Goal: Task Accomplishment & Management: Manage account settings

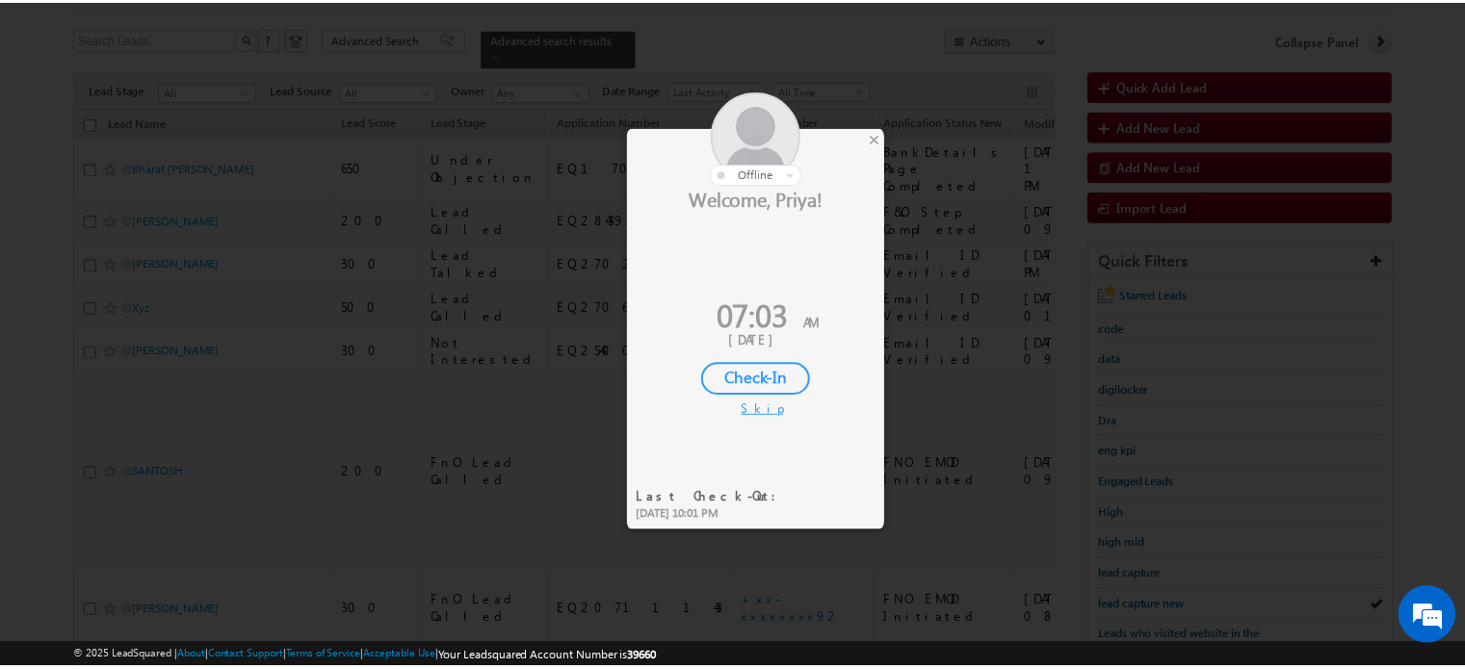
scroll to position [107, 0]
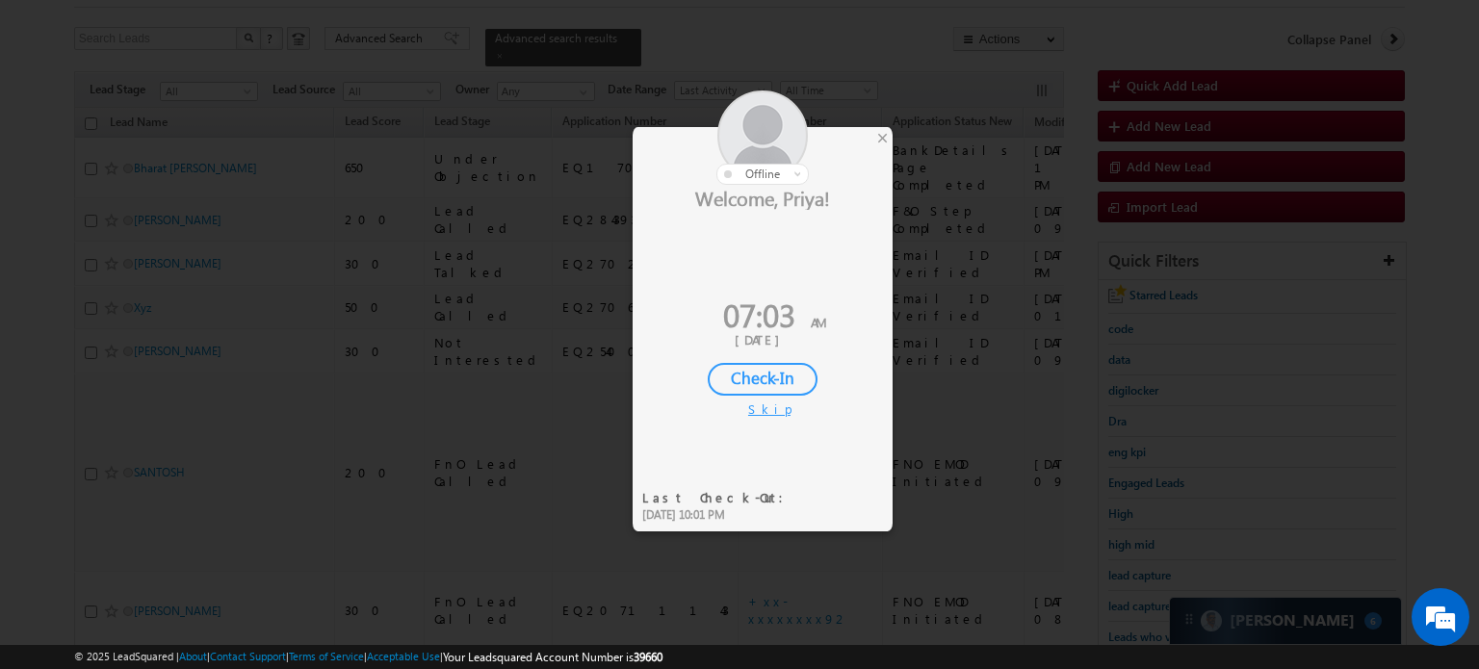
click at [875, 132] on div "× offline Online Offline Online Away Offline (Check-Out) Welcome, Priya! 07:03 …" at bounding box center [763, 315] width 260 height 376
click at [882, 136] on div "×" at bounding box center [883, 137] width 20 height 21
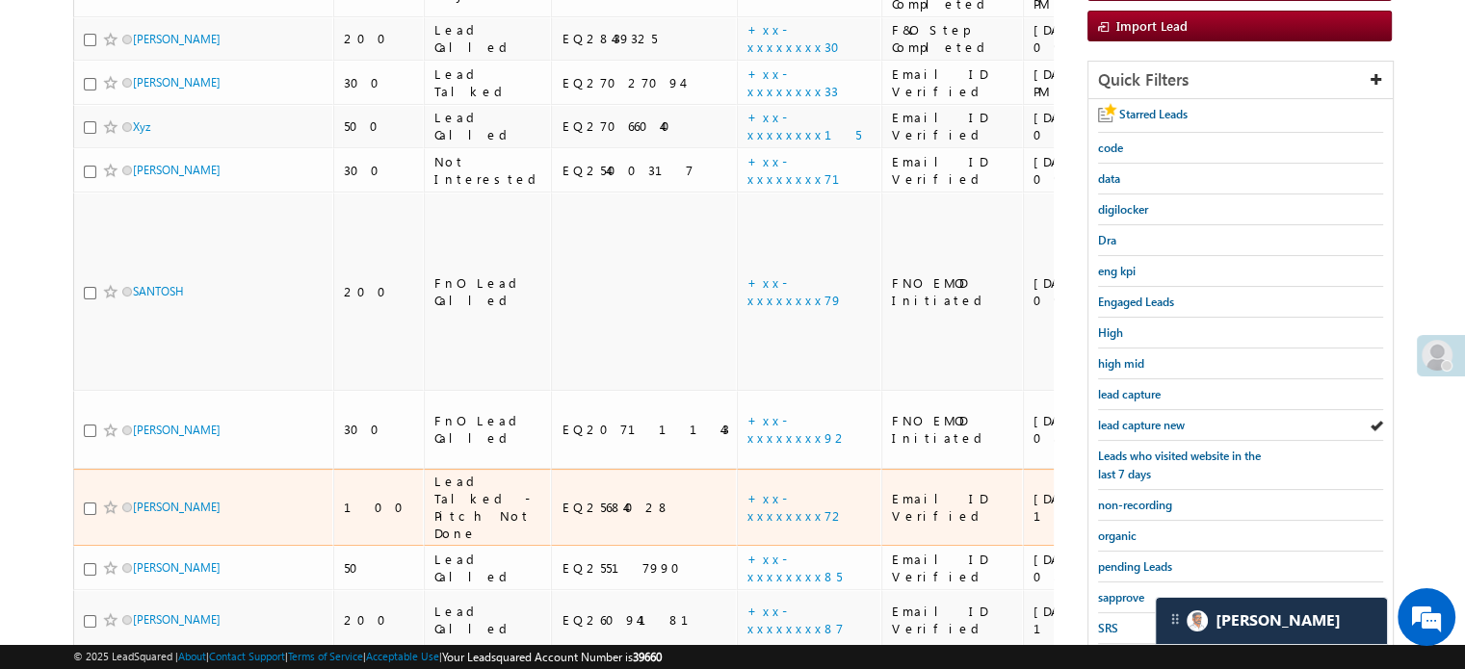
scroll to position [300, 0]
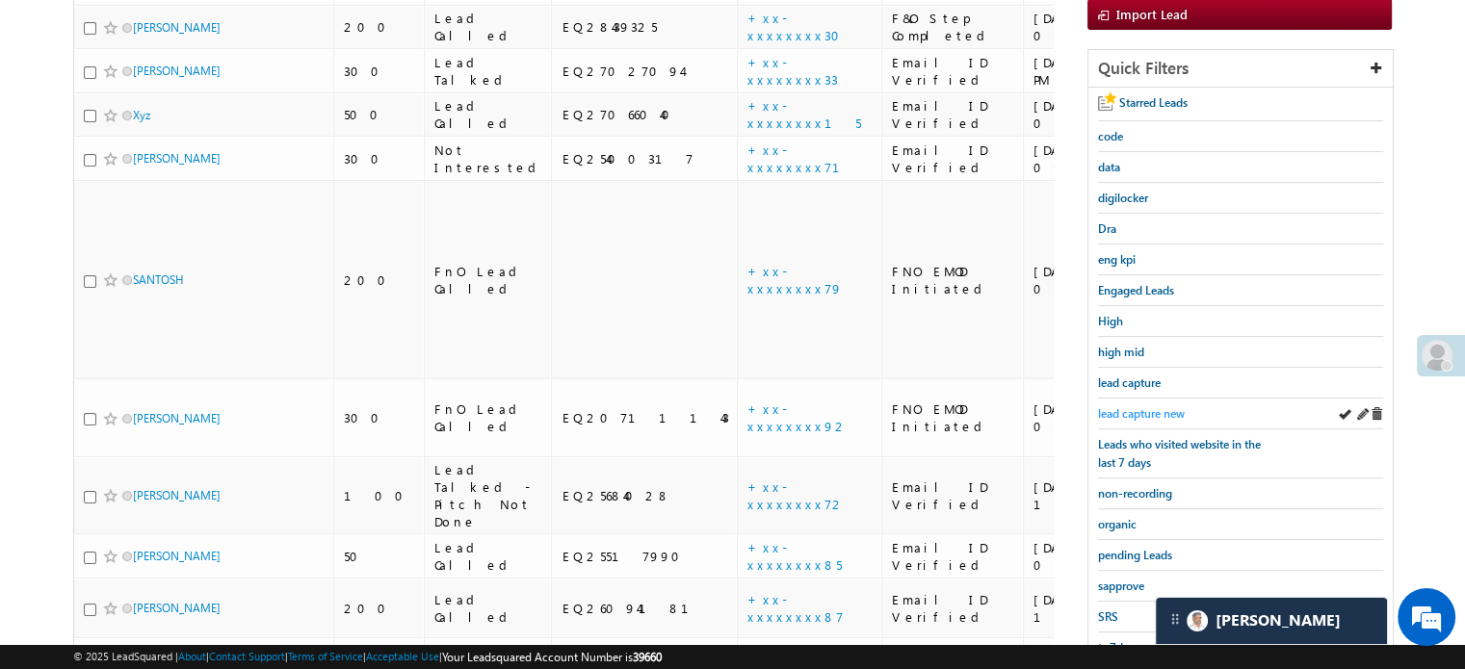
click at [1119, 410] on span "lead capture new" at bounding box center [1141, 413] width 87 height 14
click at [1137, 579] on span "sapprove" at bounding box center [1121, 586] width 46 height 14
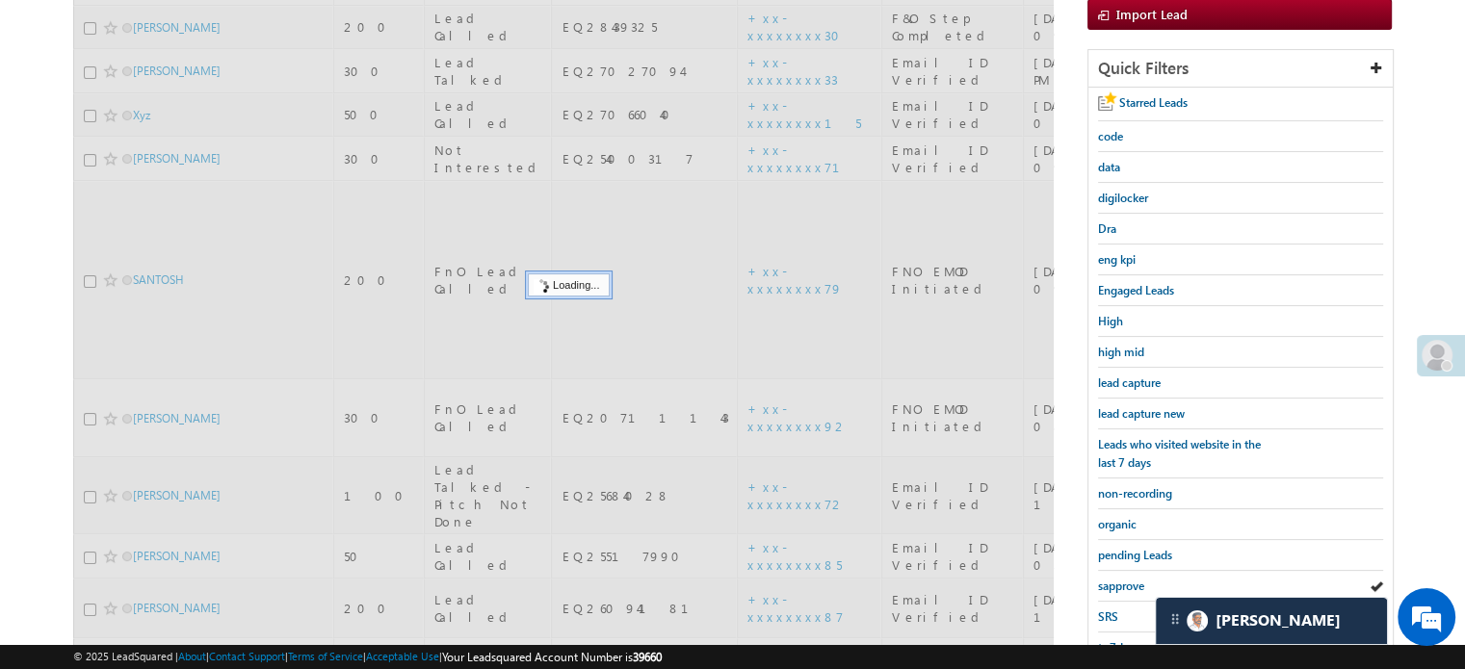
scroll to position [203, 0]
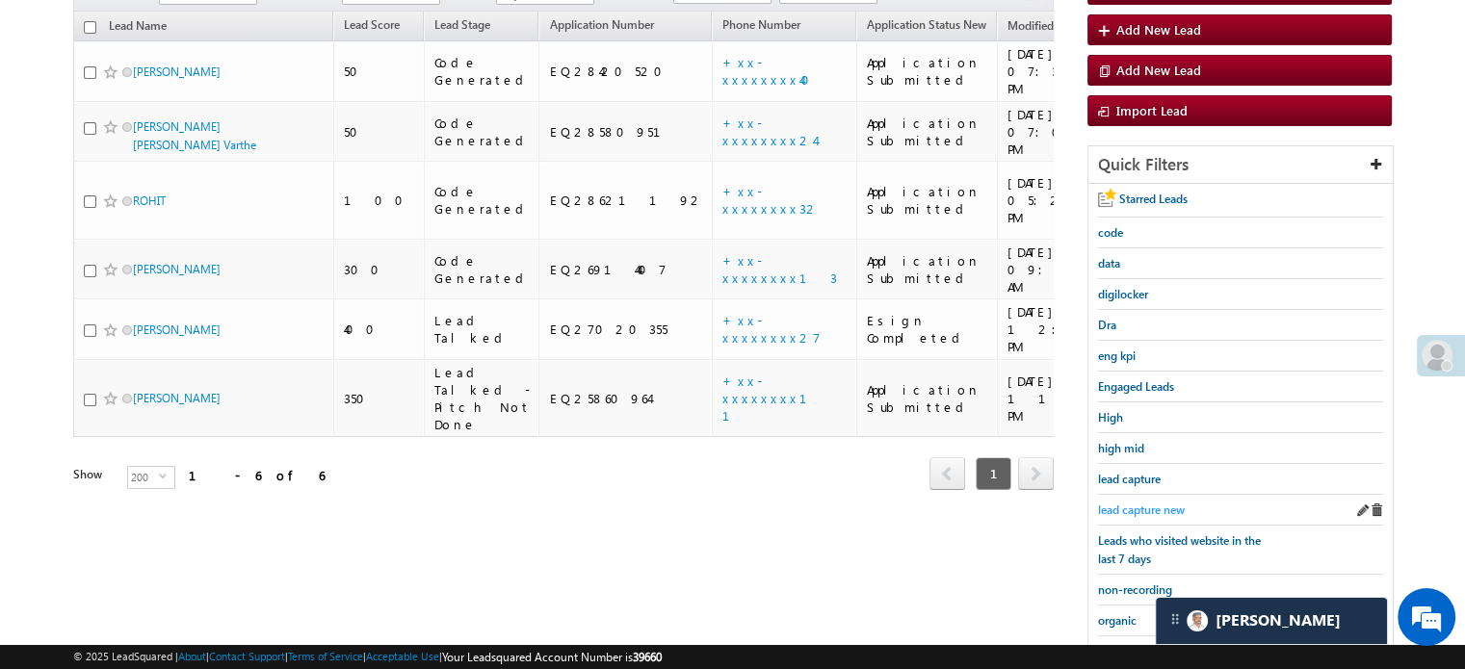
click at [1129, 503] on span "lead capture new" at bounding box center [1141, 510] width 87 height 14
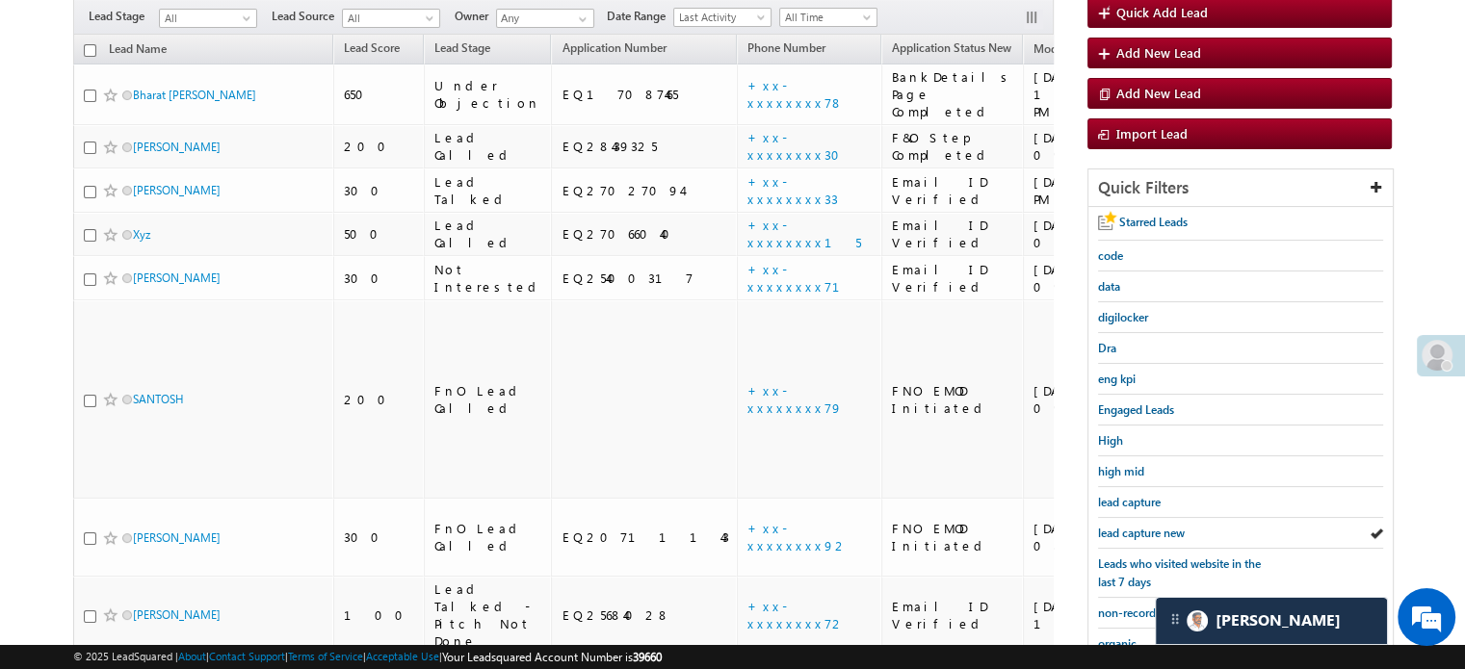
scroll to position [193, 0]
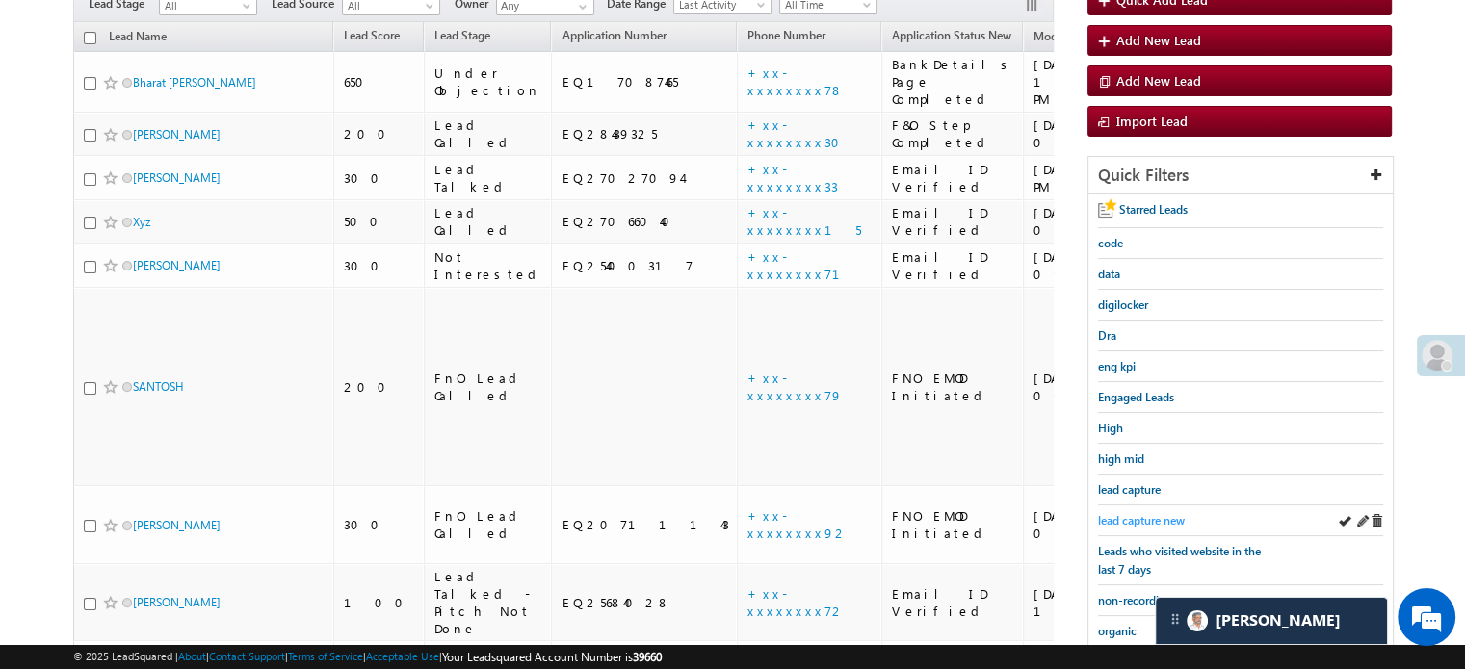
click at [1158, 521] on span "lead capture new" at bounding box center [1141, 520] width 87 height 14
click at [1121, 513] on span "lead capture new" at bounding box center [1141, 520] width 87 height 14
click at [1132, 513] on span "lead capture new" at bounding box center [1141, 520] width 87 height 14
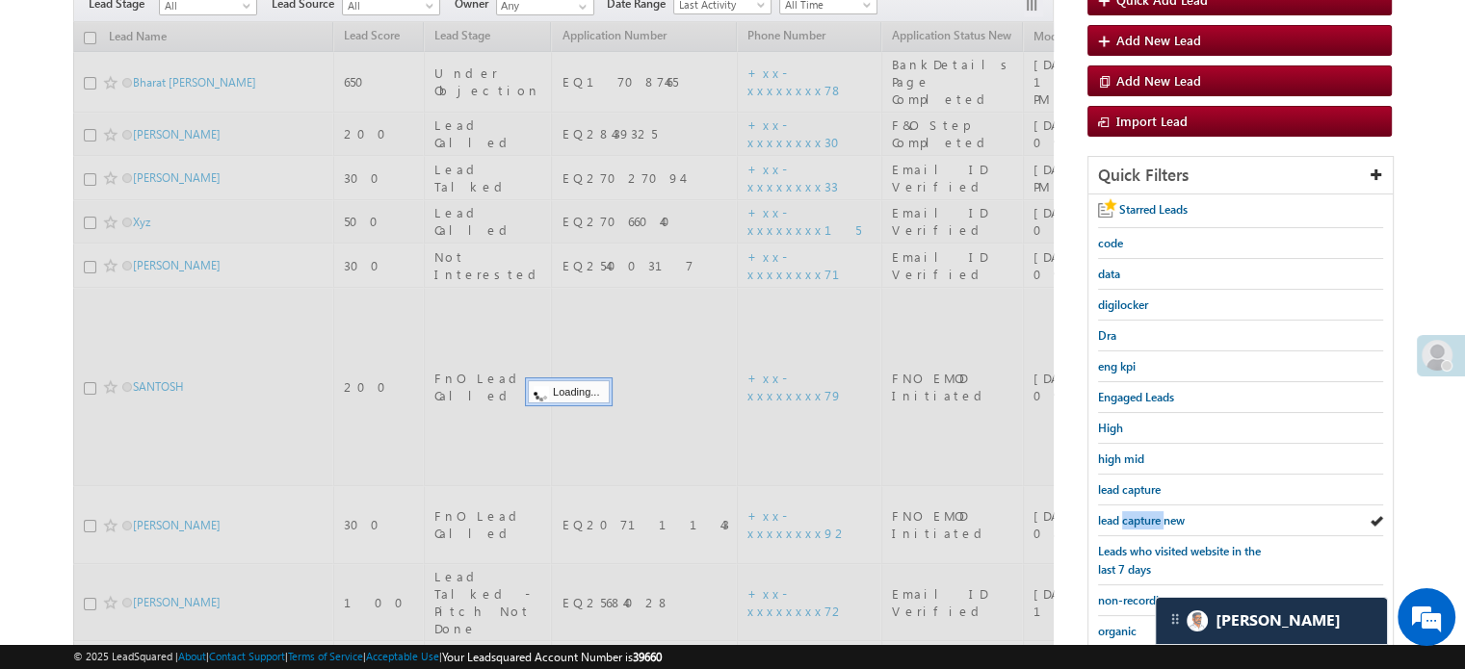
click at [1132, 513] on span "lead capture new" at bounding box center [1141, 520] width 87 height 14
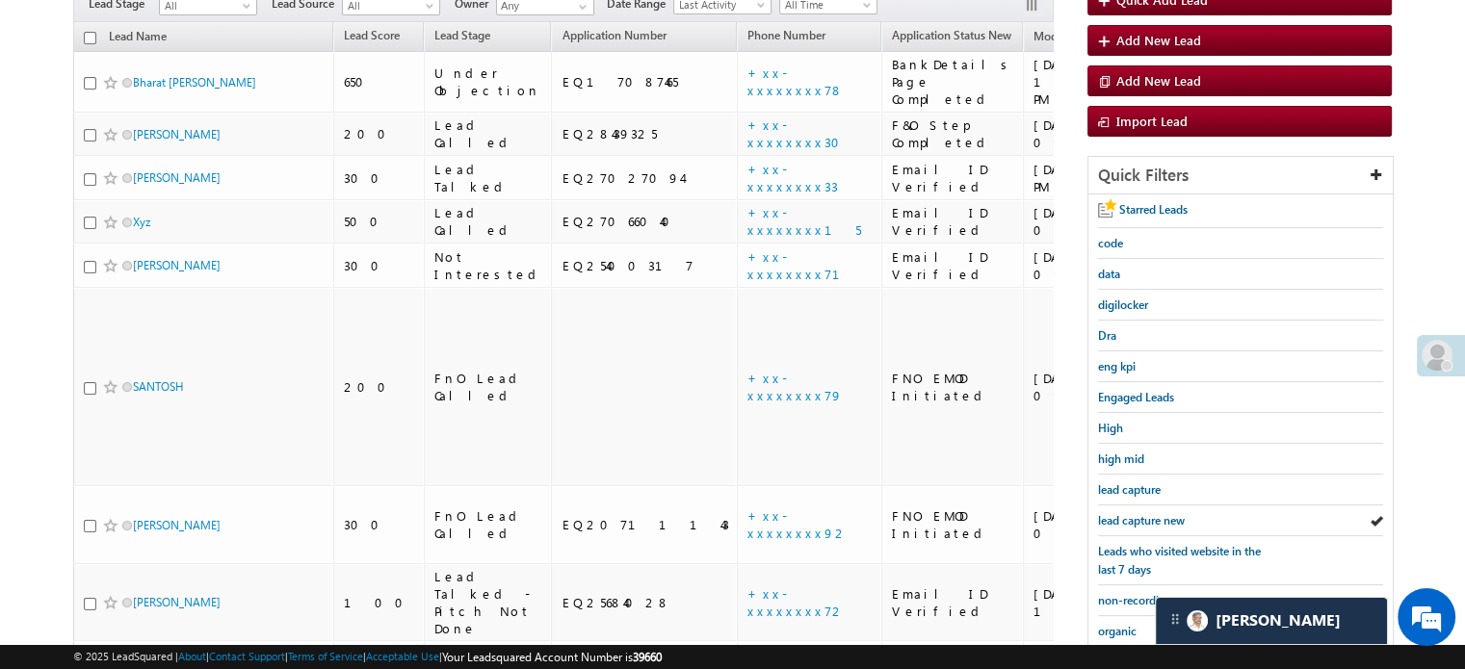
click at [1132, 513] on span "lead capture new" at bounding box center [1141, 520] width 87 height 14
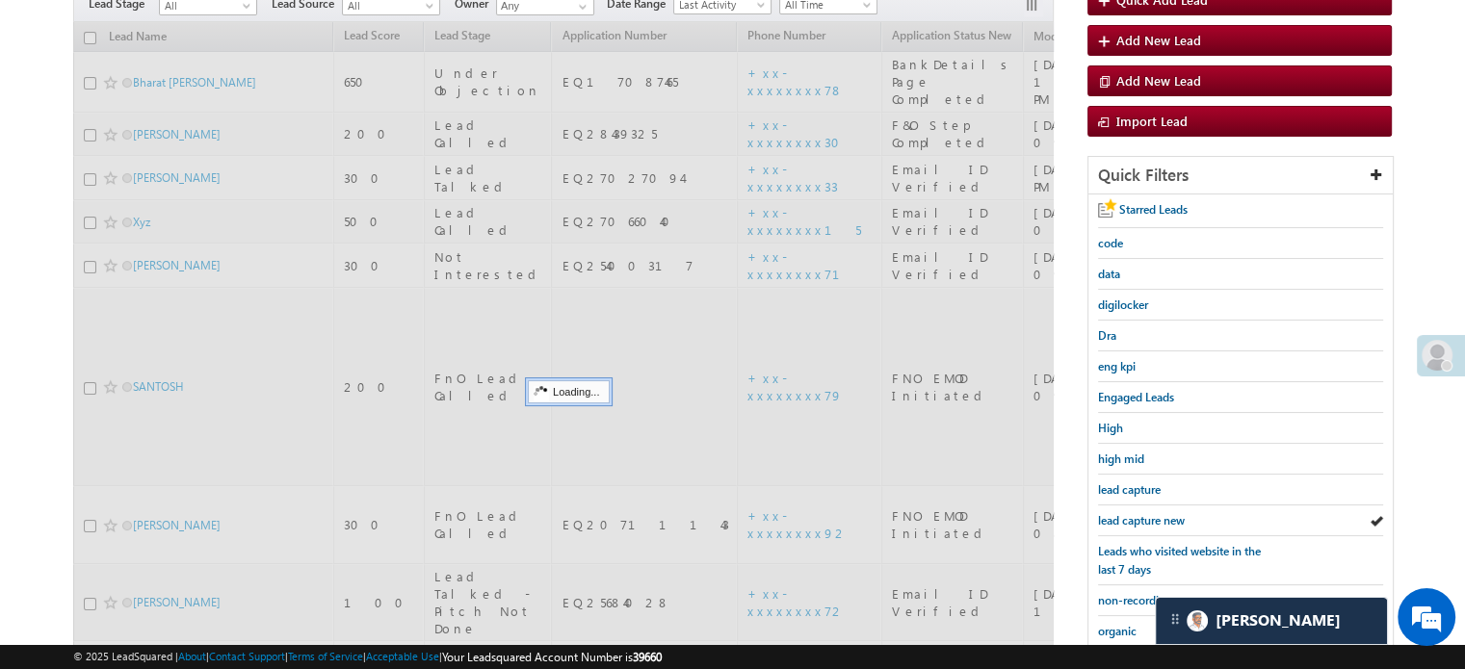
click at [1132, 513] on span "lead capture new" at bounding box center [1141, 520] width 87 height 14
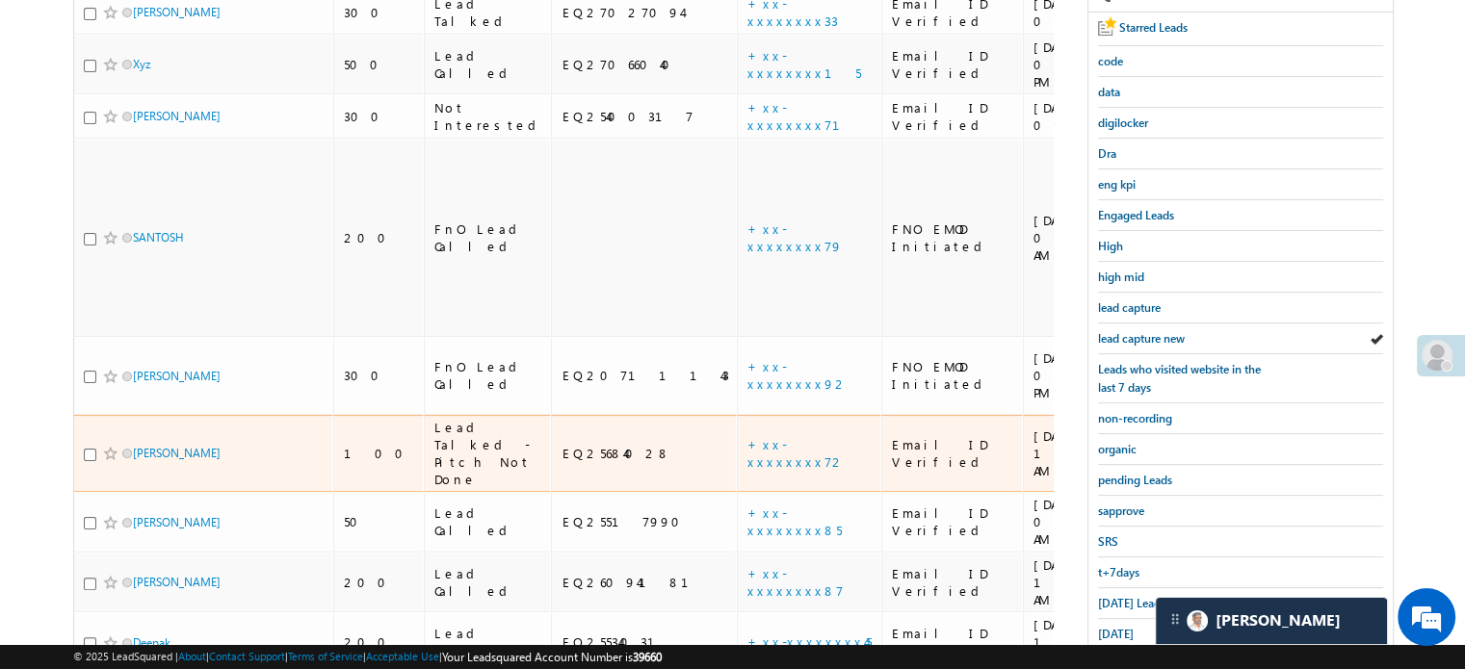
scroll to position [385, 0]
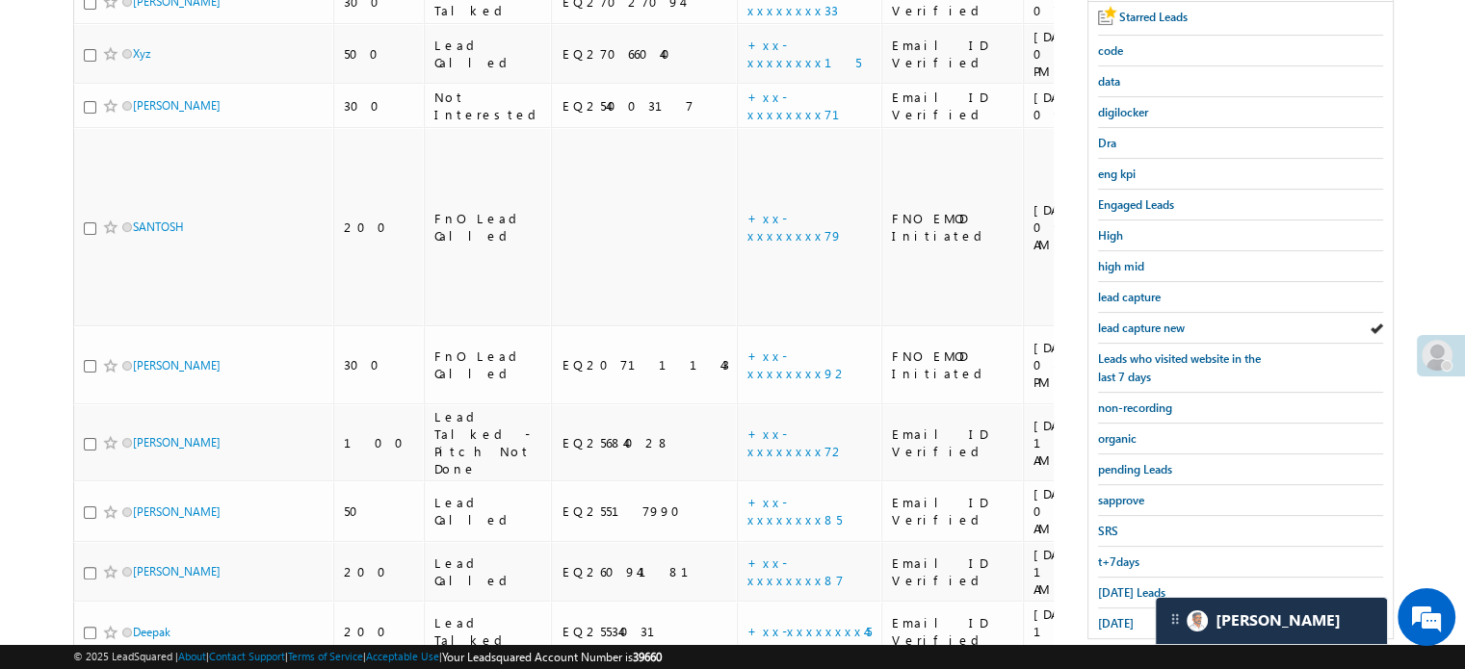
click at [1437, 353] on span at bounding box center [1437, 355] width 31 height 31
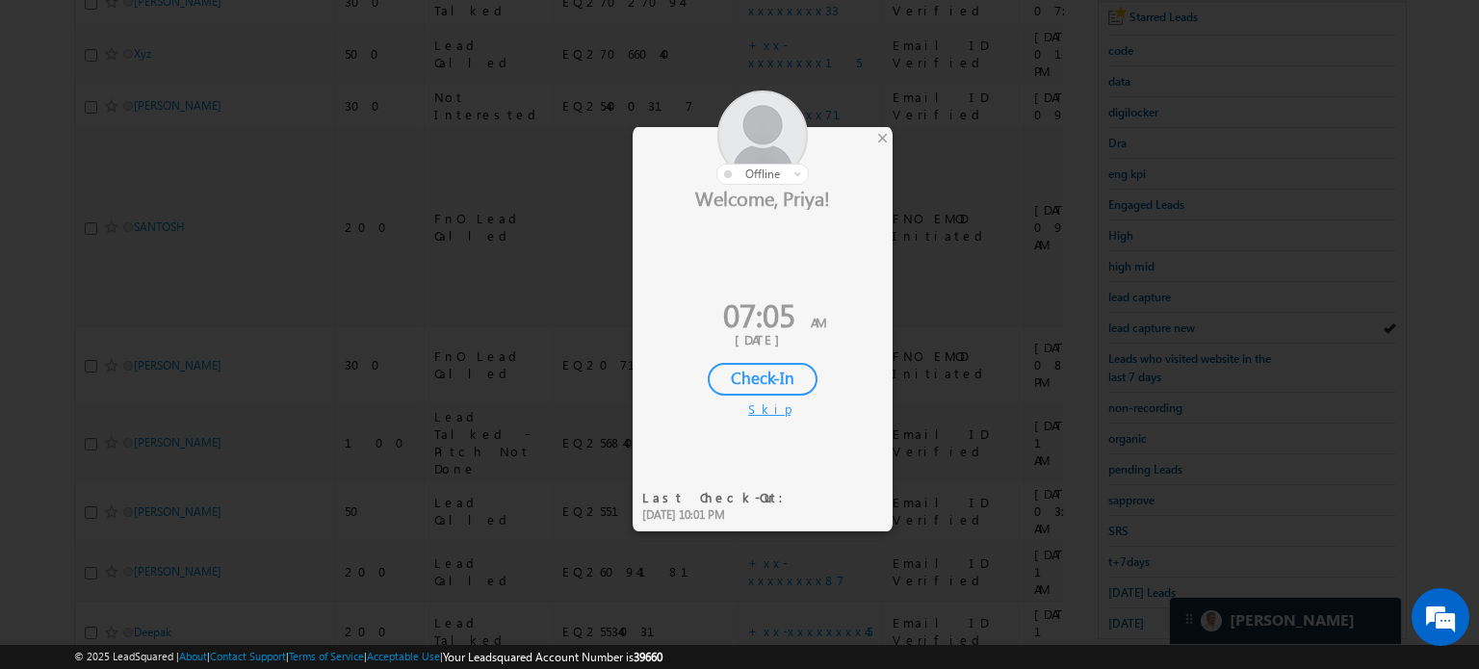
click at [791, 386] on div "Check-In" at bounding box center [763, 379] width 110 height 33
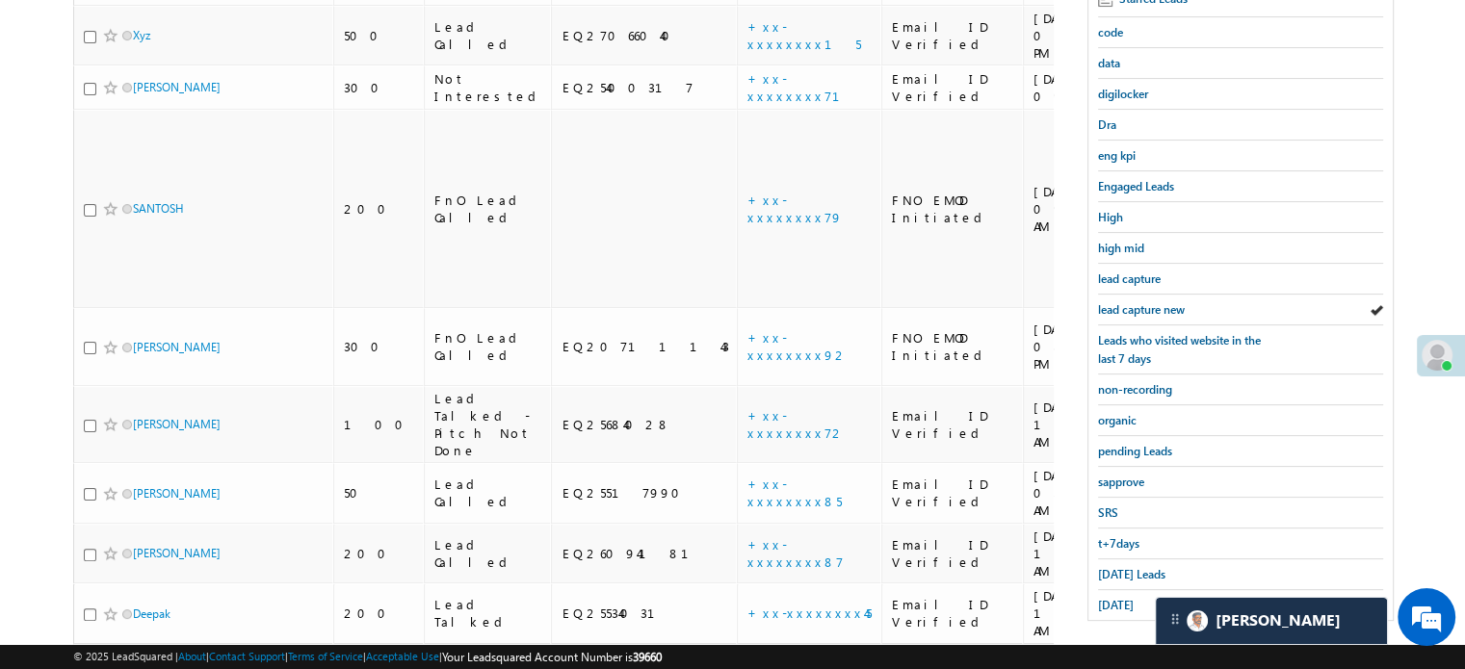
scroll to position [413, 0]
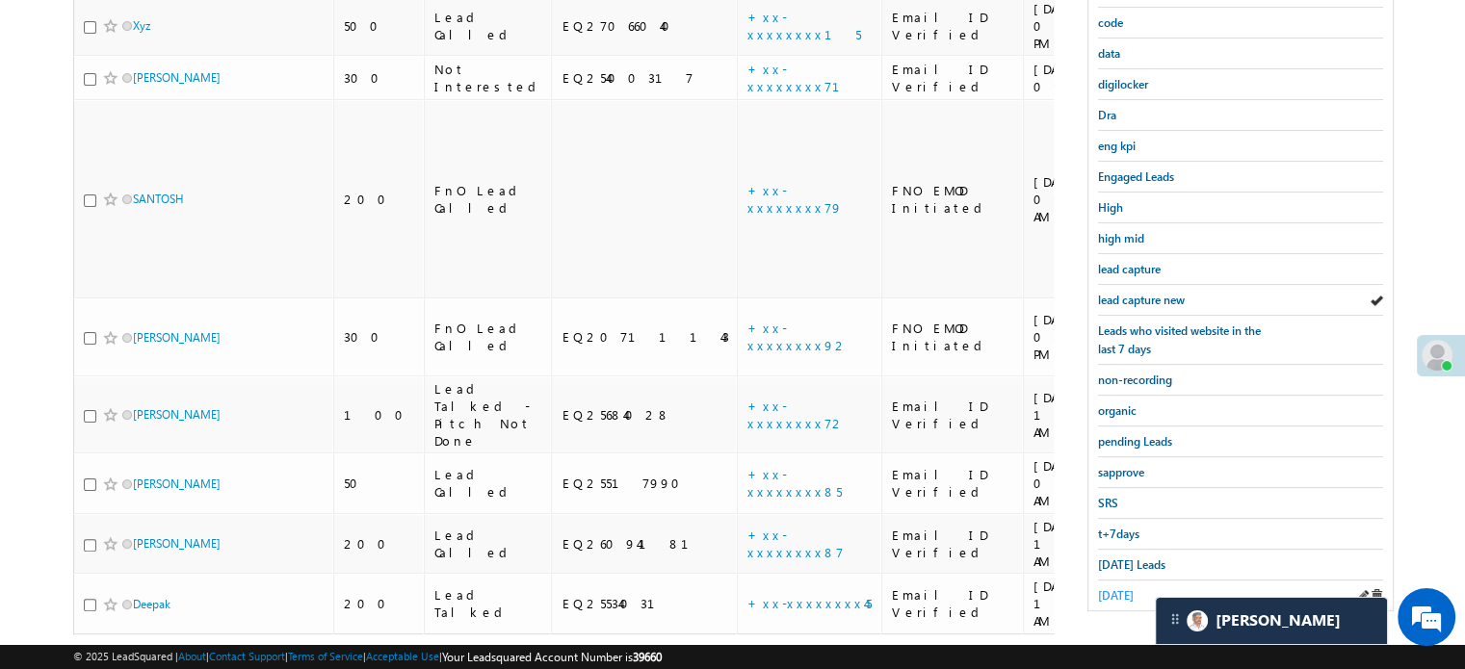
click at [1100, 589] on span "yesterday" at bounding box center [1116, 596] width 36 height 14
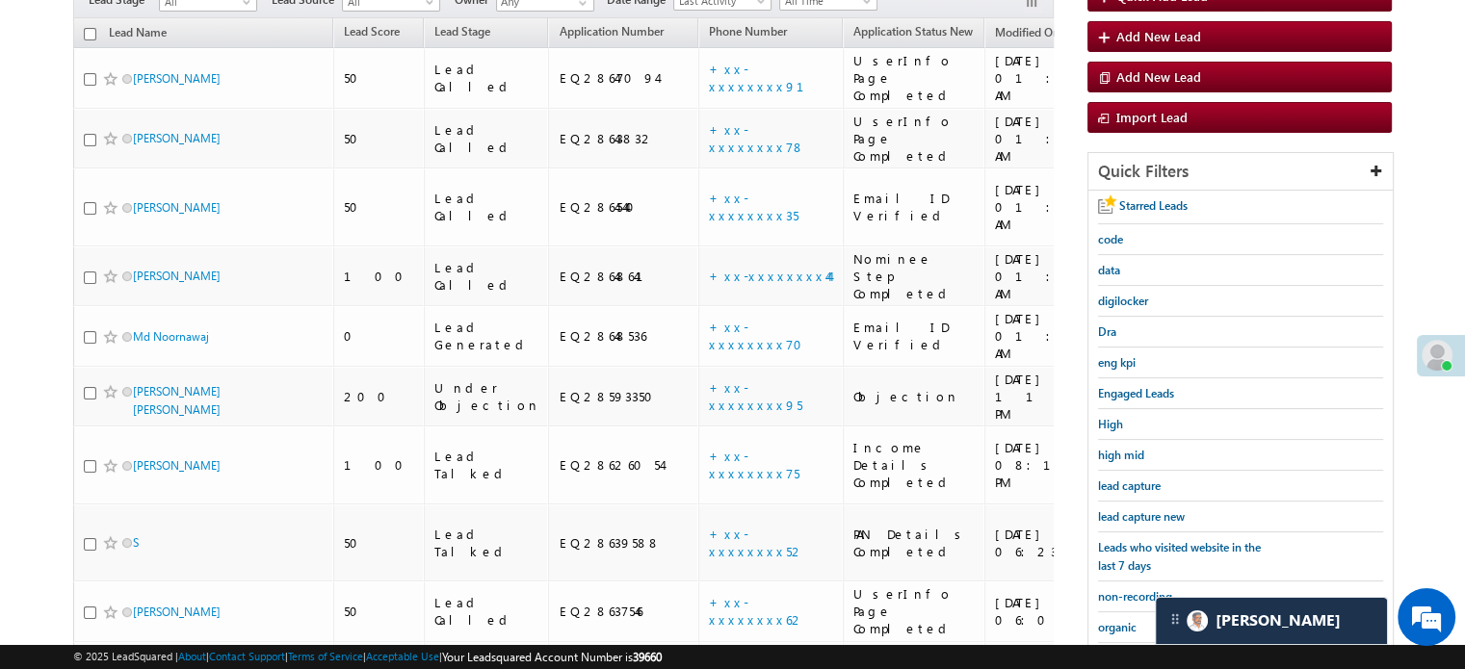
scroll to position [152, 0]
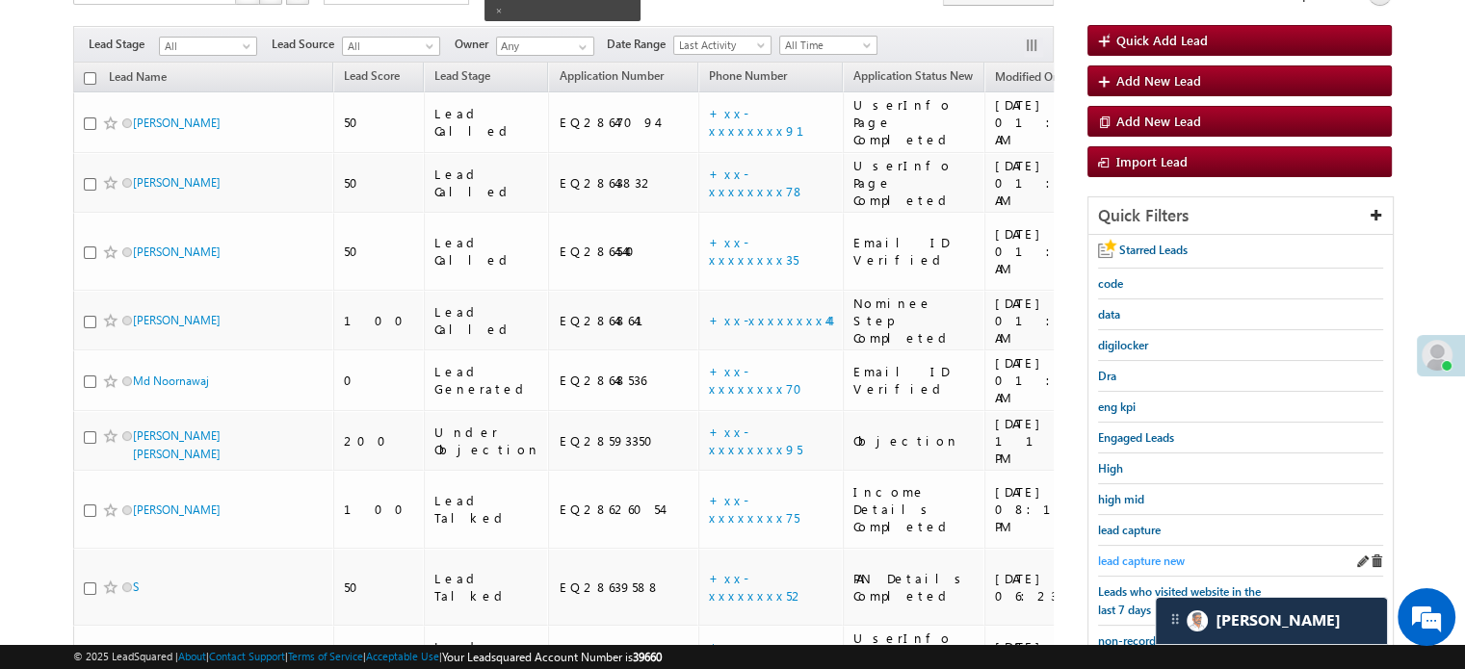
click at [1148, 558] on span "lead capture new" at bounding box center [1141, 561] width 87 height 14
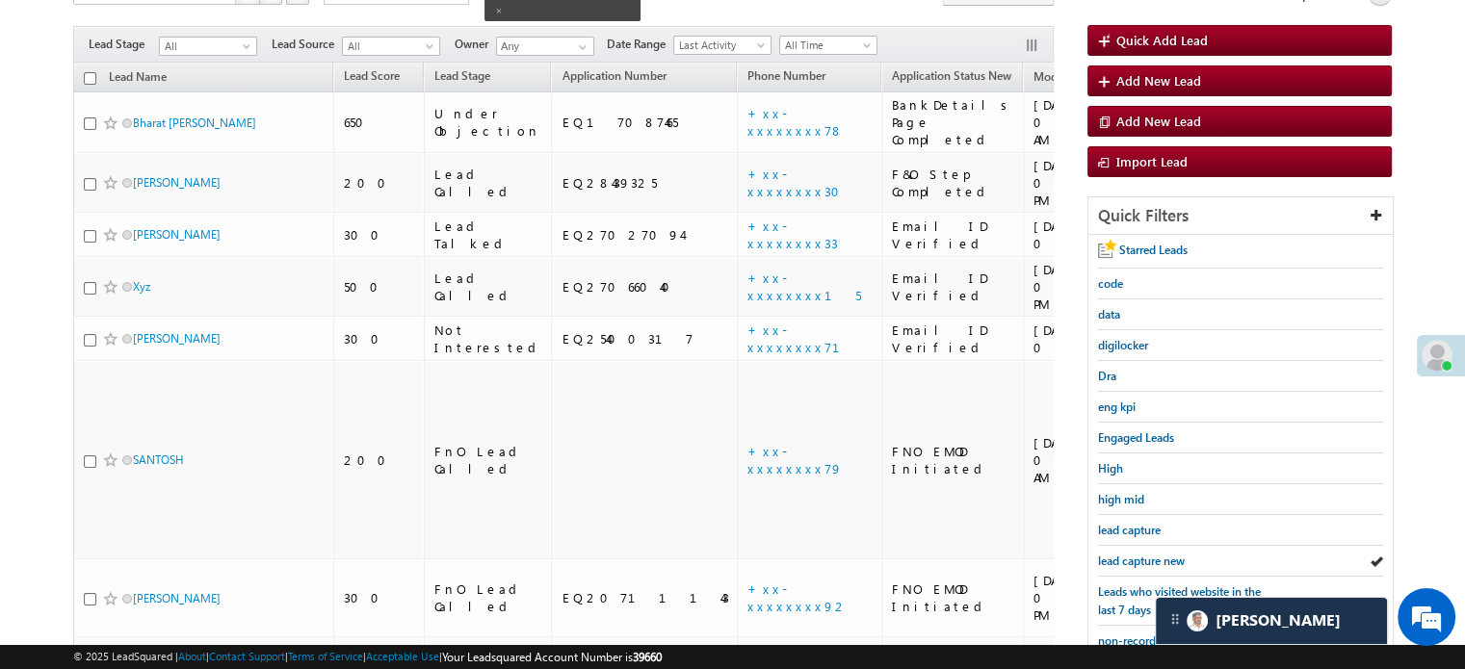
click at [1148, 558] on span "lead capture new" at bounding box center [1141, 561] width 87 height 14
click at [1160, 561] on span "lead capture new" at bounding box center [1141, 561] width 87 height 14
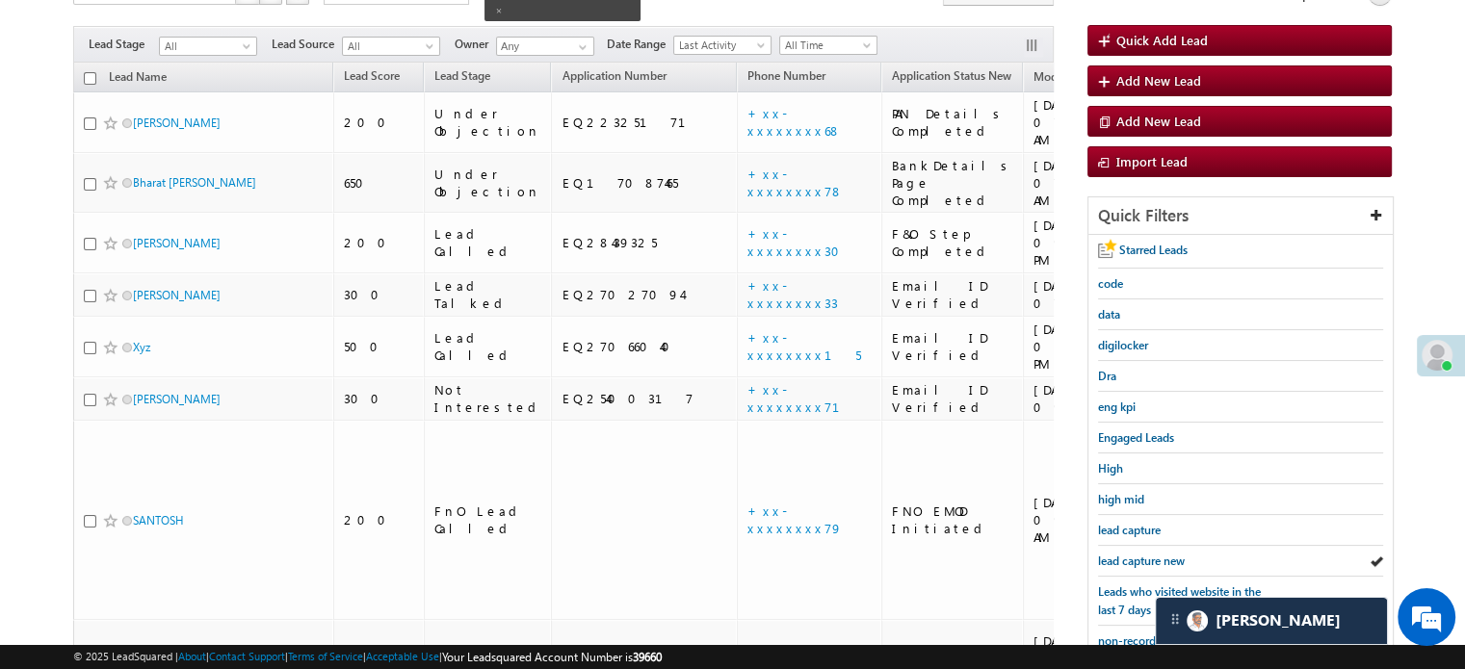
click at [1160, 561] on span "lead capture new" at bounding box center [1141, 561] width 87 height 14
click at [1138, 554] on span "lead capture new" at bounding box center [1141, 561] width 87 height 14
click at [1121, 558] on span "lead capture new" at bounding box center [1141, 561] width 87 height 14
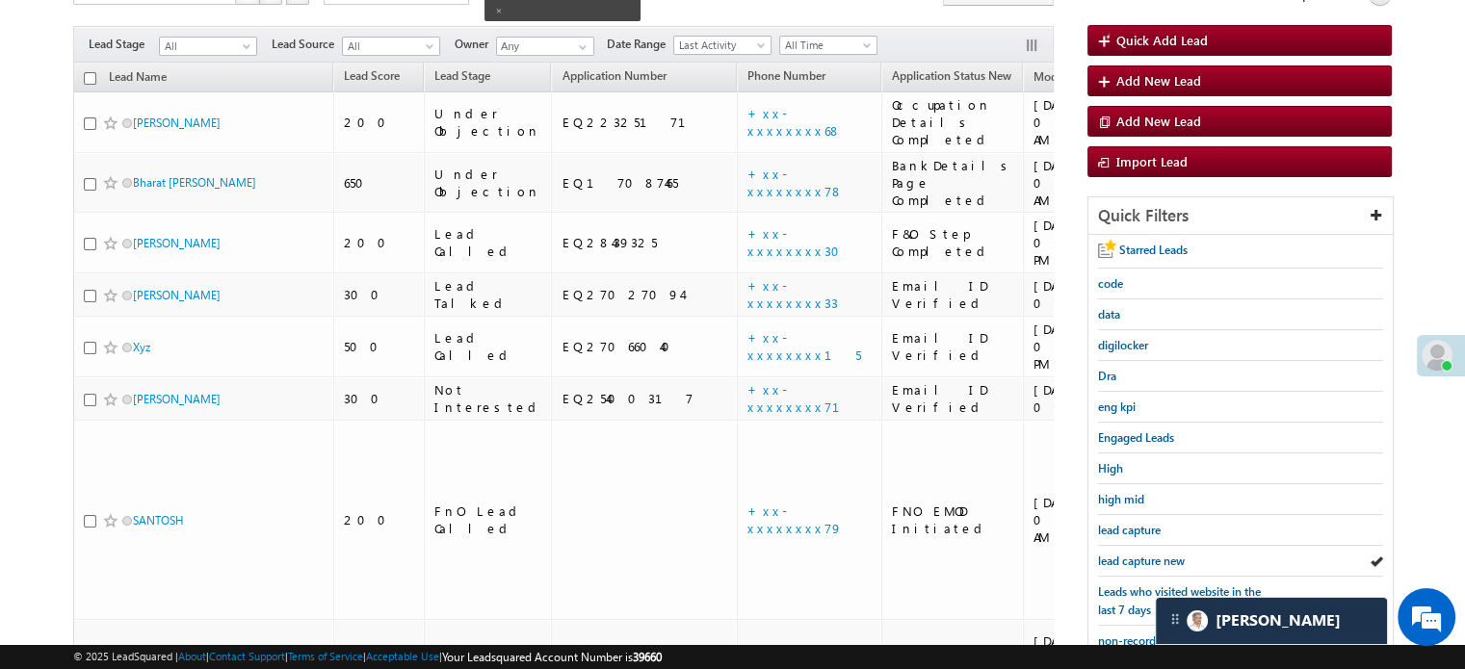
click at [1121, 558] on span "lead capture new" at bounding box center [1141, 561] width 87 height 14
click at [1165, 554] on span "lead capture new" at bounding box center [1141, 561] width 87 height 14
click at [1153, 554] on span "lead capture new" at bounding box center [1141, 561] width 87 height 14
click at [1149, 554] on span "lead capture new" at bounding box center [1141, 561] width 87 height 14
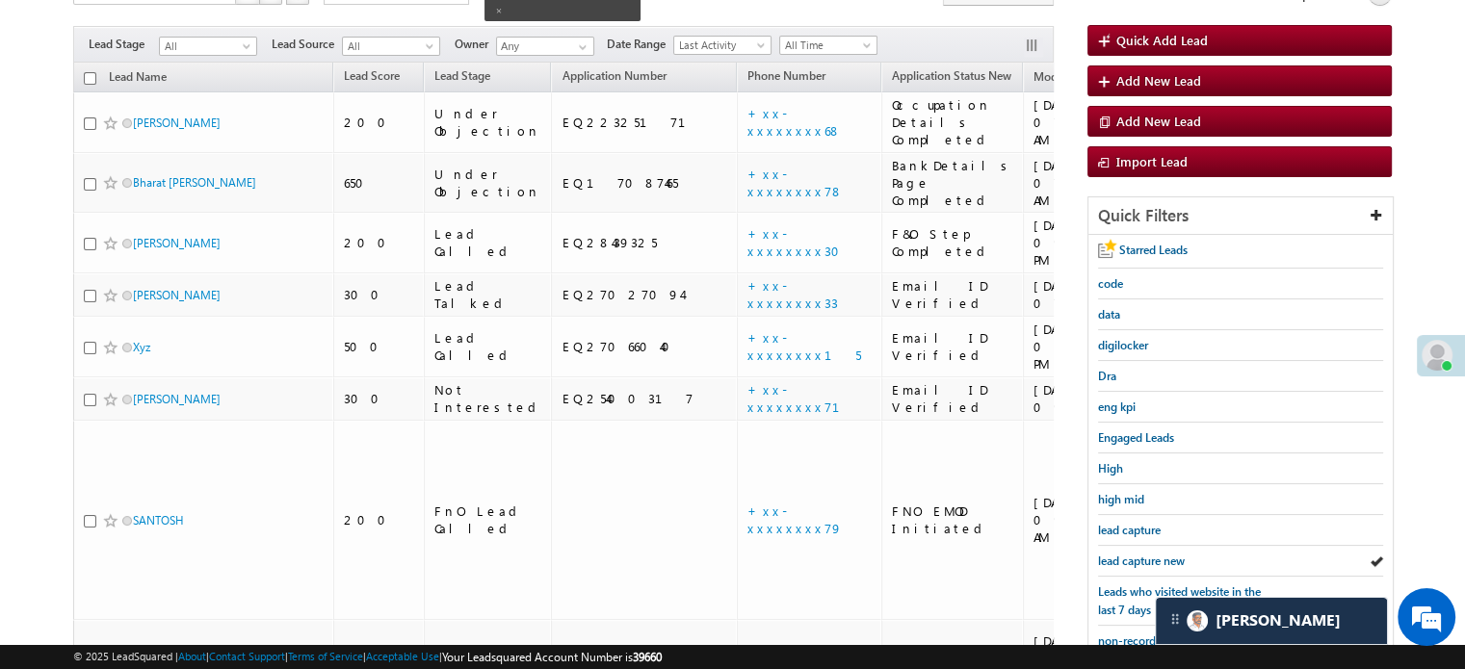
click at [1149, 554] on span "lead capture new" at bounding box center [1141, 561] width 87 height 14
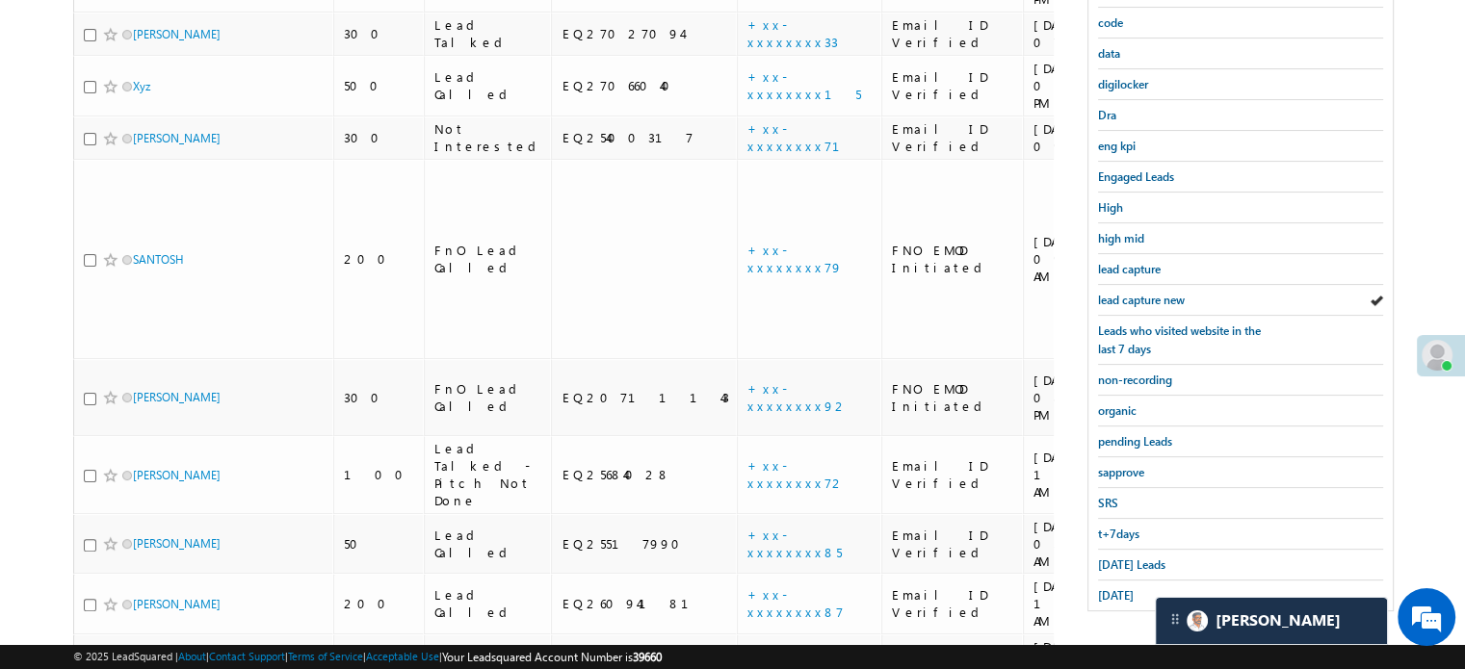
click at [1149, 558] on span "Today's Leads" at bounding box center [1131, 565] width 67 height 14
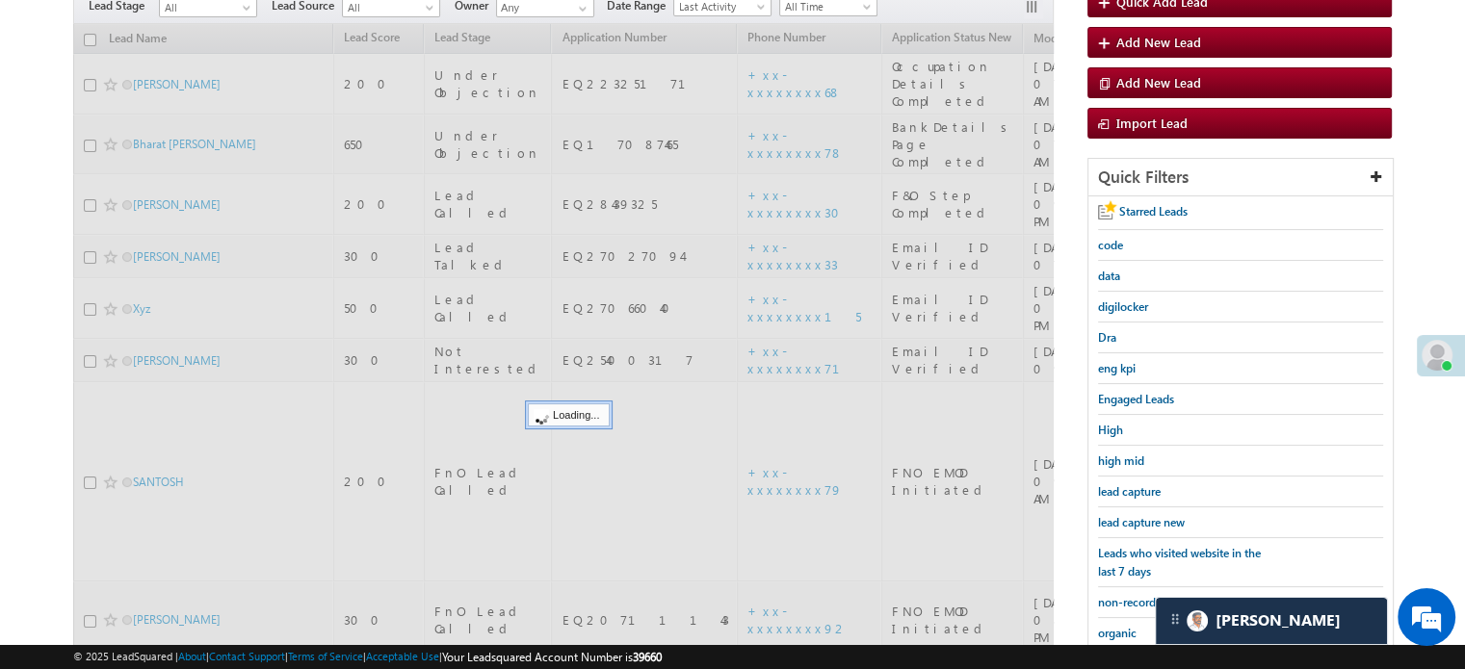
scroll to position [124, 0]
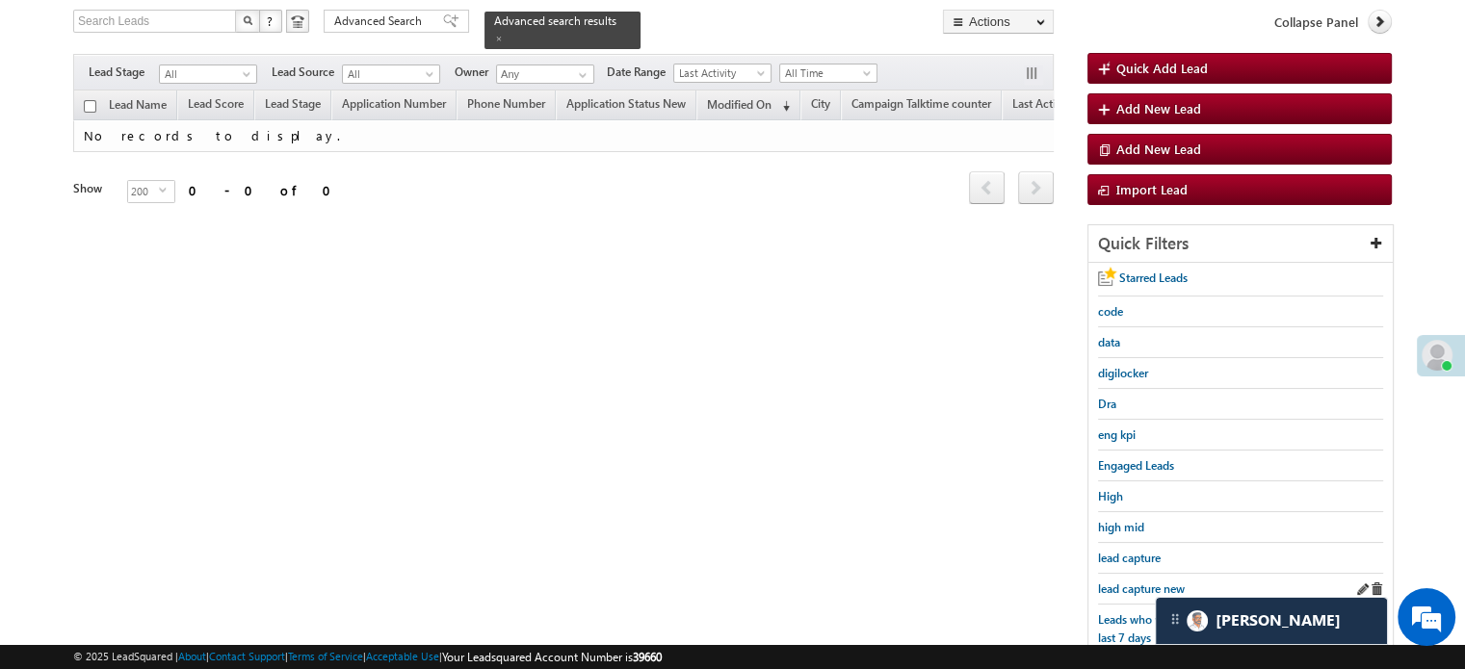
click at [1127, 574] on div "lead capture new" at bounding box center [1240, 589] width 285 height 31
click at [1129, 582] on span "lead capture new" at bounding box center [1141, 589] width 87 height 14
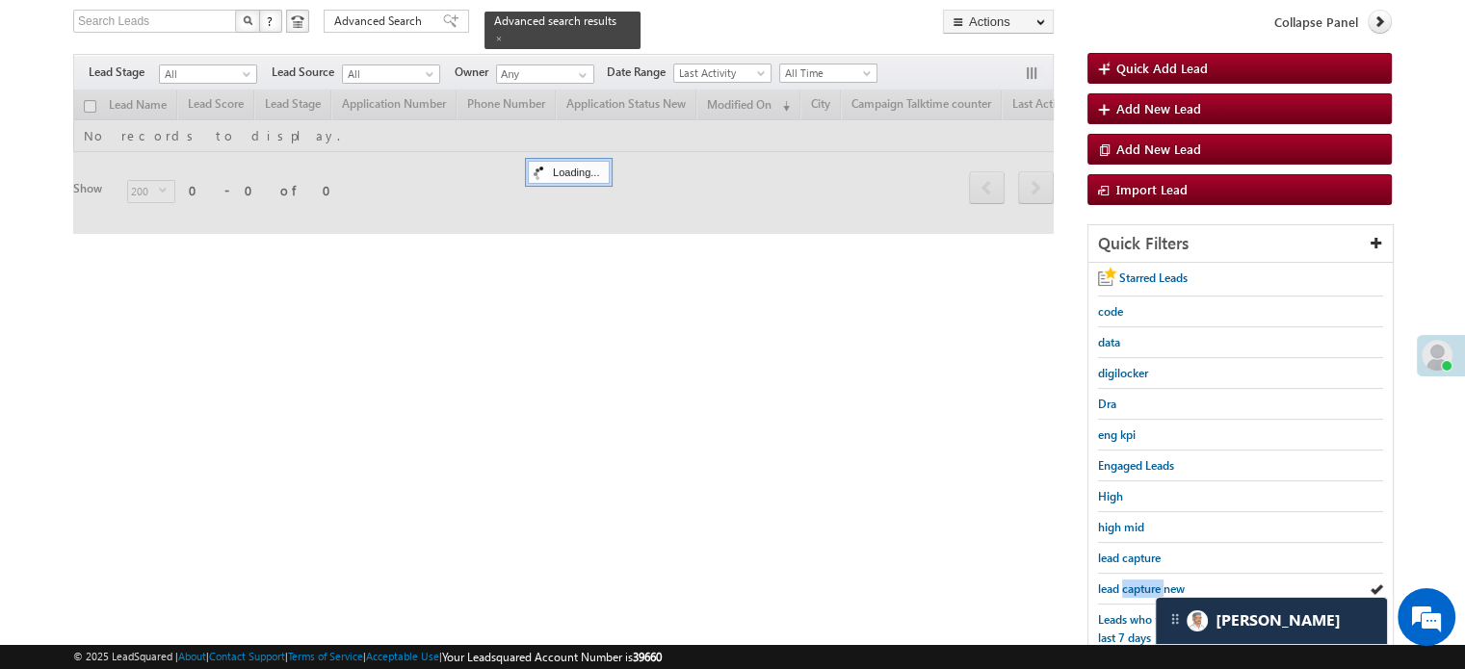
click at [1129, 582] on span "lead capture new" at bounding box center [1141, 589] width 87 height 14
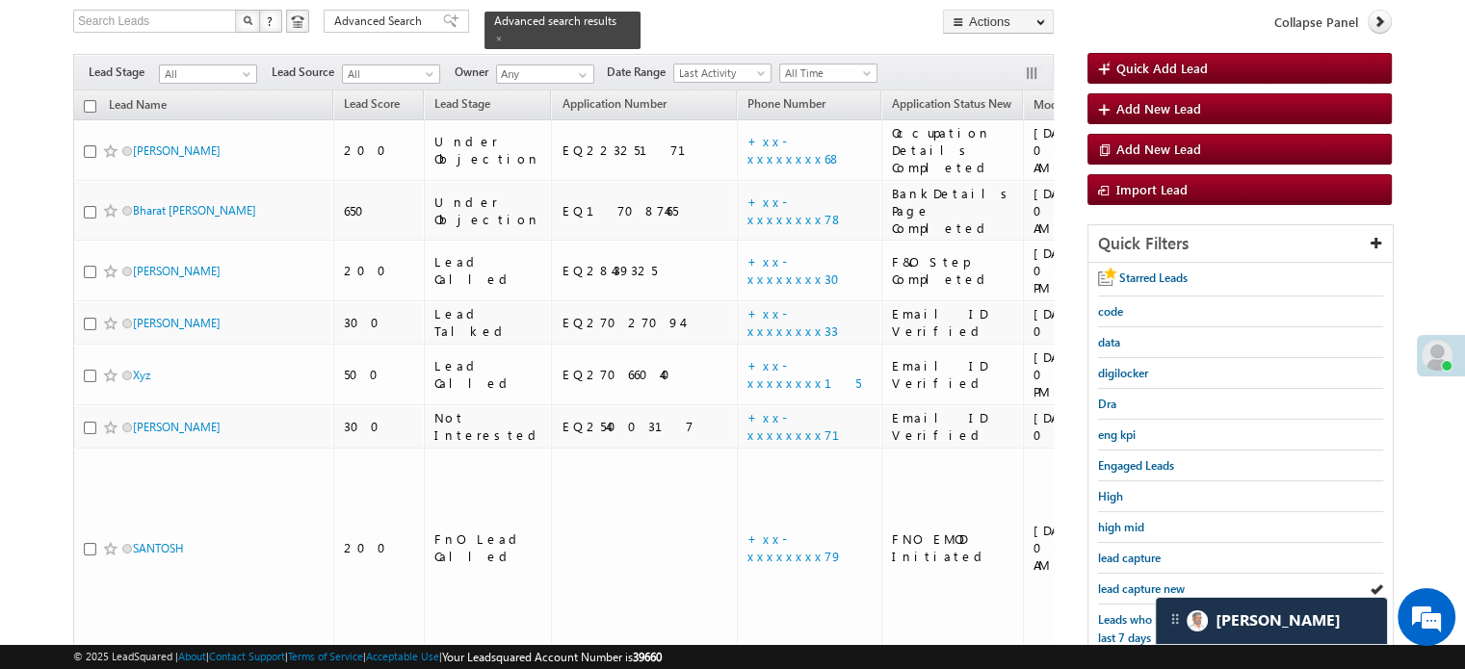
click at [1129, 582] on span "lead capture new" at bounding box center [1141, 589] width 87 height 14
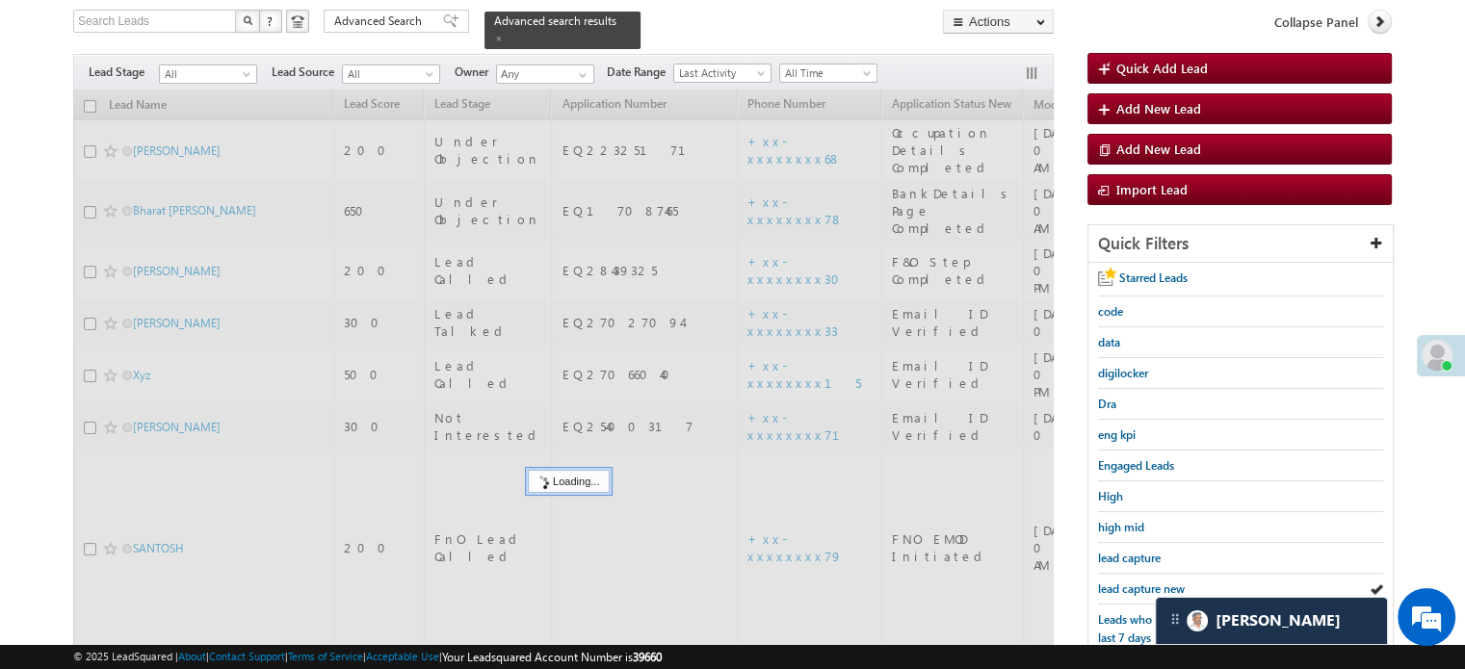
click at [1129, 582] on span "lead capture new" at bounding box center [1141, 589] width 87 height 14
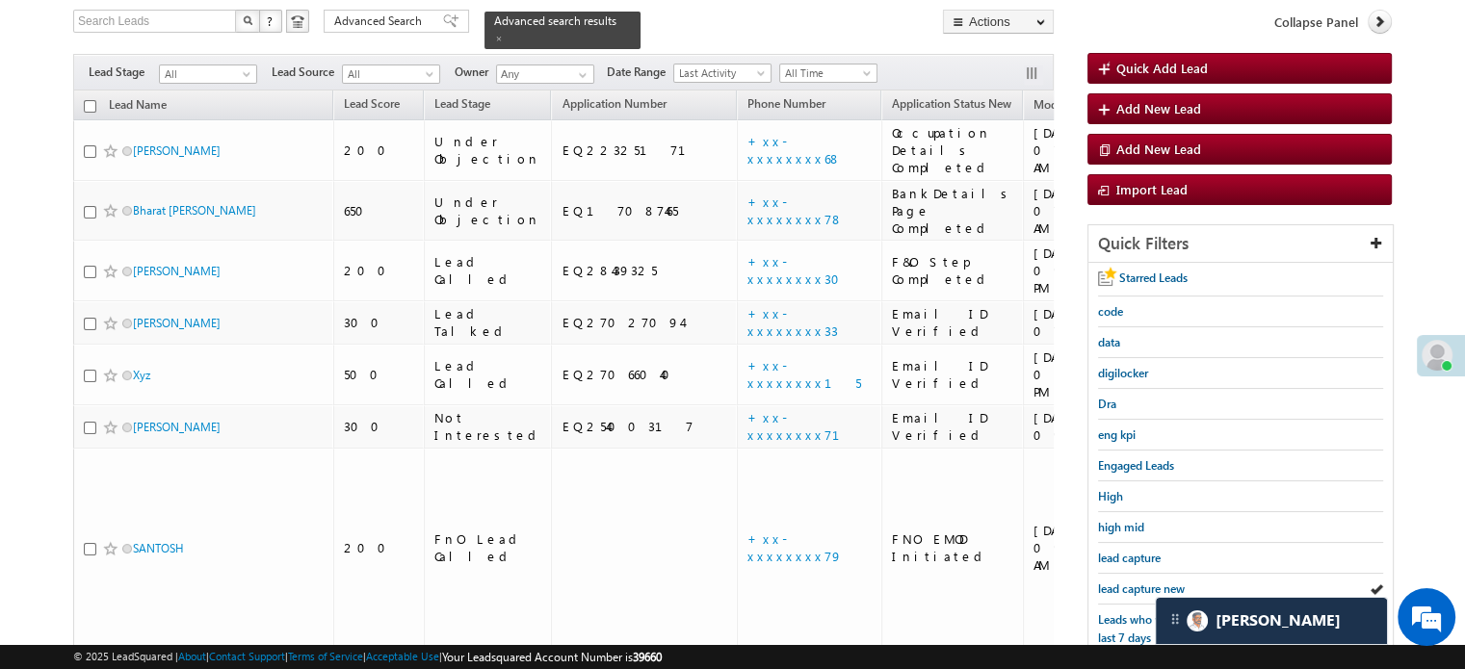
click at [1129, 582] on span "lead capture new" at bounding box center [1141, 589] width 87 height 14
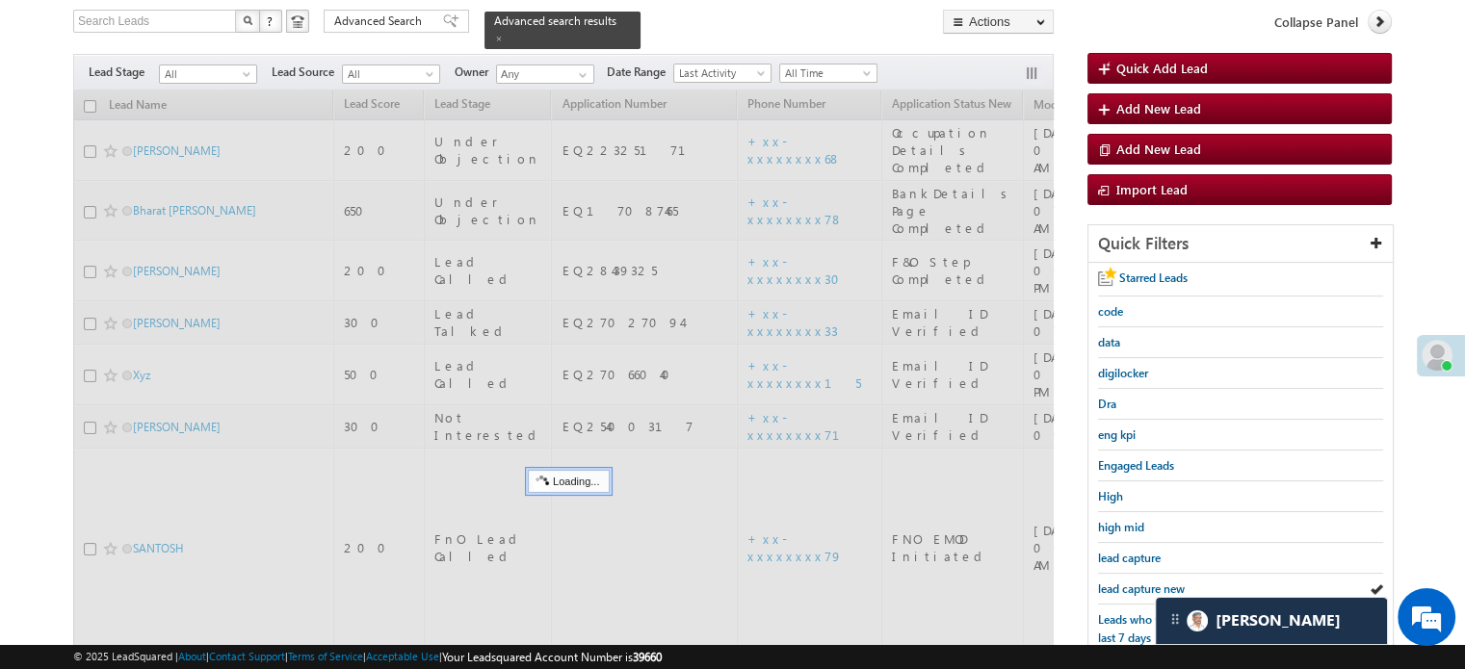
click at [1129, 582] on span "lead capture new" at bounding box center [1141, 589] width 87 height 14
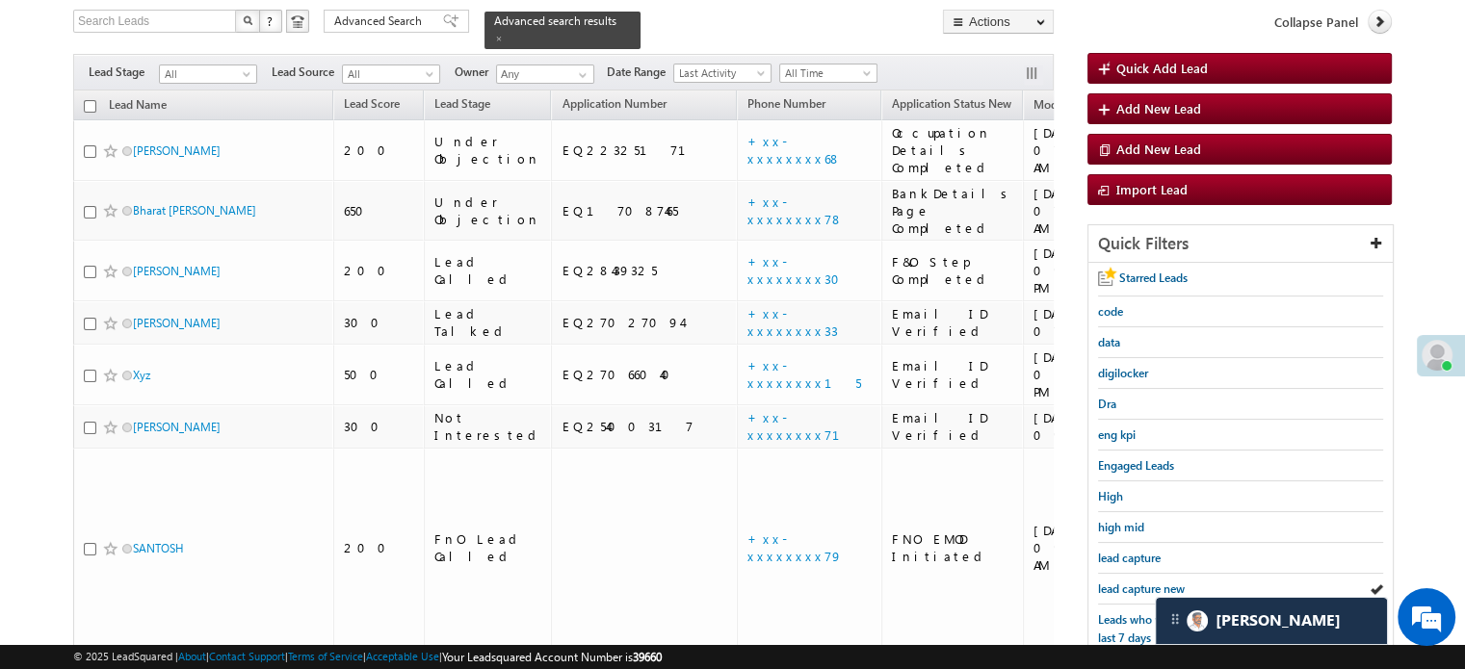
click at [1129, 582] on span "lead capture new" at bounding box center [1141, 589] width 87 height 14
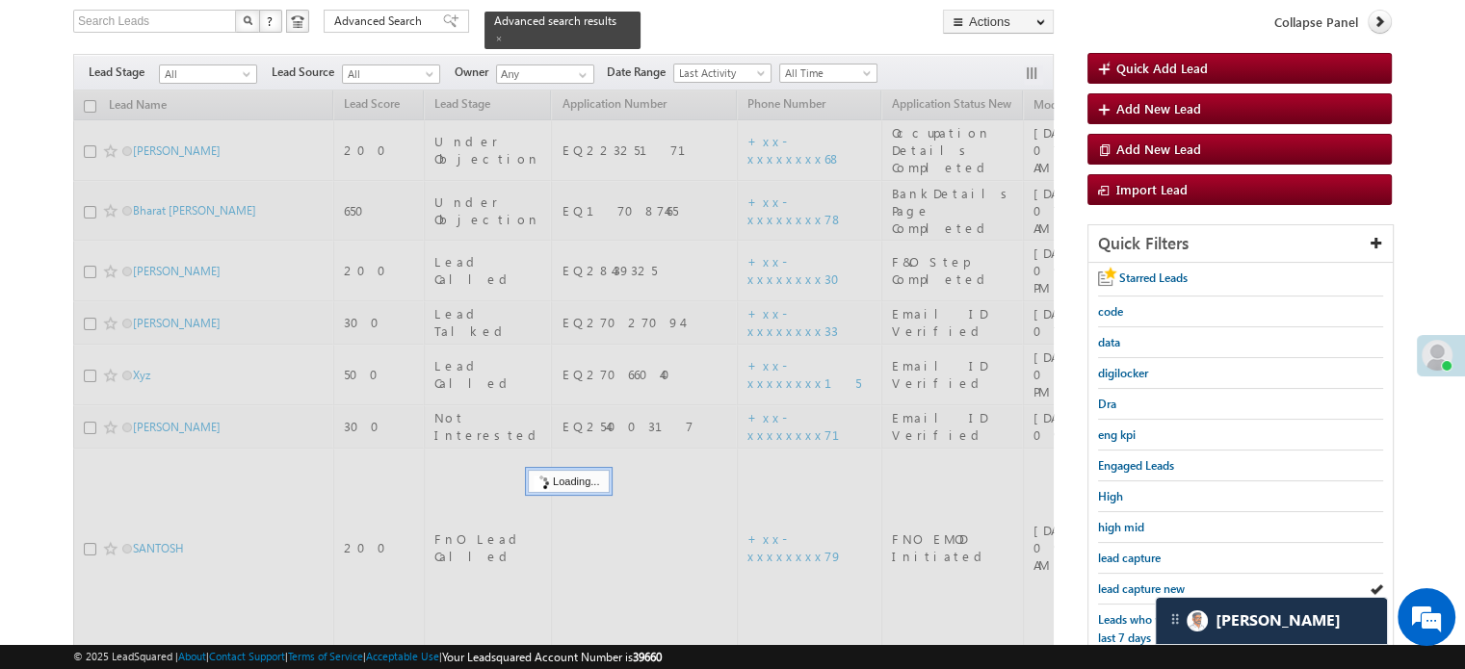
click at [1129, 582] on span "lead capture new" at bounding box center [1141, 589] width 87 height 14
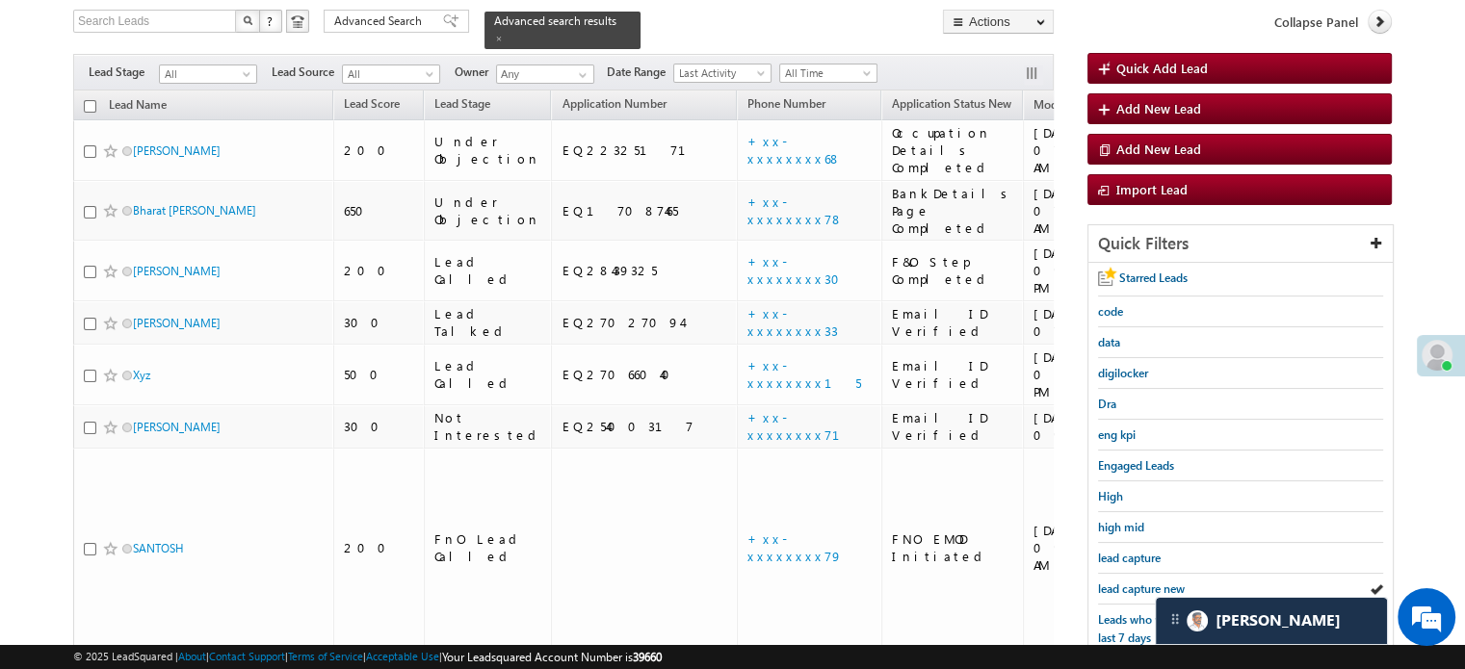
click at [1129, 582] on span "lead capture new" at bounding box center [1141, 589] width 87 height 14
click at [1115, 589] on span "lead capture new" at bounding box center [1141, 589] width 87 height 14
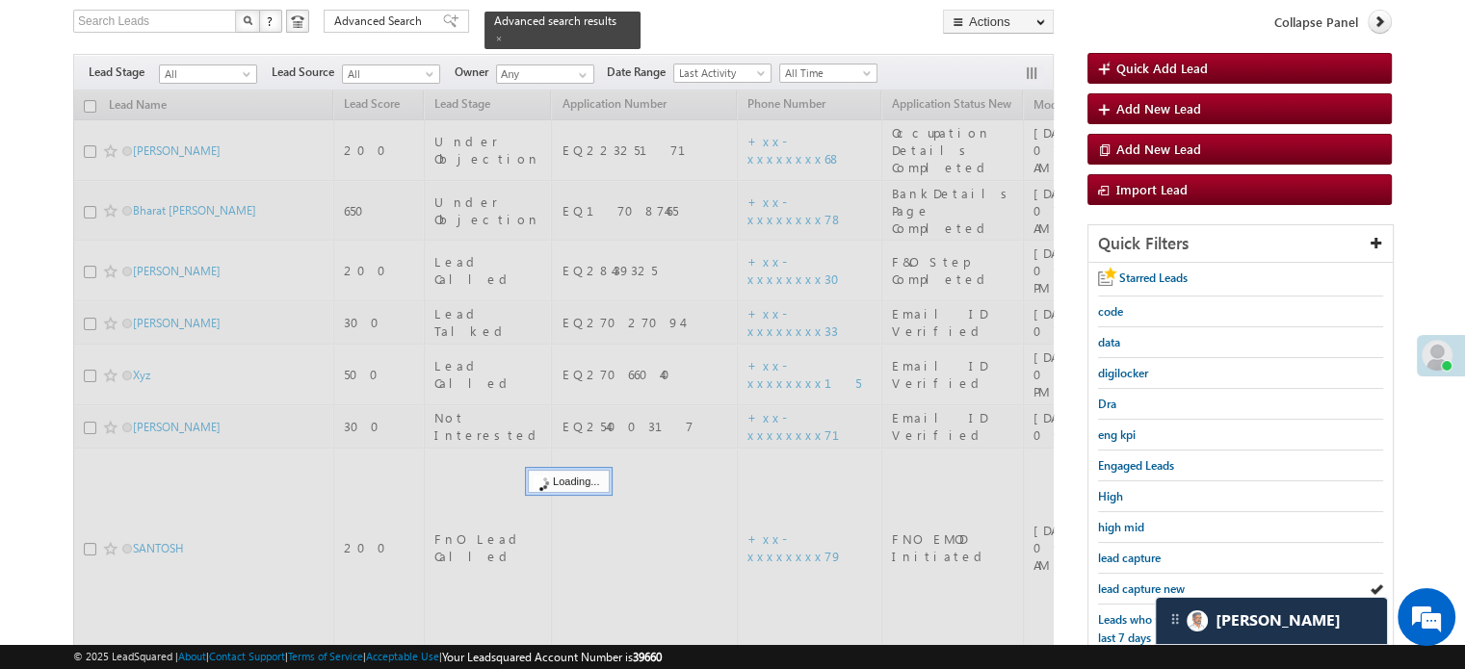
click at [1115, 589] on span "lead capture new" at bounding box center [1141, 589] width 87 height 14
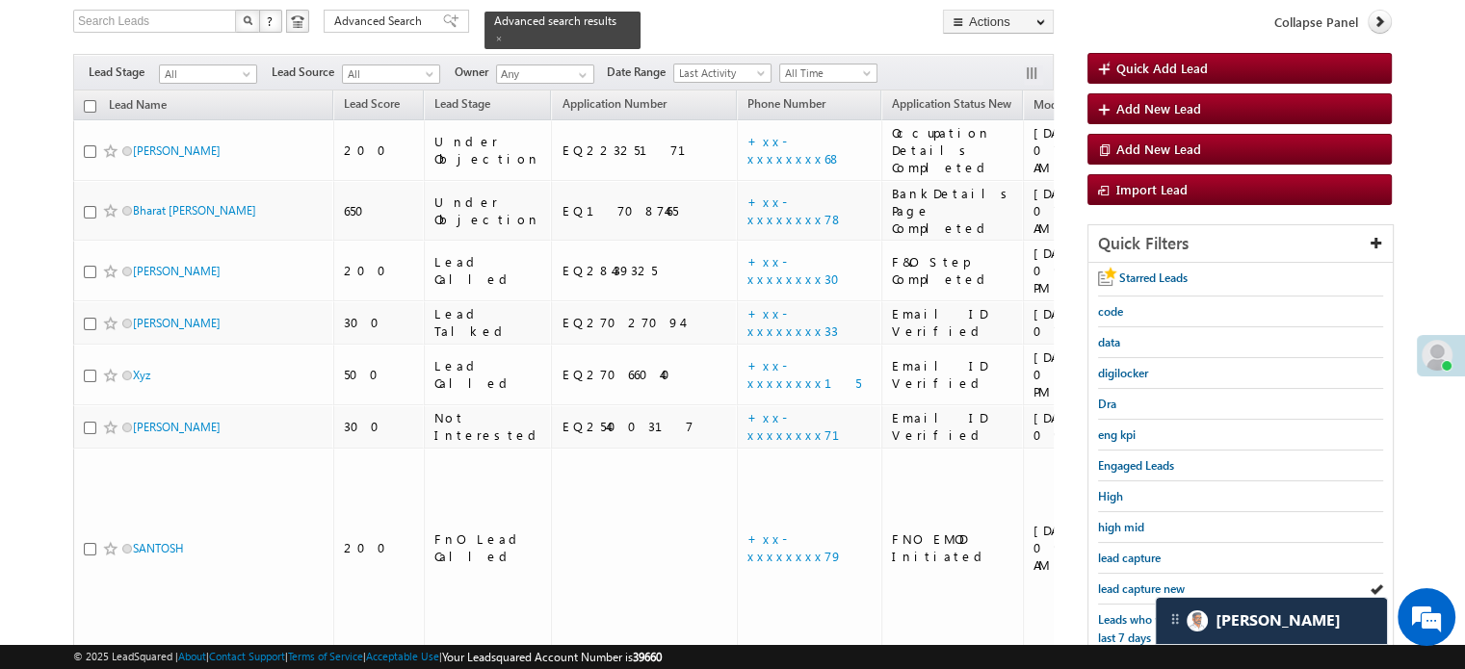
click at [1115, 589] on span "lead capture new" at bounding box center [1141, 589] width 87 height 14
click at [1117, 585] on span "lead capture new" at bounding box center [1141, 589] width 87 height 14
click at [1134, 585] on span "lead capture new" at bounding box center [1141, 589] width 87 height 14
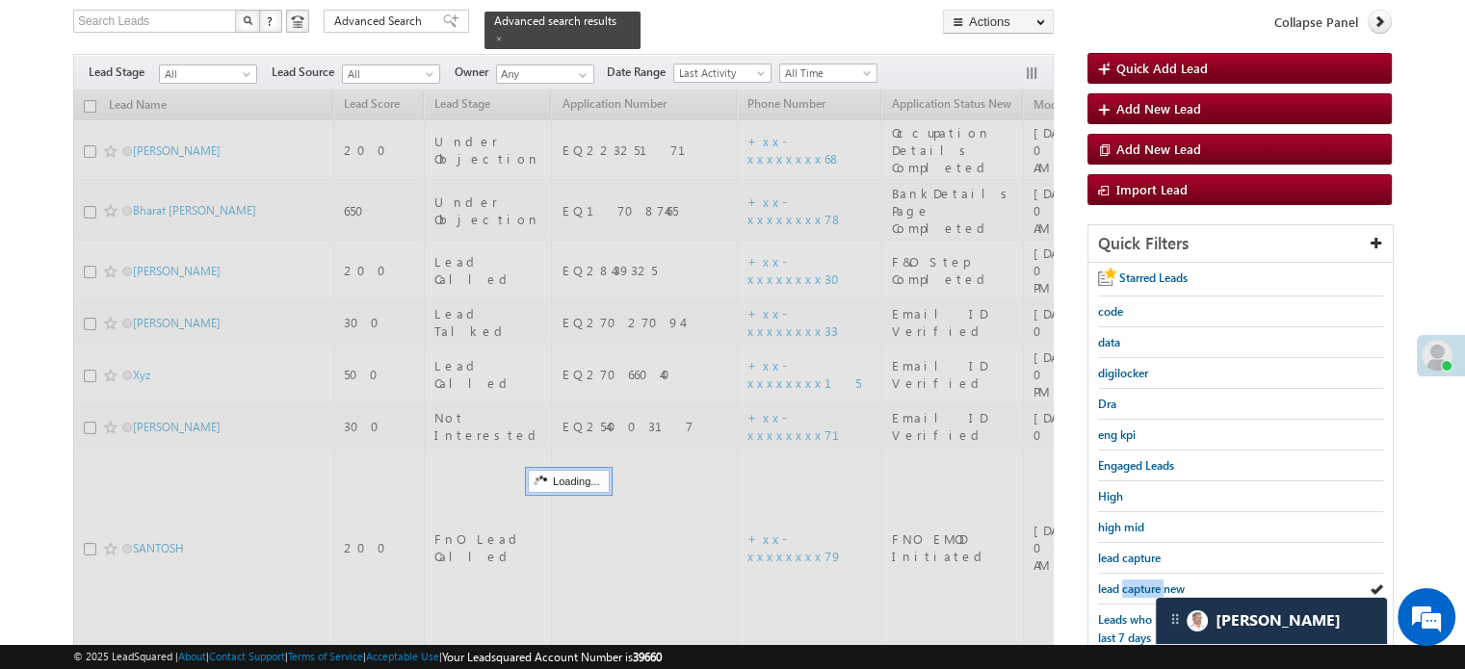
click at [1134, 585] on span "lead capture new" at bounding box center [1141, 589] width 87 height 14
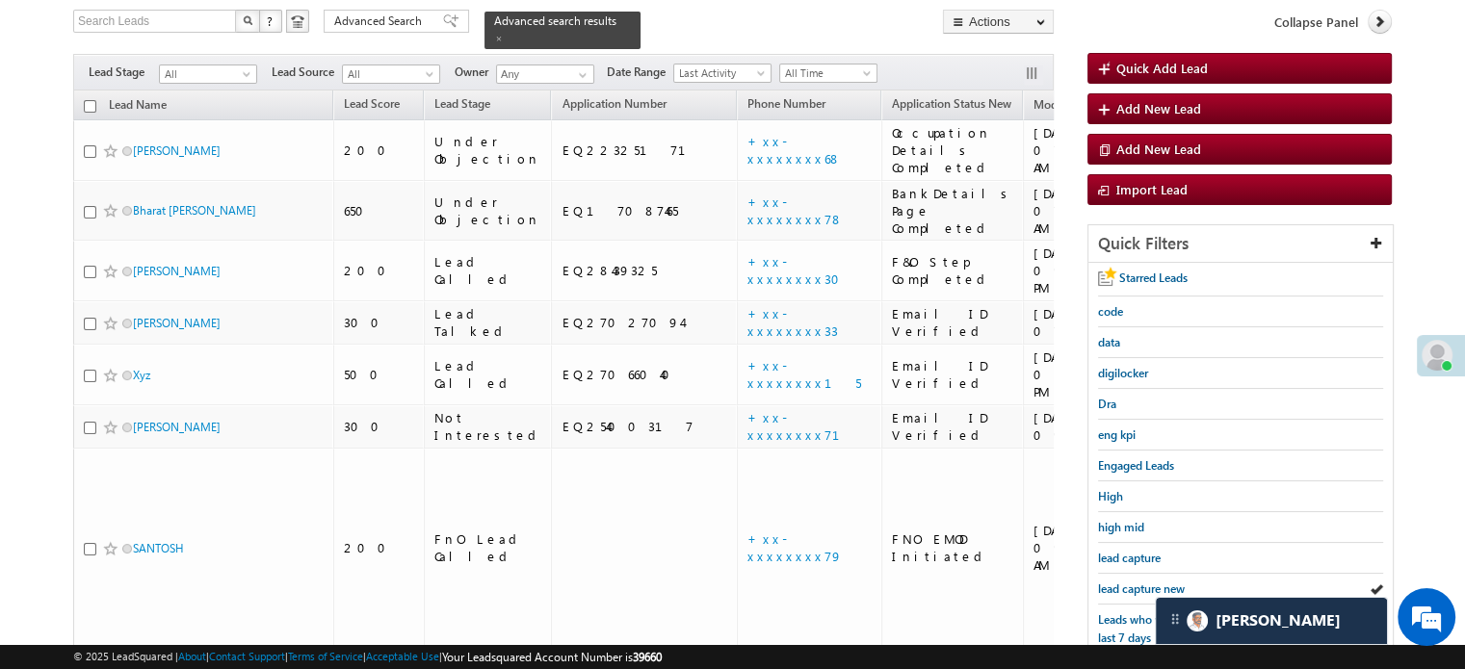
click at [1134, 585] on span "lead capture new" at bounding box center [1141, 589] width 87 height 14
click at [1138, 584] on span "lead capture new" at bounding box center [1141, 589] width 87 height 14
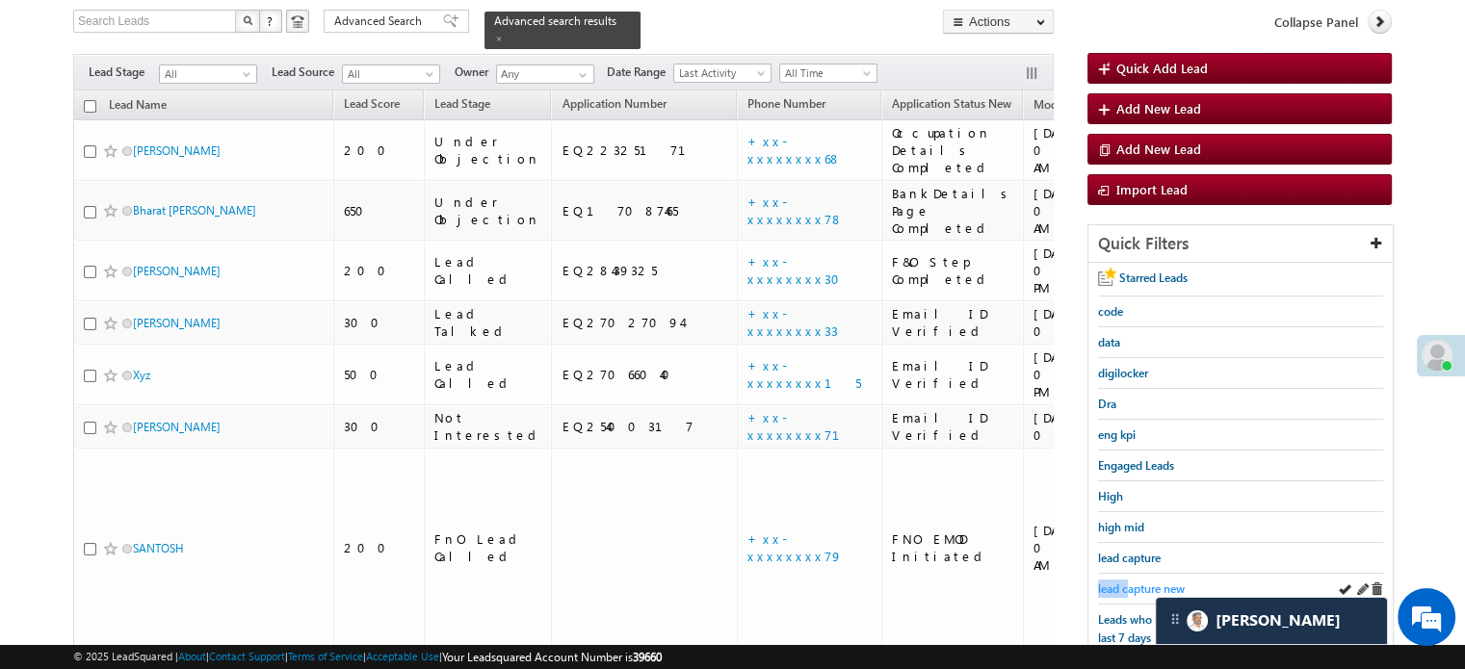
click at [1128, 577] on div "lead capture new" at bounding box center [1240, 589] width 285 height 31
click at [1128, 582] on span "lead capture new" at bounding box center [1141, 589] width 87 height 14
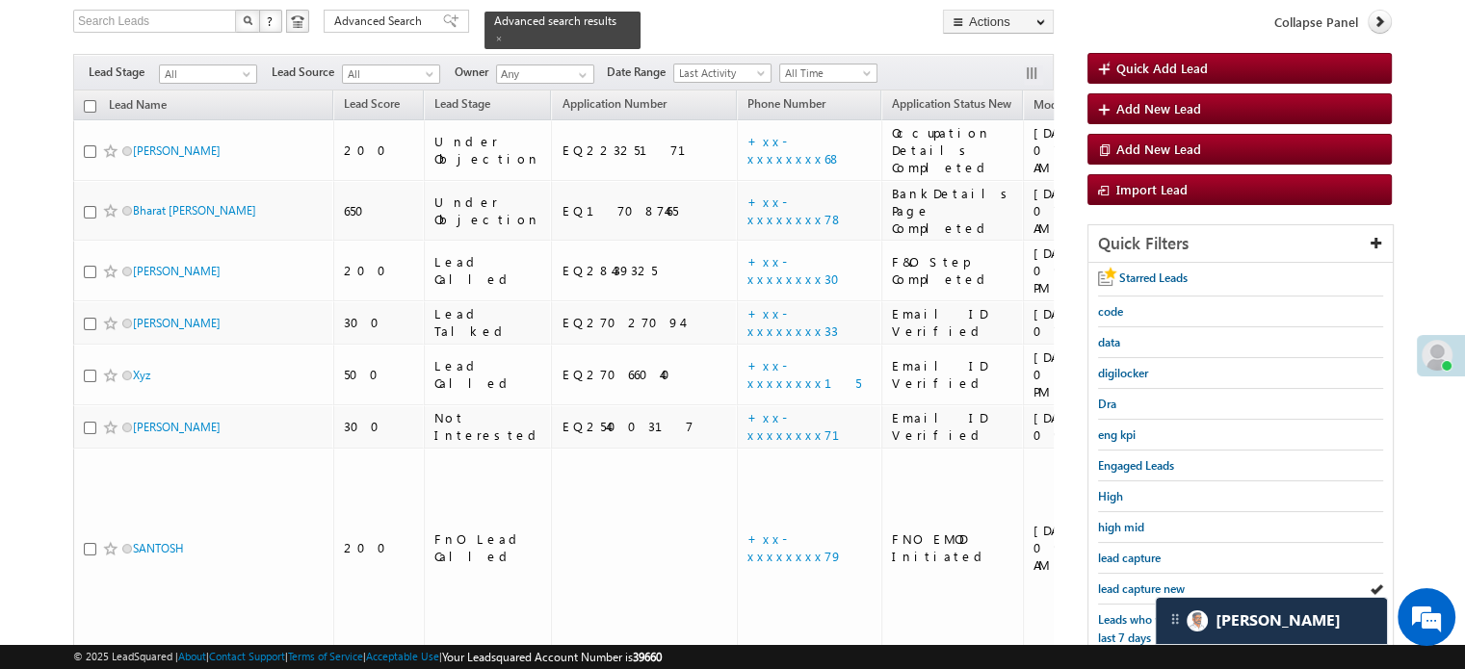
click at [1128, 582] on span "lead capture new" at bounding box center [1141, 589] width 87 height 14
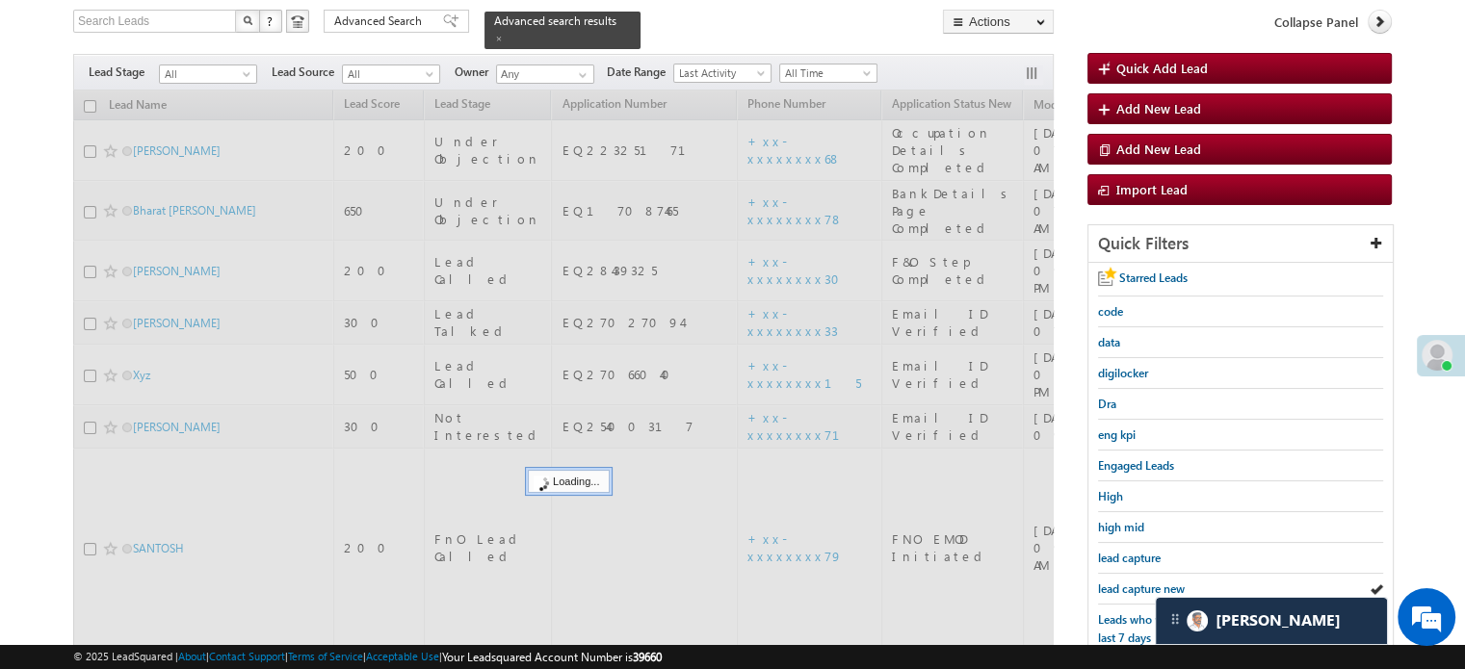
click at [1128, 582] on span "lead capture new" at bounding box center [1141, 589] width 87 height 14
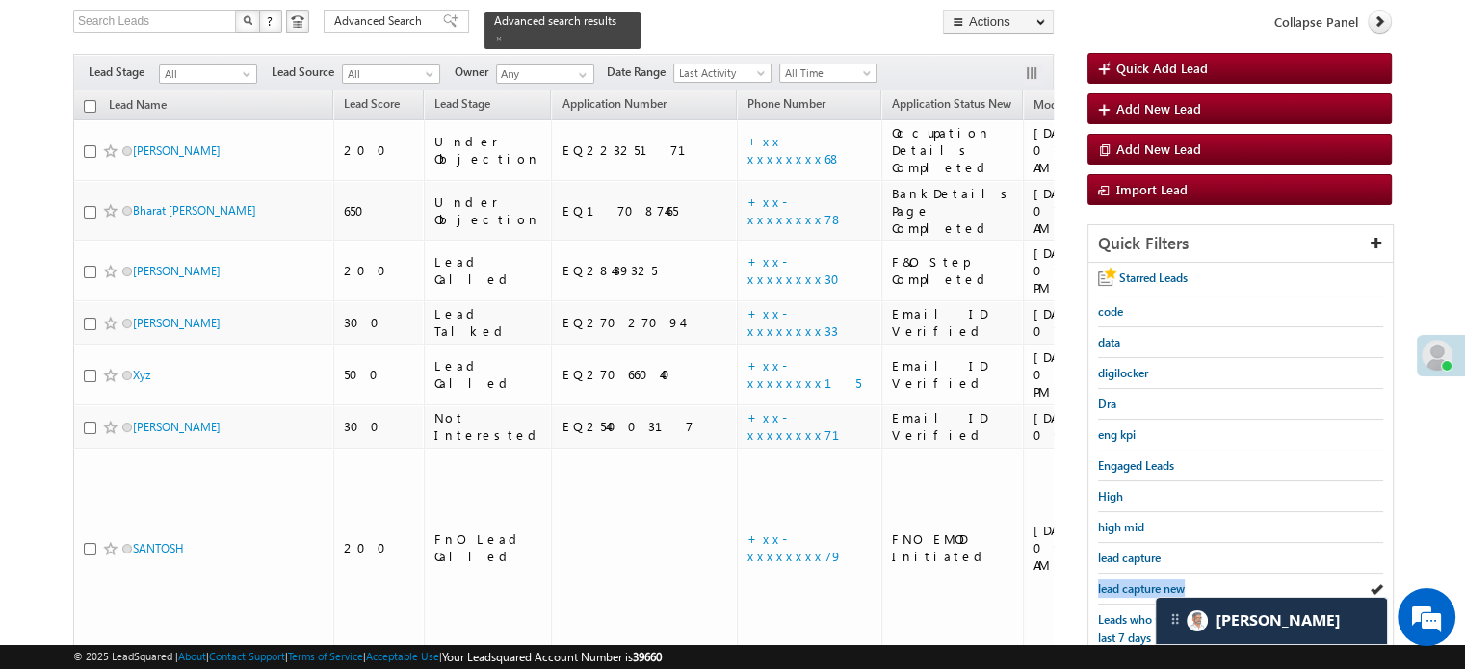
click at [1128, 582] on span "lead capture new" at bounding box center [1141, 589] width 87 height 14
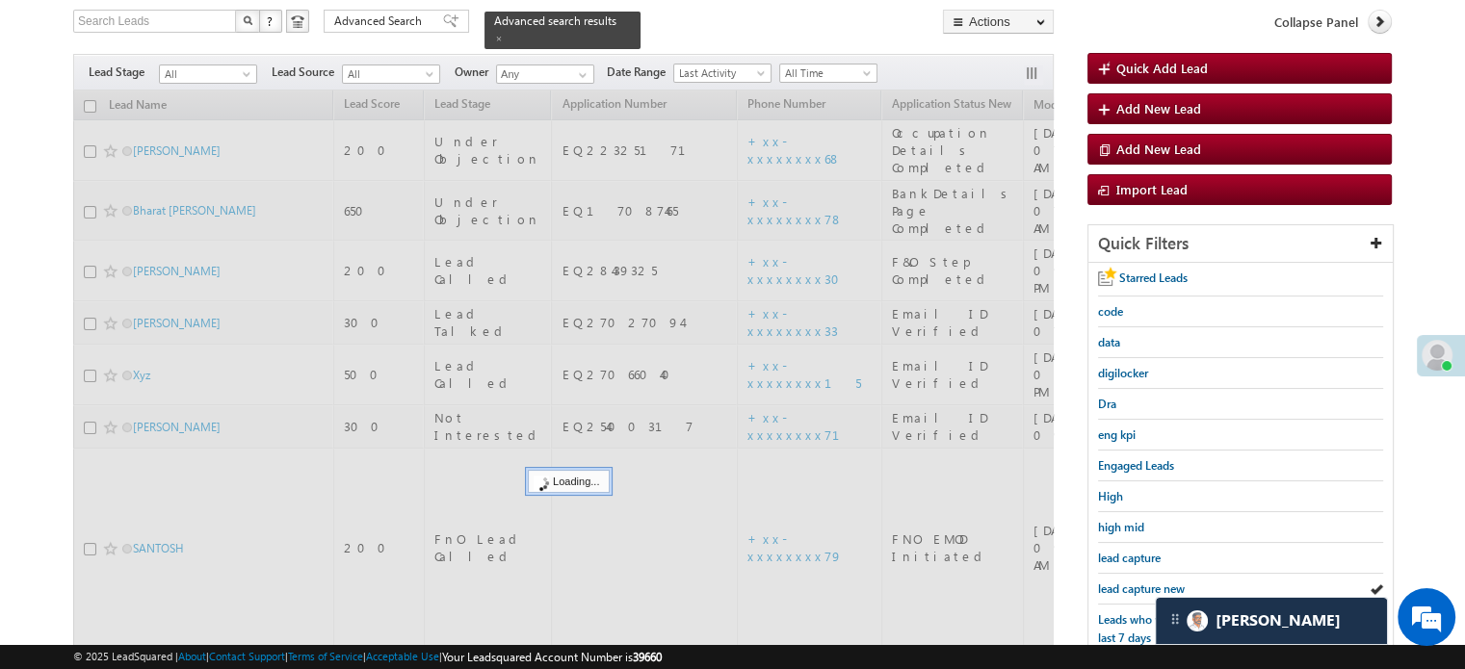
click at [1128, 582] on span "lead capture new" at bounding box center [1141, 589] width 87 height 14
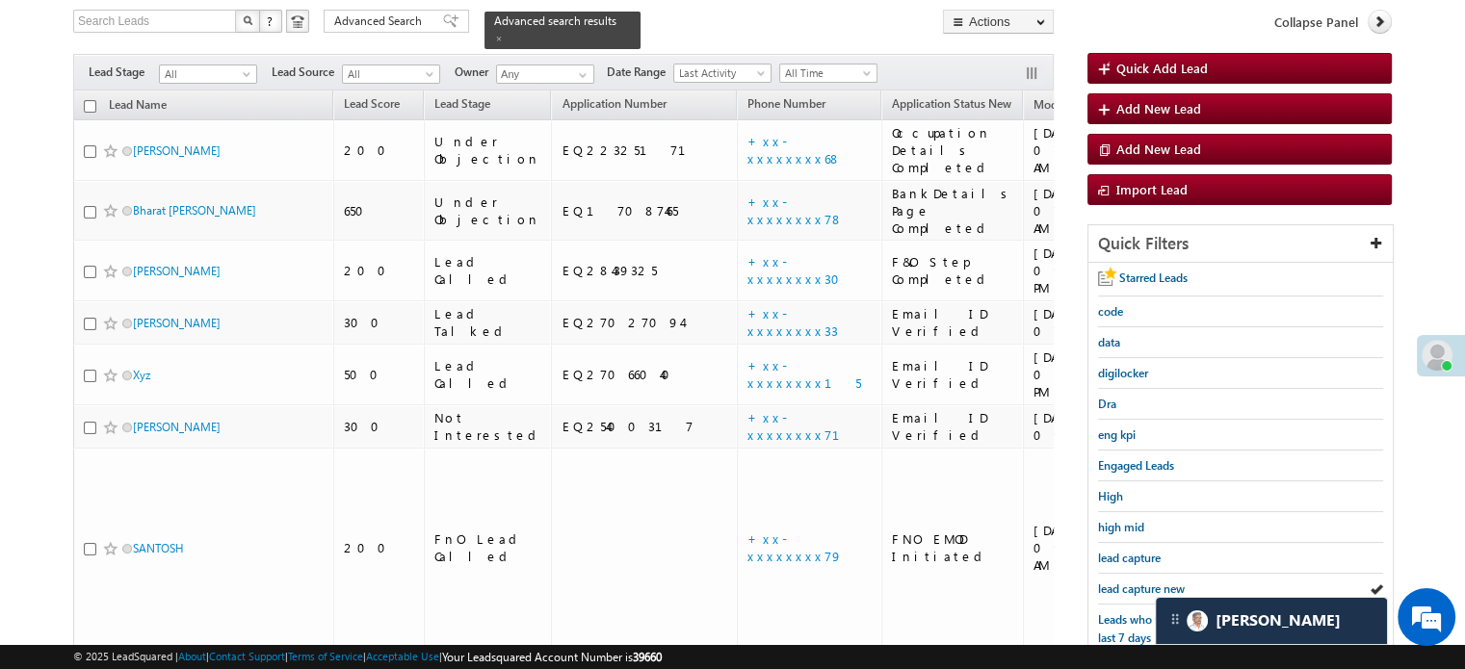
click at [1128, 582] on span "lead capture new" at bounding box center [1141, 589] width 87 height 14
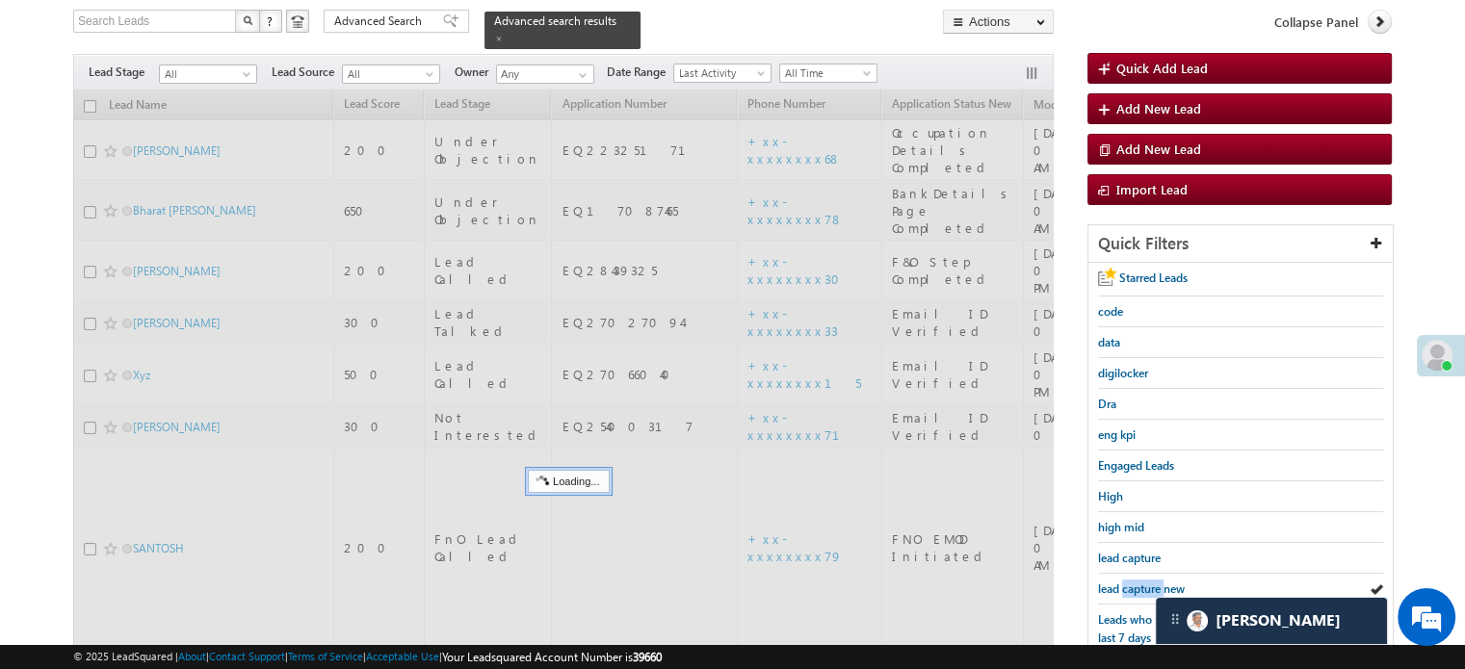
click at [1128, 582] on span "lead capture new" at bounding box center [1141, 589] width 87 height 14
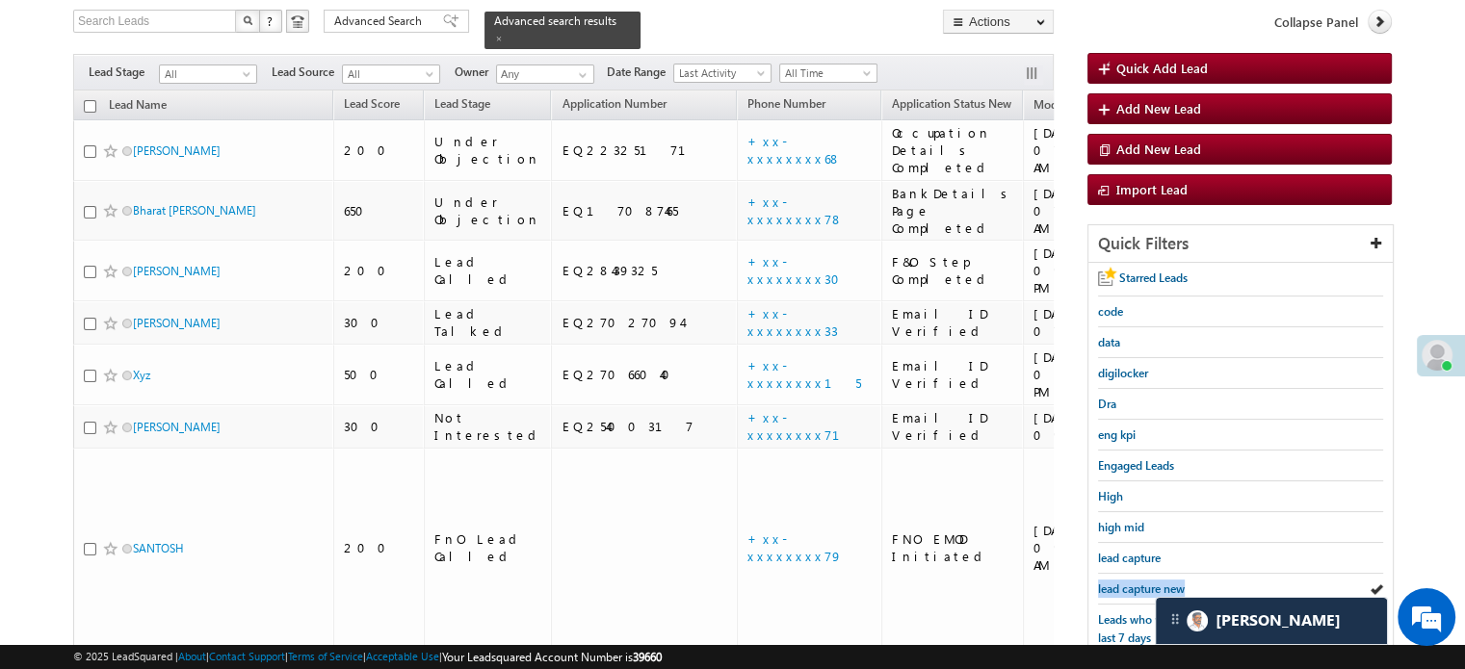
click at [1128, 582] on span "lead capture new" at bounding box center [1141, 589] width 87 height 14
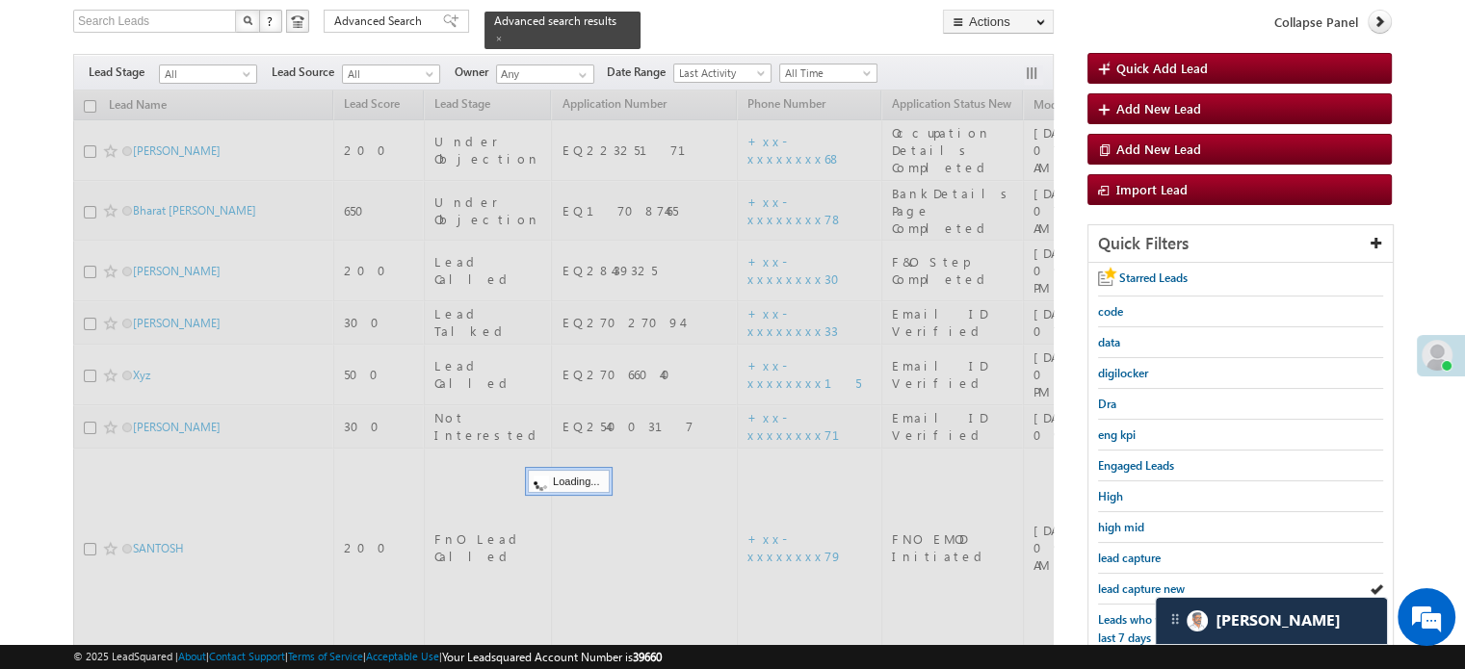
click at [1128, 582] on span "lead capture new" at bounding box center [1141, 589] width 87 height 14
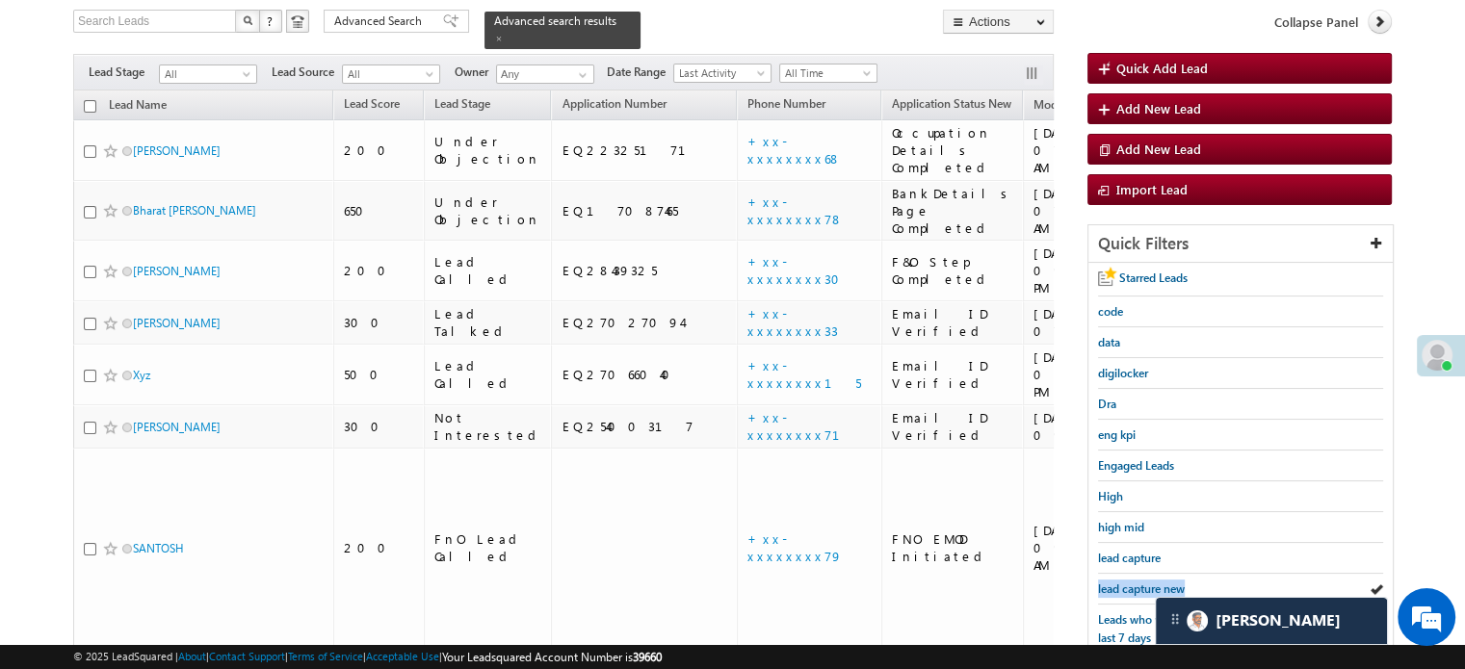
click at [1128, 582] on span "lead capture new" at bounding box center [1141, 589] width 87 height 14
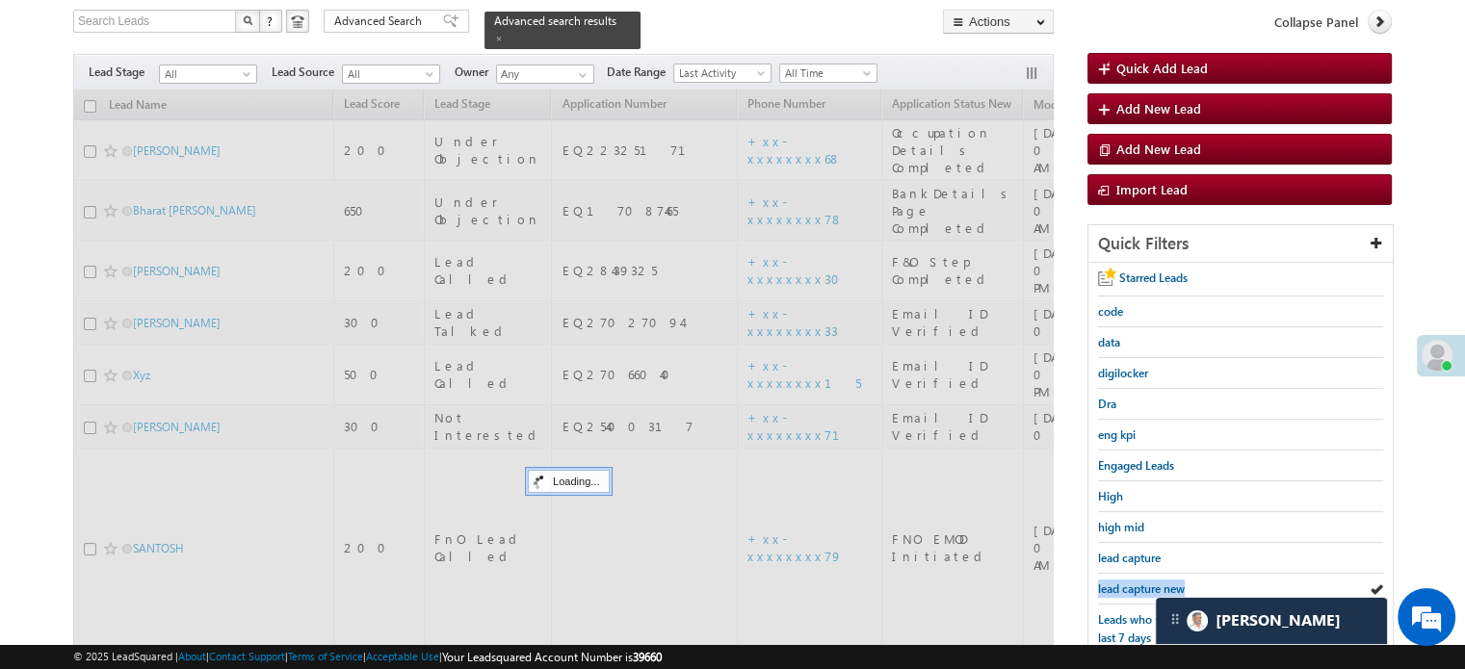
click at [1128, 582] on span "lead capture new" at bounding box center [1141, 589] width 87 height 14
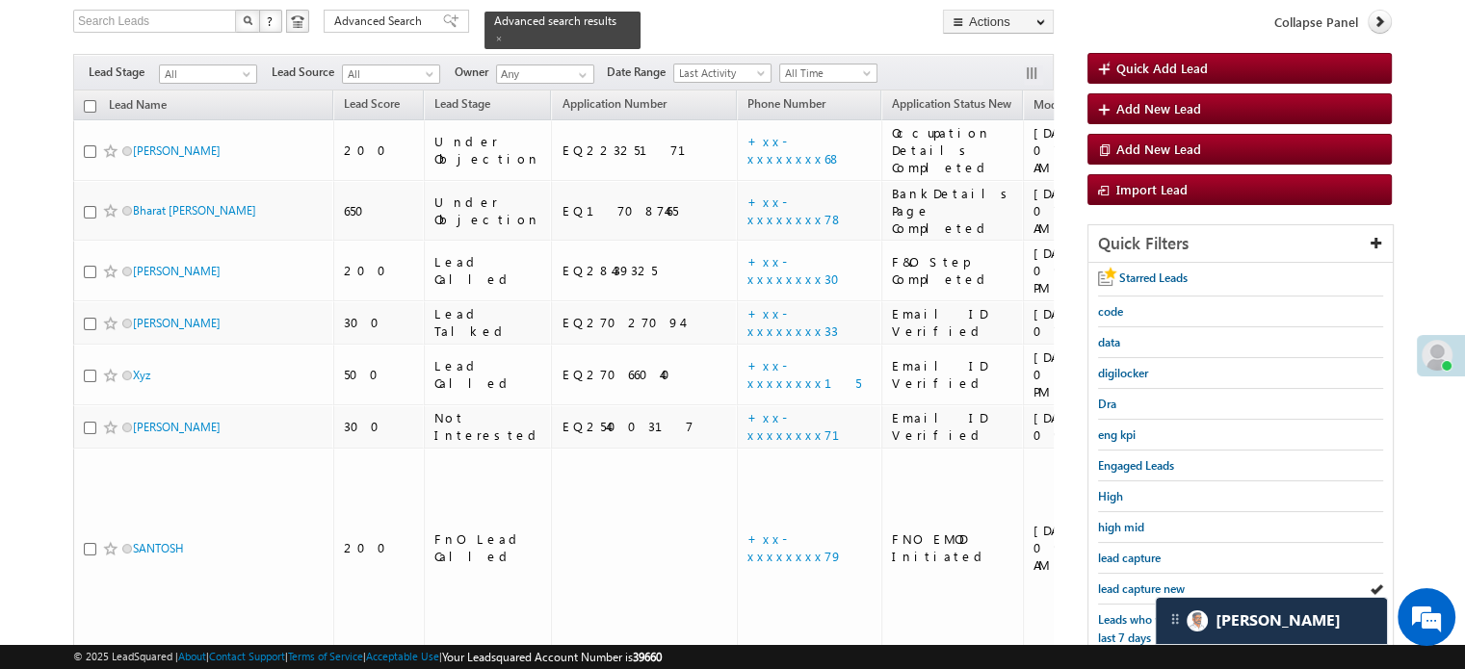
click at [1128, 582] on span "lead capture new" at bounding box center [1141, 589] width 87 height 14
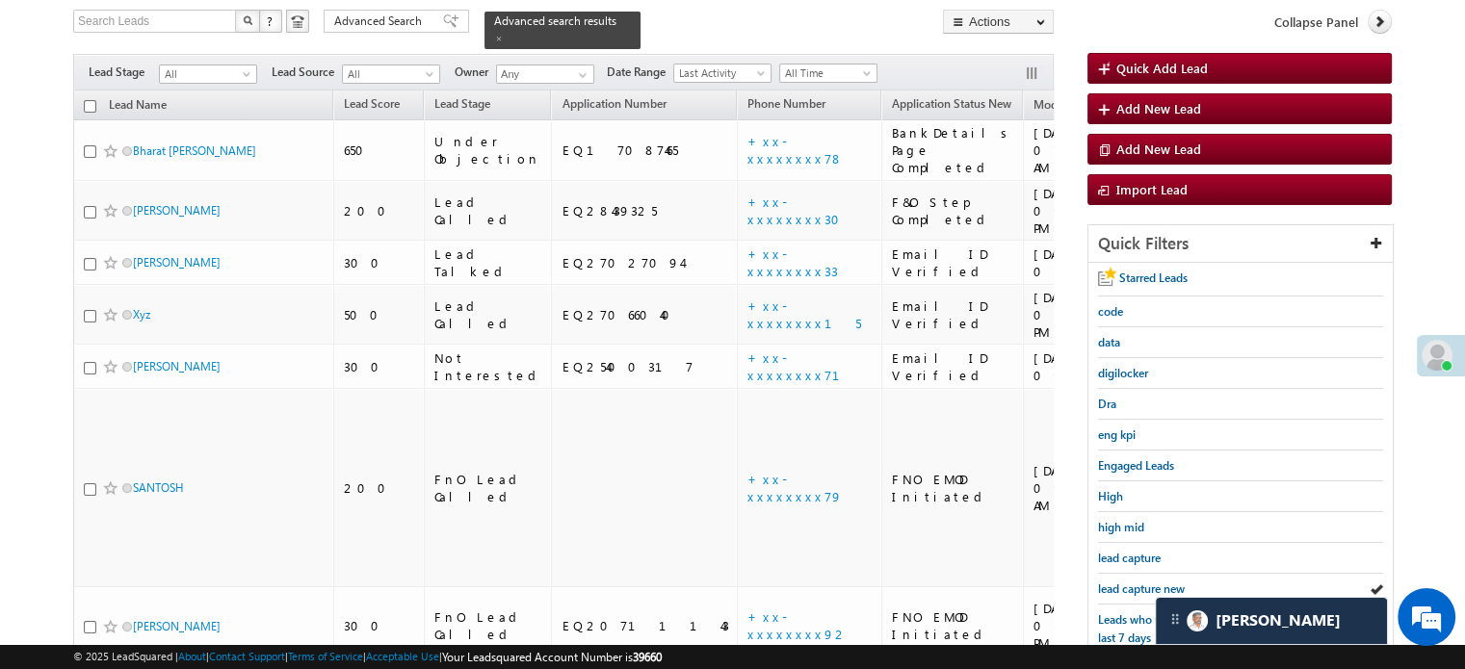
click at [1128, 582] on span "lead capture new" at bounding box center [1141, 589] width 87 height 14
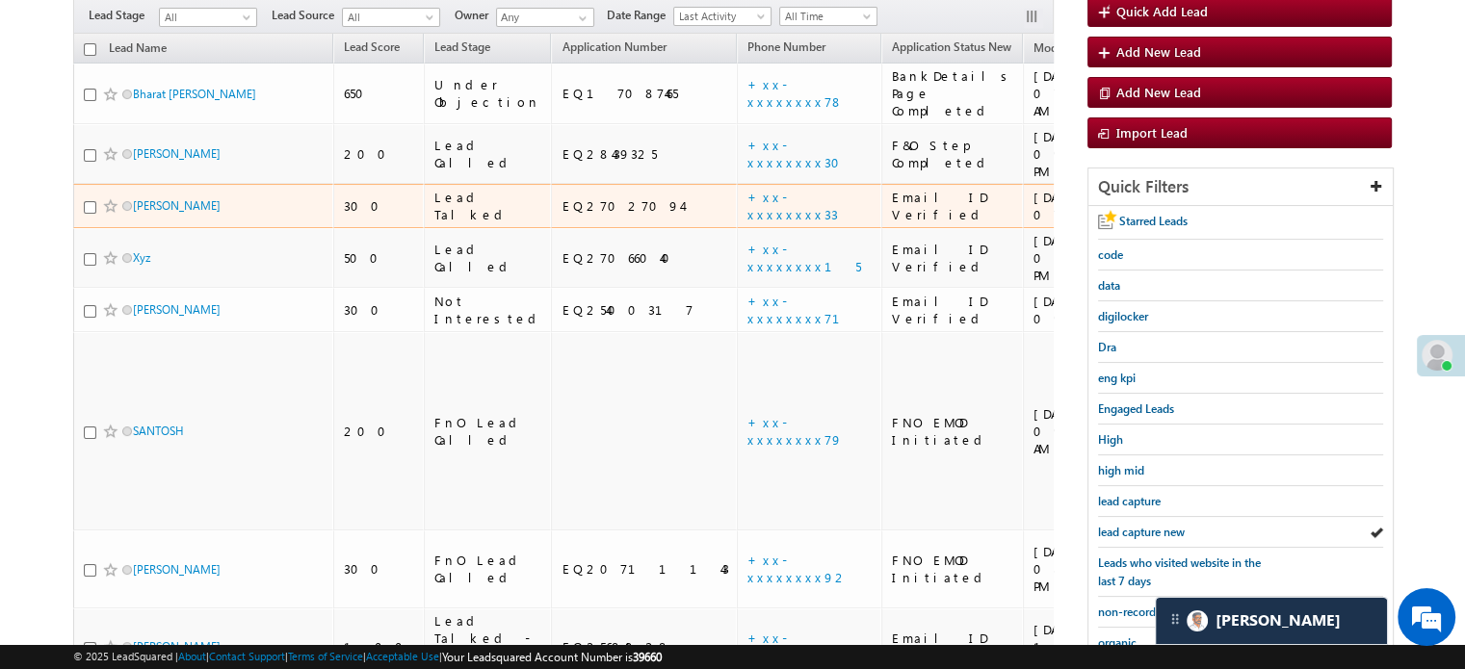
scroll to position [221, 0]
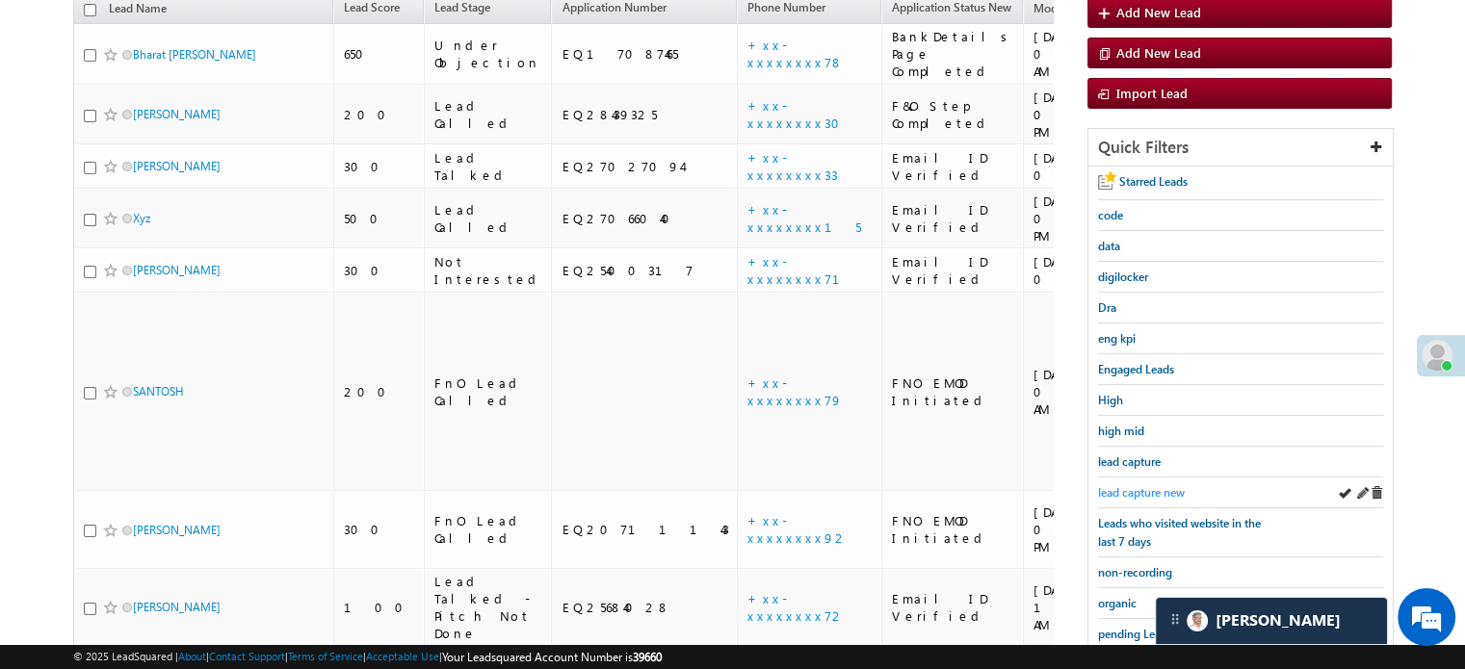
click at [1105, 492] on span "lead capture new" at bounding box center [1141, 492] width 87 height 14
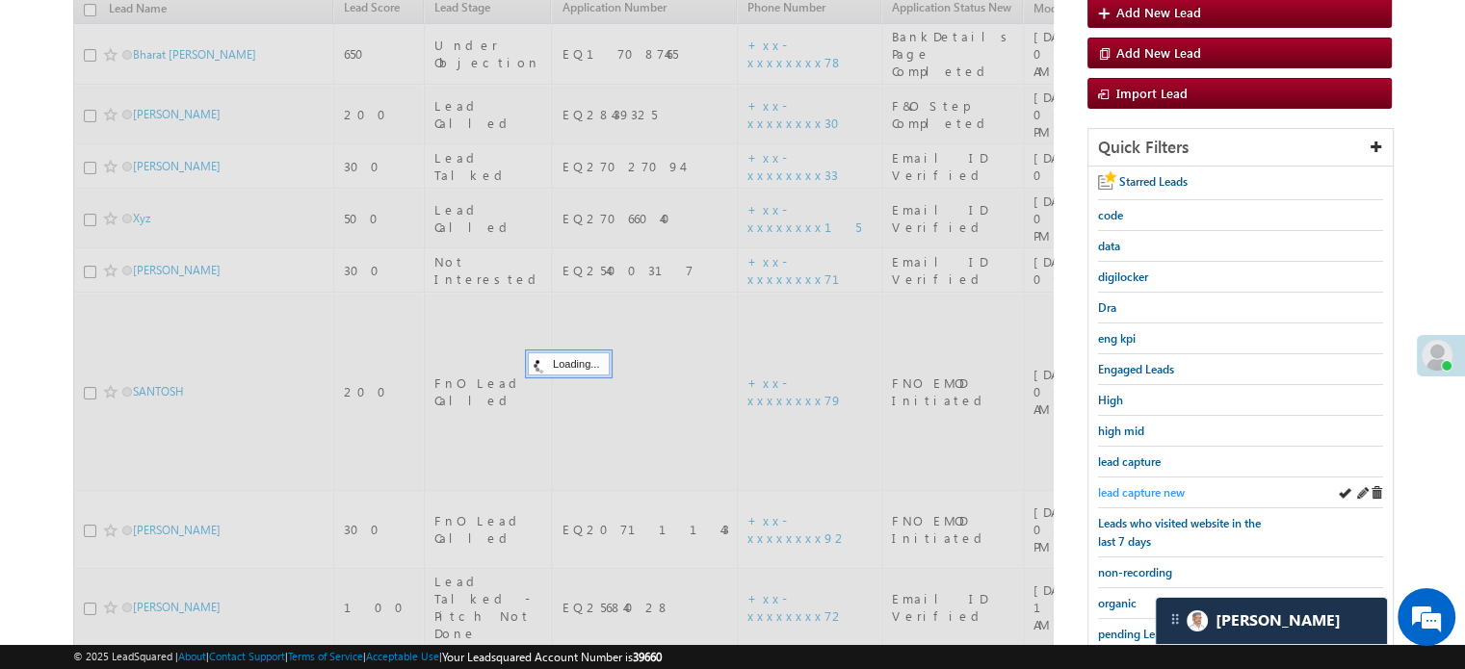
click at [1108, 492] on span "lead capture new" at bounding box center [1141, 492] width 87 height 14
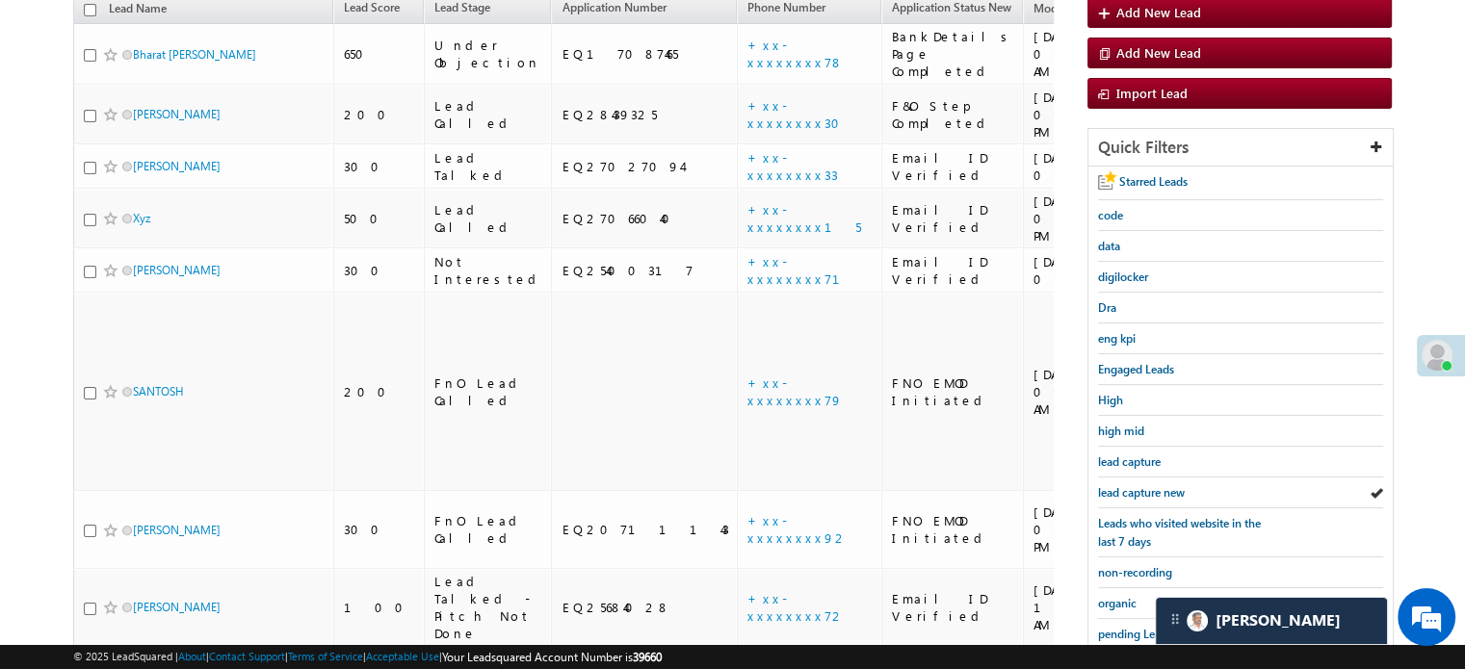
click at [1108, 492] on span "lead capture new" at bounding box center [1141, 492] width 87 height 14
click at [1140, 491] on span "lead capture new" at bounding box center [1141, 492] width 87 height 14
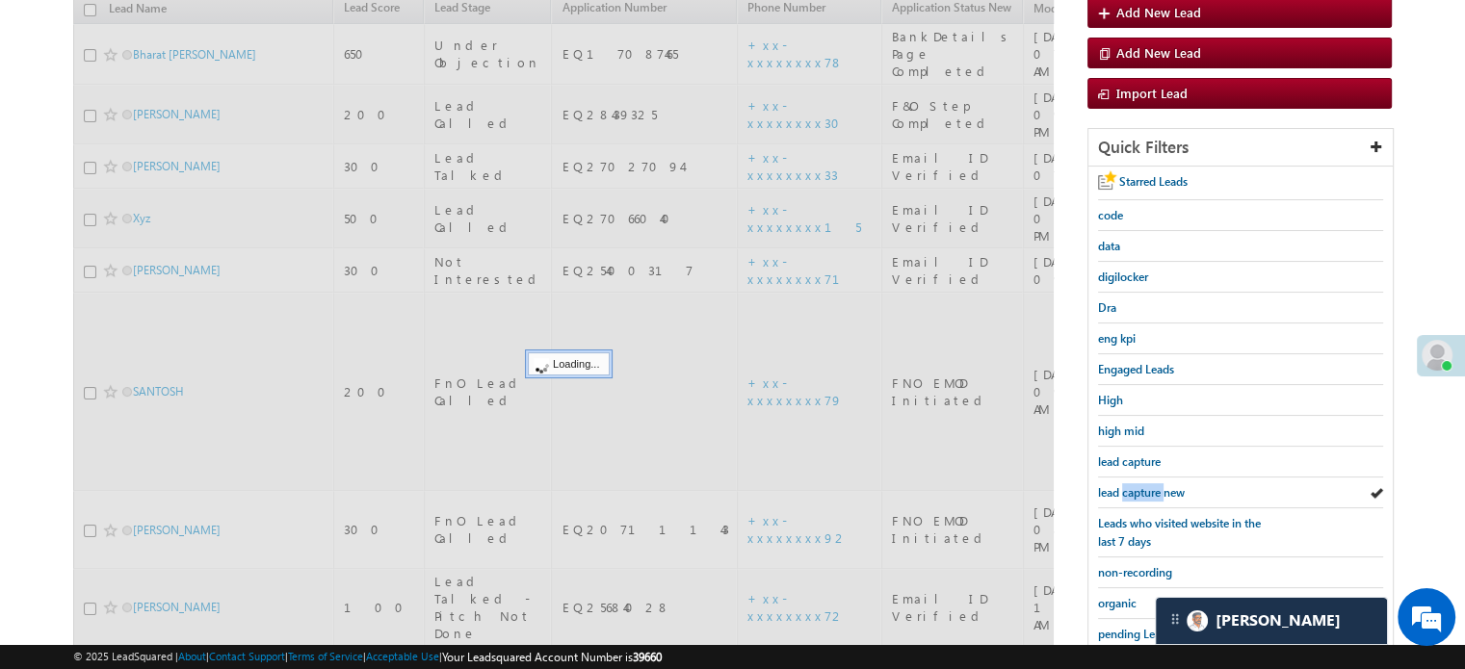
click at [1140, 491] on span "lead capture new" at bounding box center [1141, 492] width 87 height 14
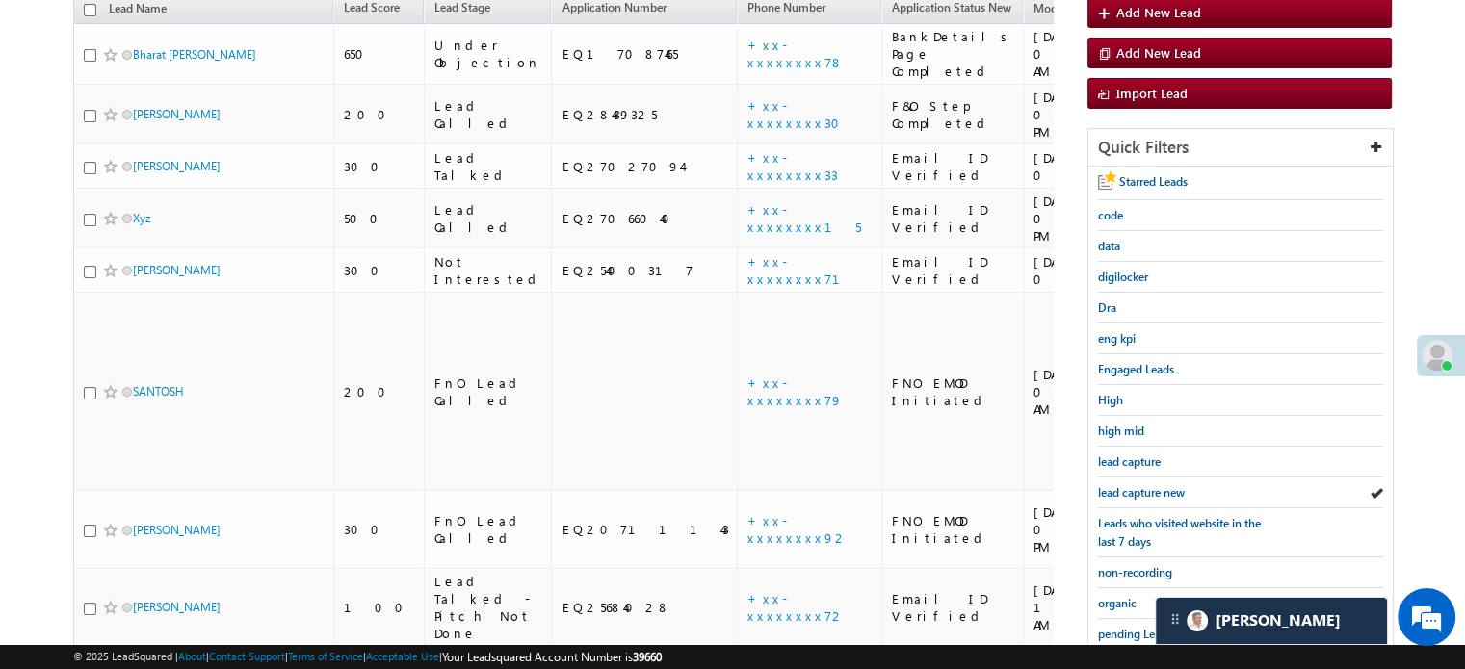
click at [1140, 491] on span "lead capture new" at bounding box center [1141, 492] width 87 height 14
click at [1160, 498] on div "lead capture new" at bounding box center [1240, 493] width 285 height 31
click at [1158, 495] on link "lead capture new" at bounding box center [1141, 493] width 87 height 18
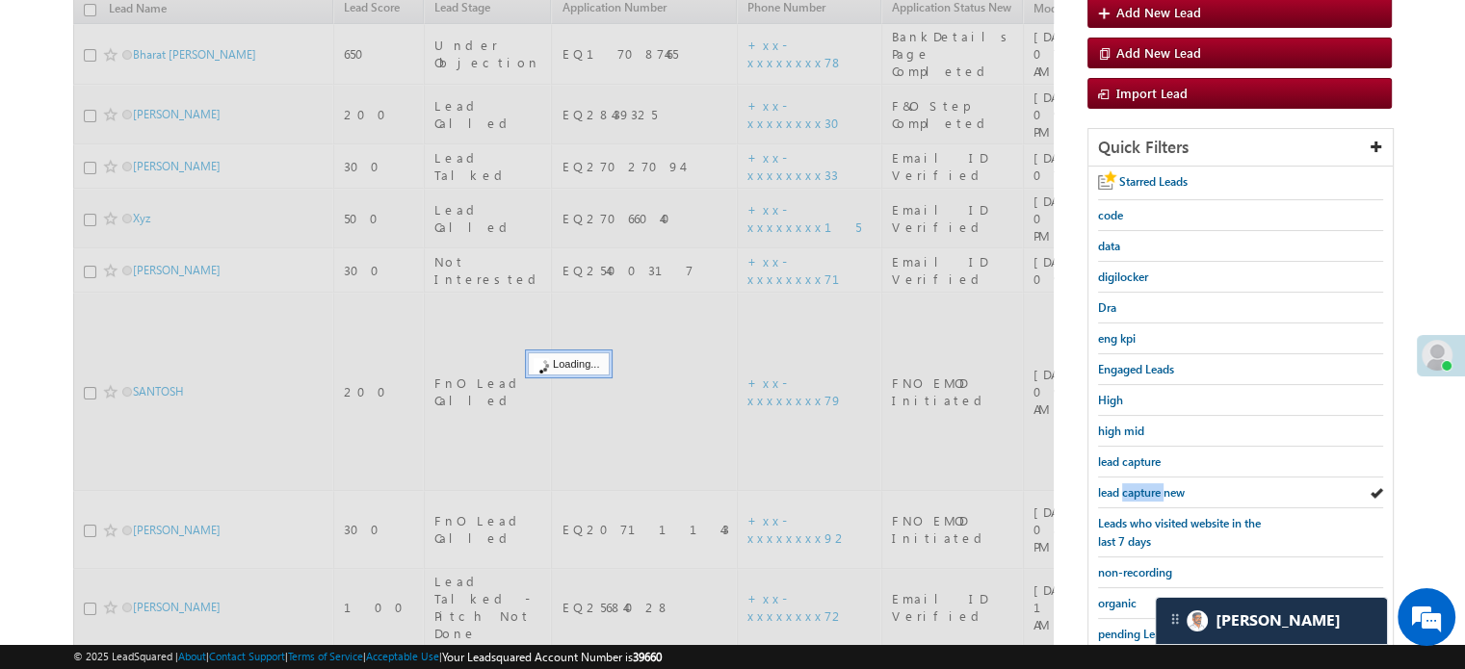
click at [1158, 495] on link "lead capture new" at bounding box center [1141, 493] width 87 height 18
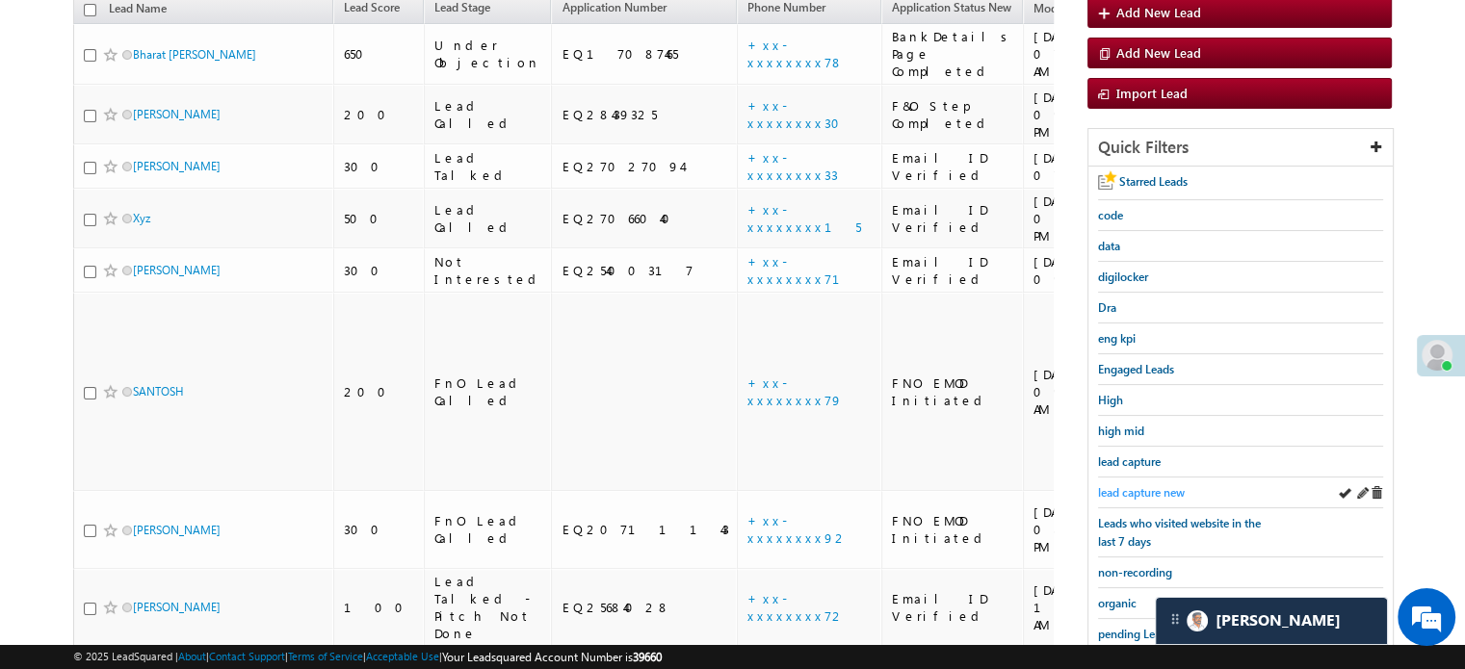
click at [1140, 484] on link "lead capture new" at bounding box center [1141, 493] width 87 height 18
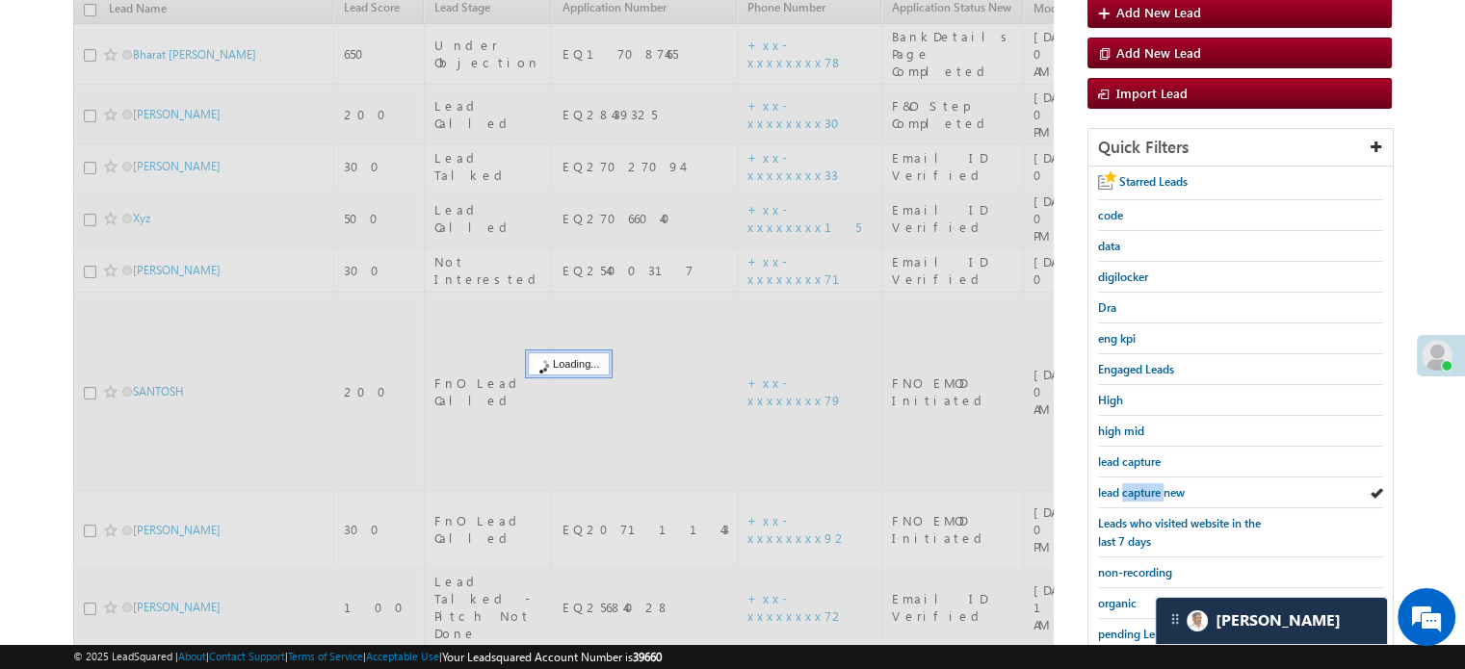
click at [1140, 484] on link "lead capture new" at bounding box center [1141, 493] width 87 height 18
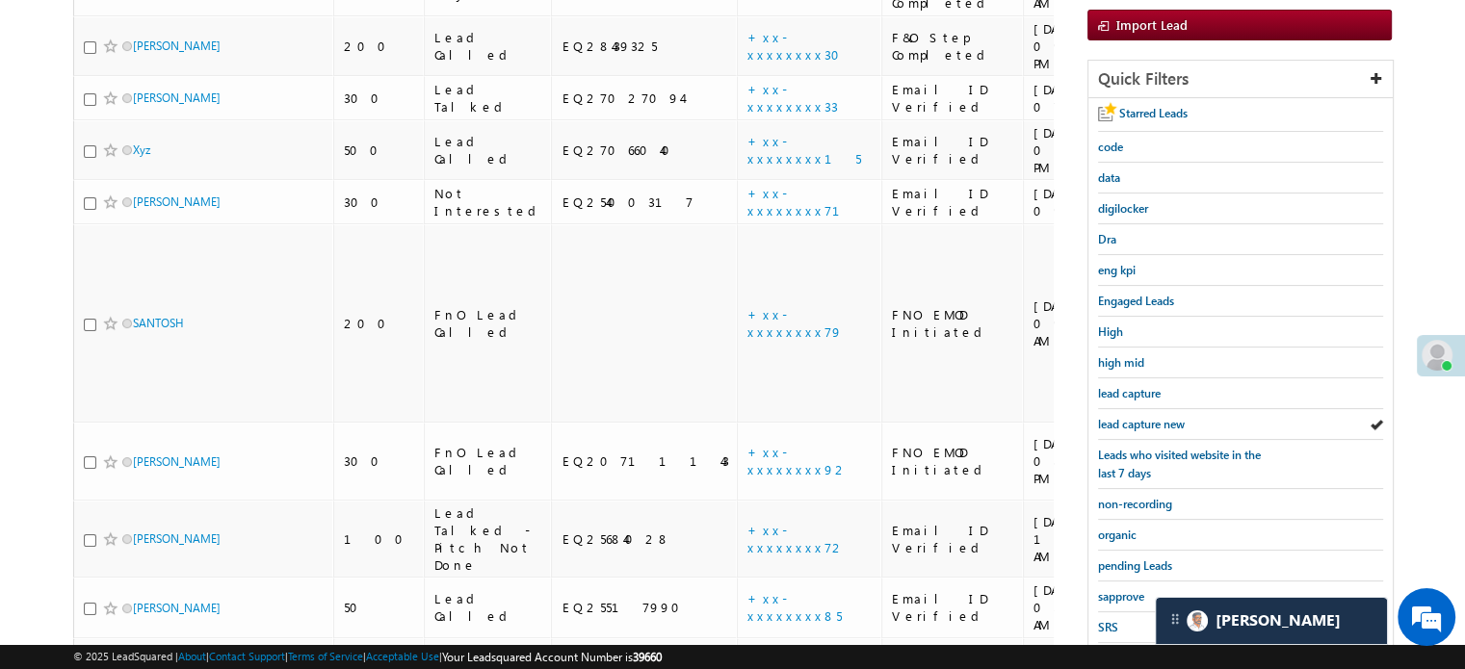
scroll to position [317, 0]
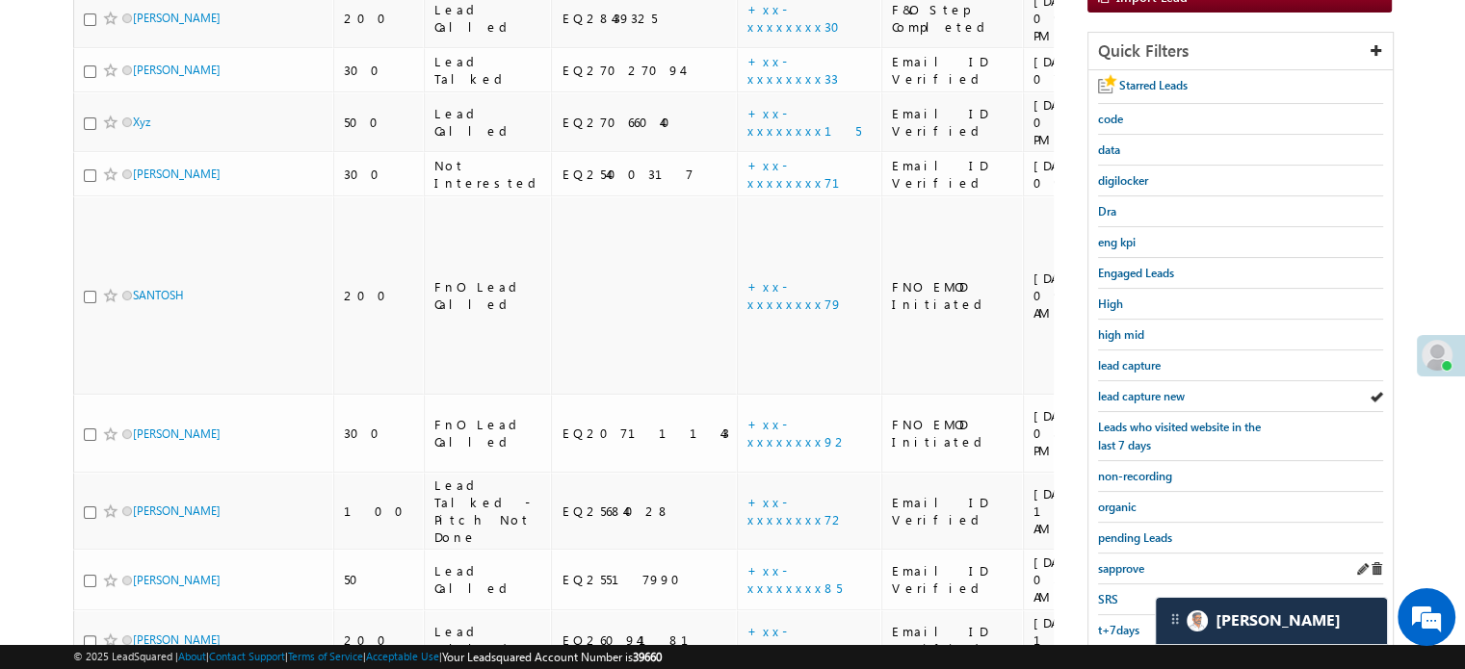
click at [1117, 554] on div "sapprove" at bounding box center [1240, 569] width 285 height 31
click at [1117, 562] on span "sapprove" at bounding box center [1121, 569] width 46 height 14
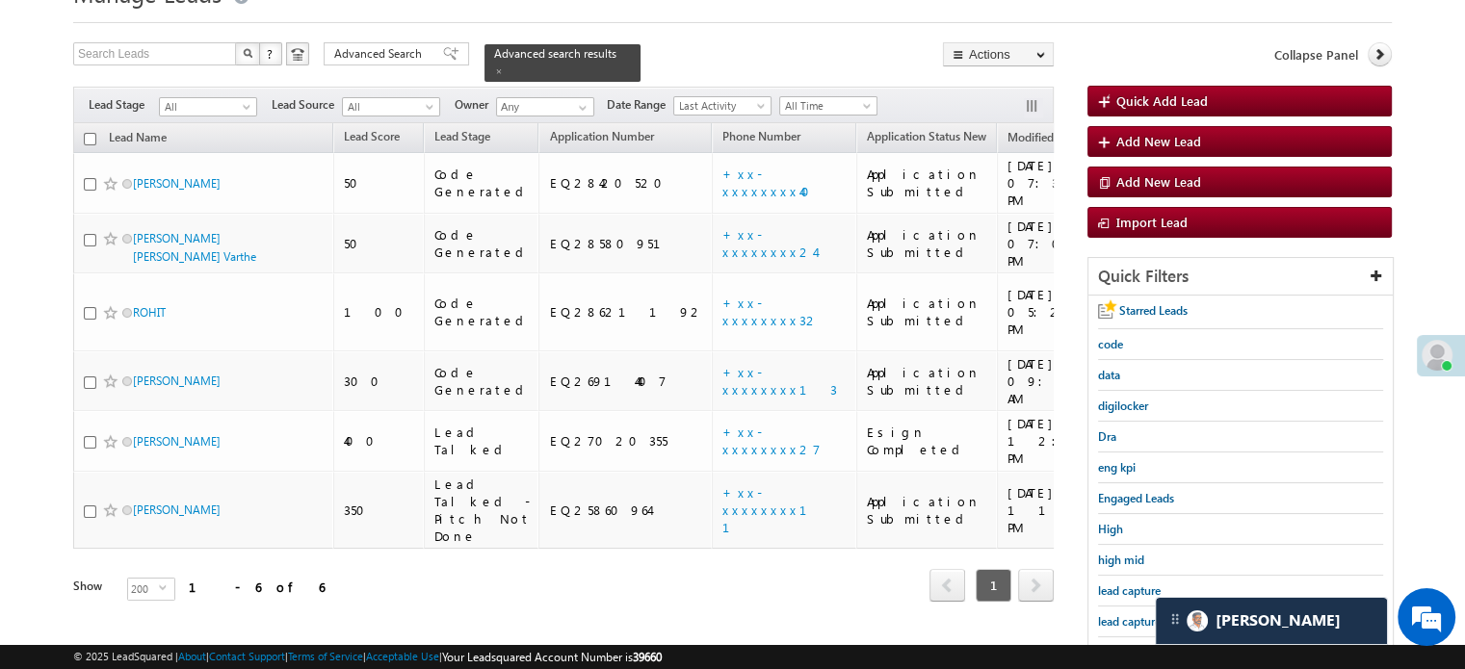
scroll to position [124, 0]
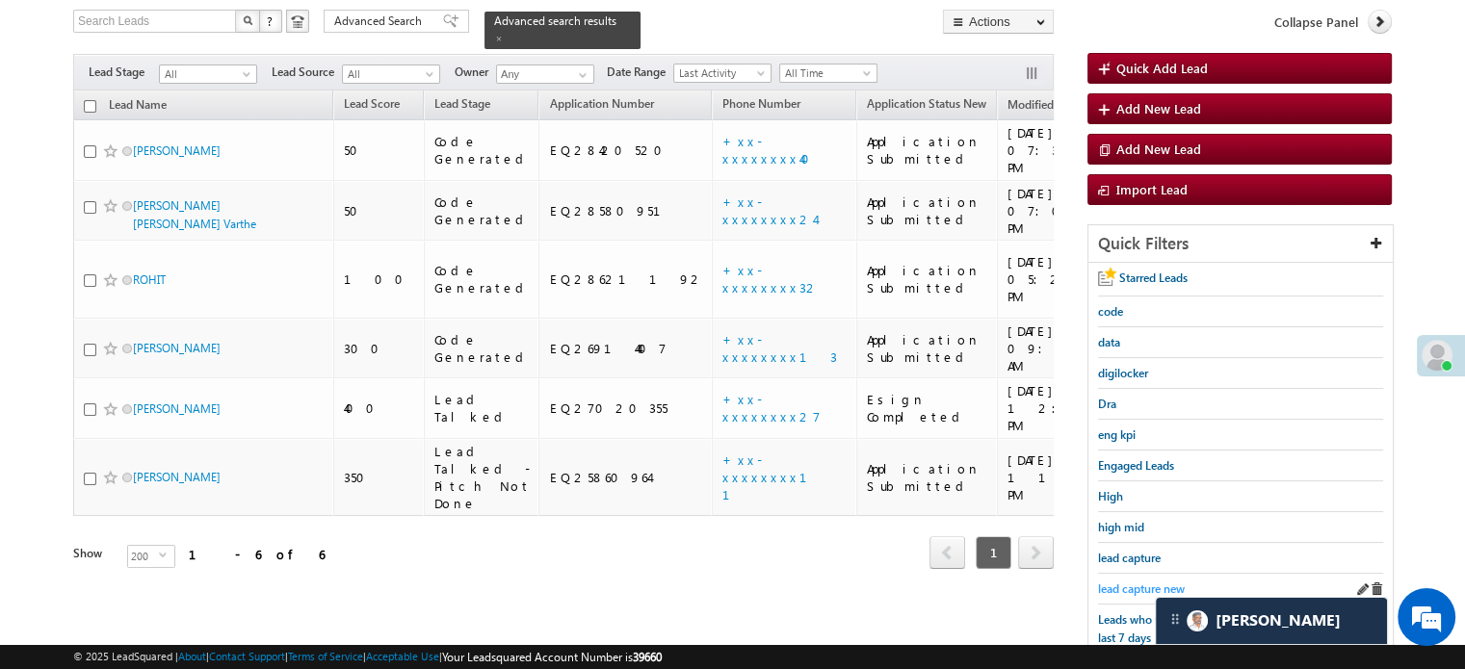
click at [1140, 582] on span "lead capture new" at bounding box center [1141, 589] width 87 height 14
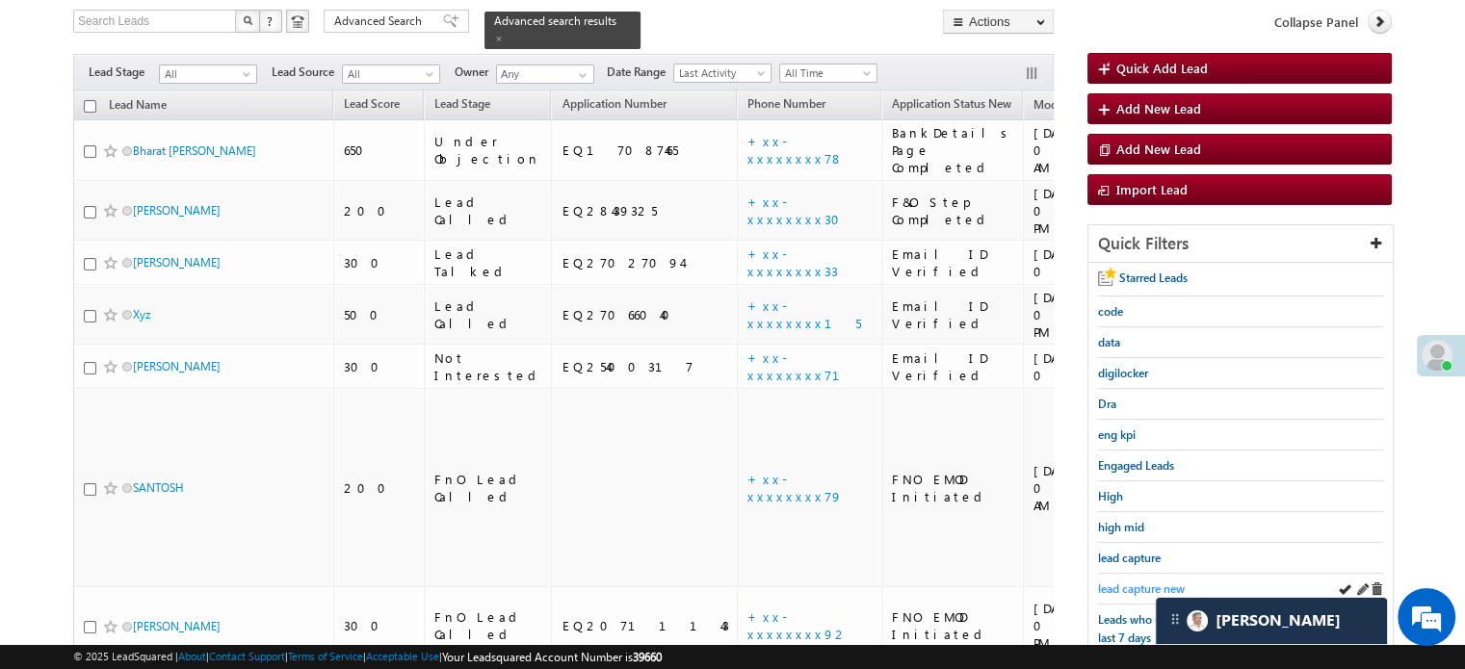
click at [1133, 585] on span "lead capture new" at bounding box center [1141, 589] width 87 height 14
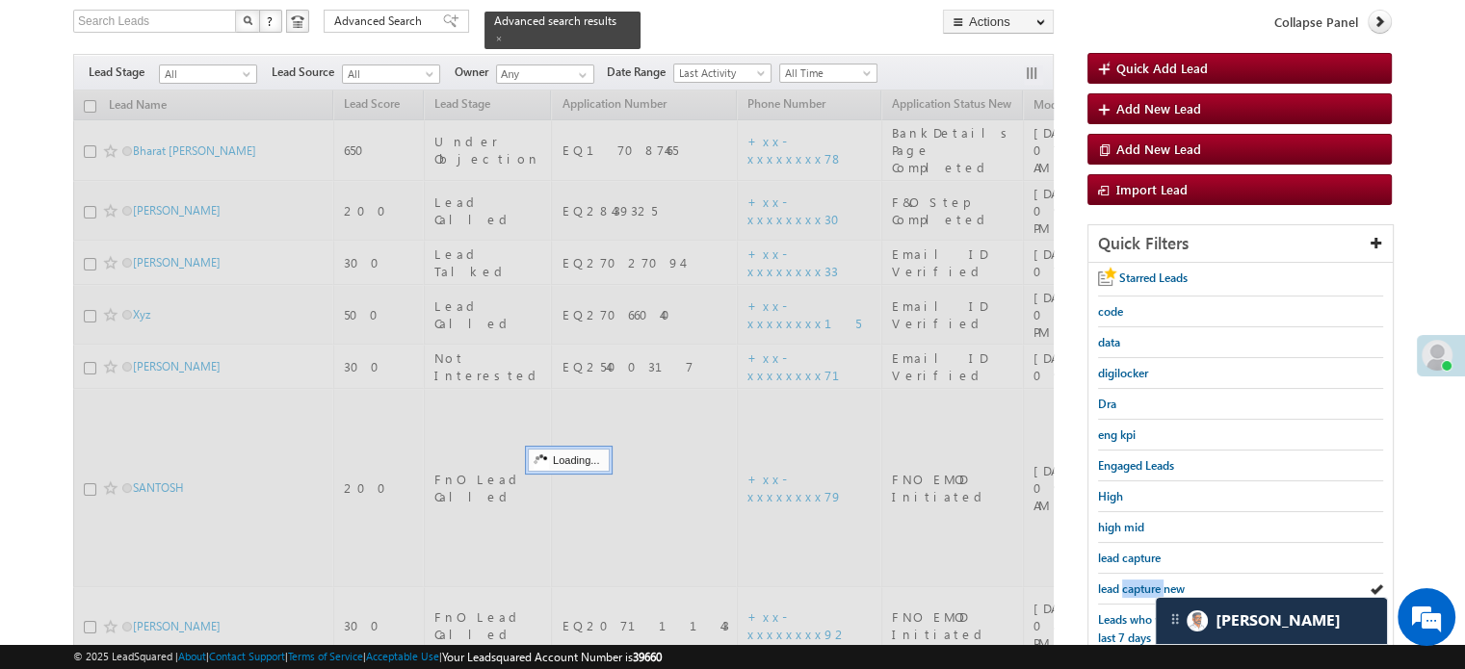
click at [1133, 585] on span "lead capture new" at bounding box center [1141, 589] width 87 height 14
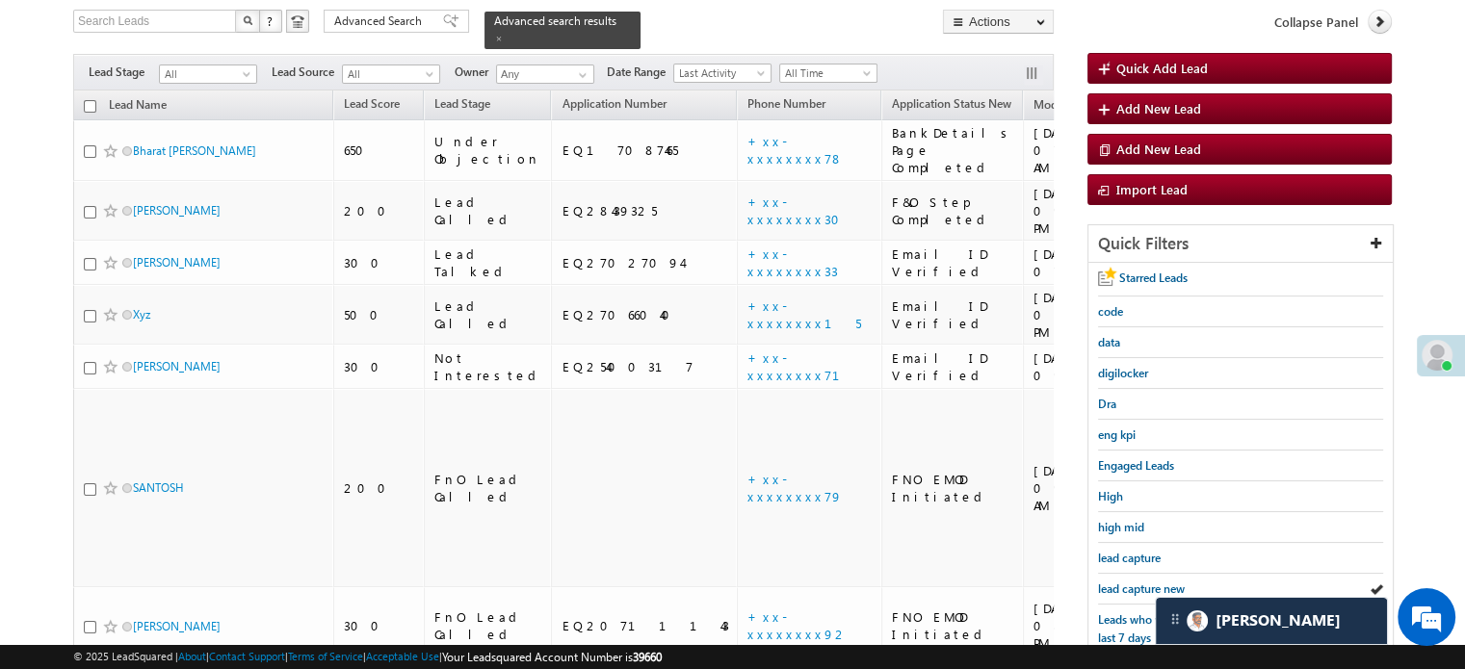
click at [1133, 585] on span "lead capture new" at bounding box center [1141, 589] width 87 height 14
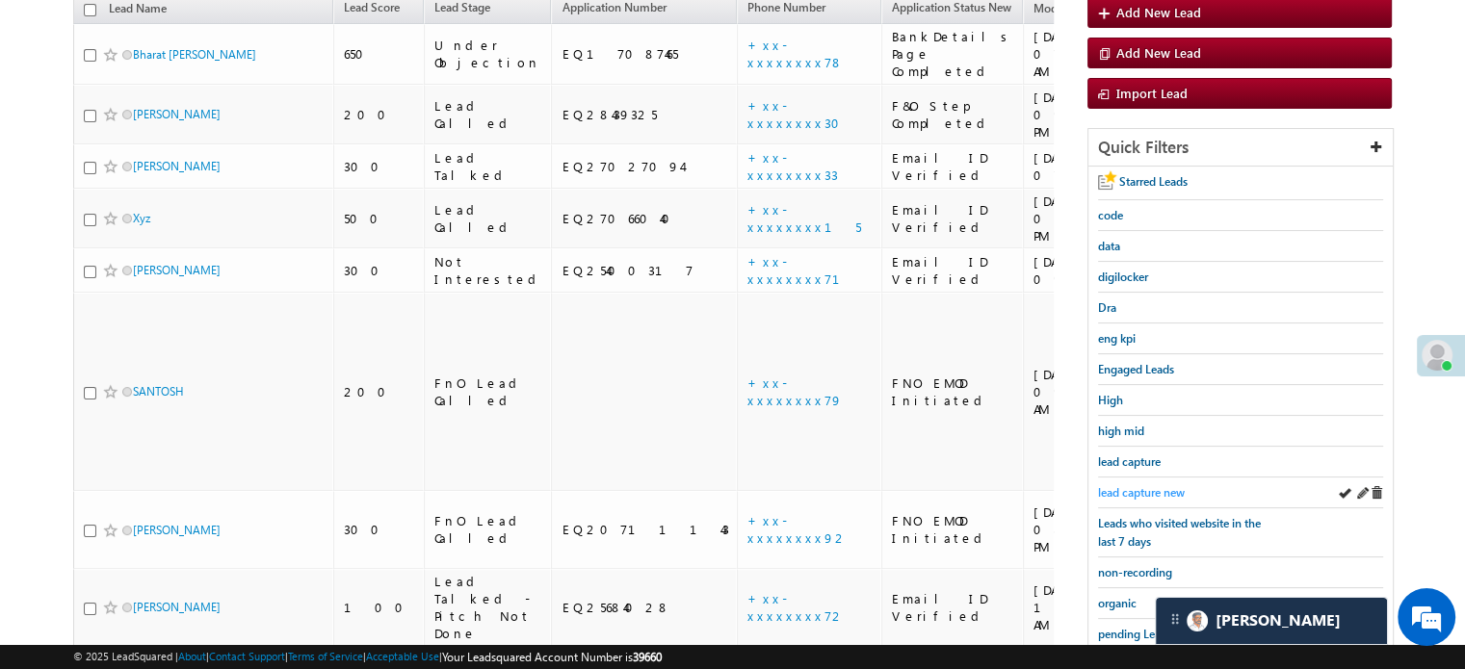
click at [1146, 487] on span "lead capture new" at bounding box center [1141, 492] width 87 height 14
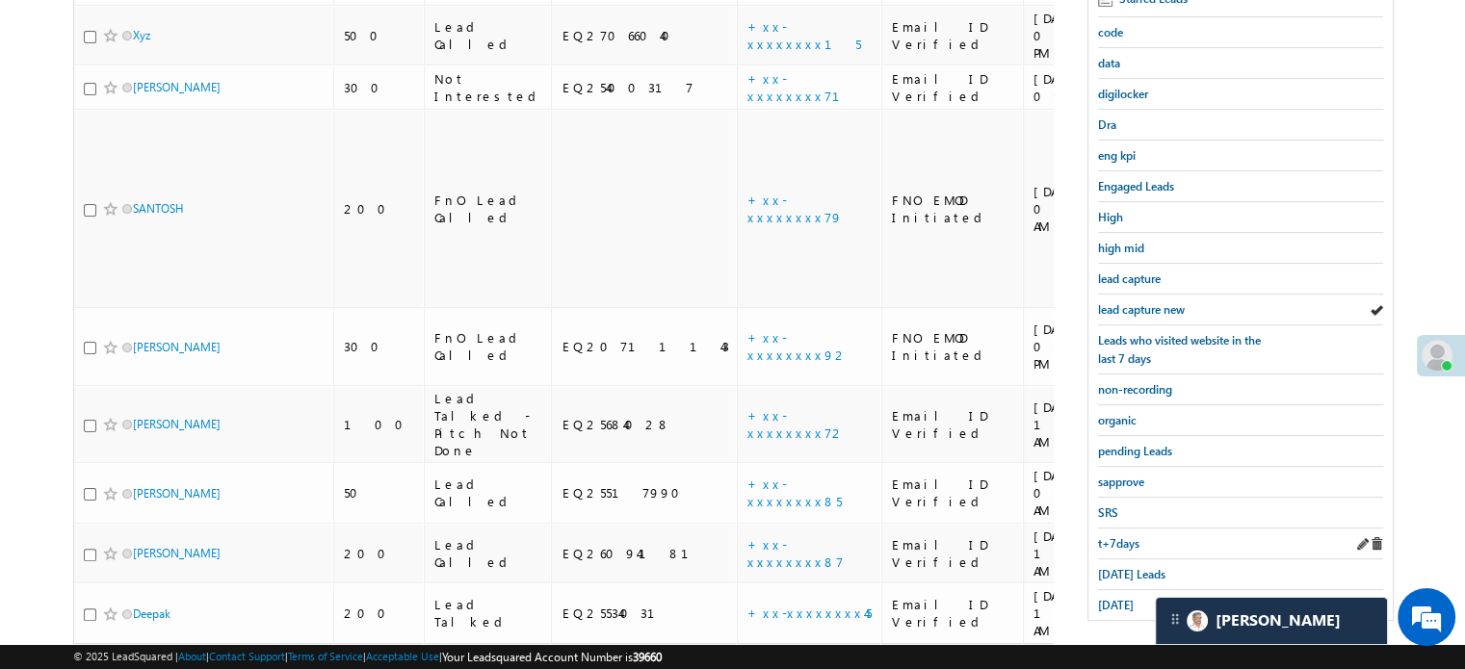
scroll to position [413, 0]
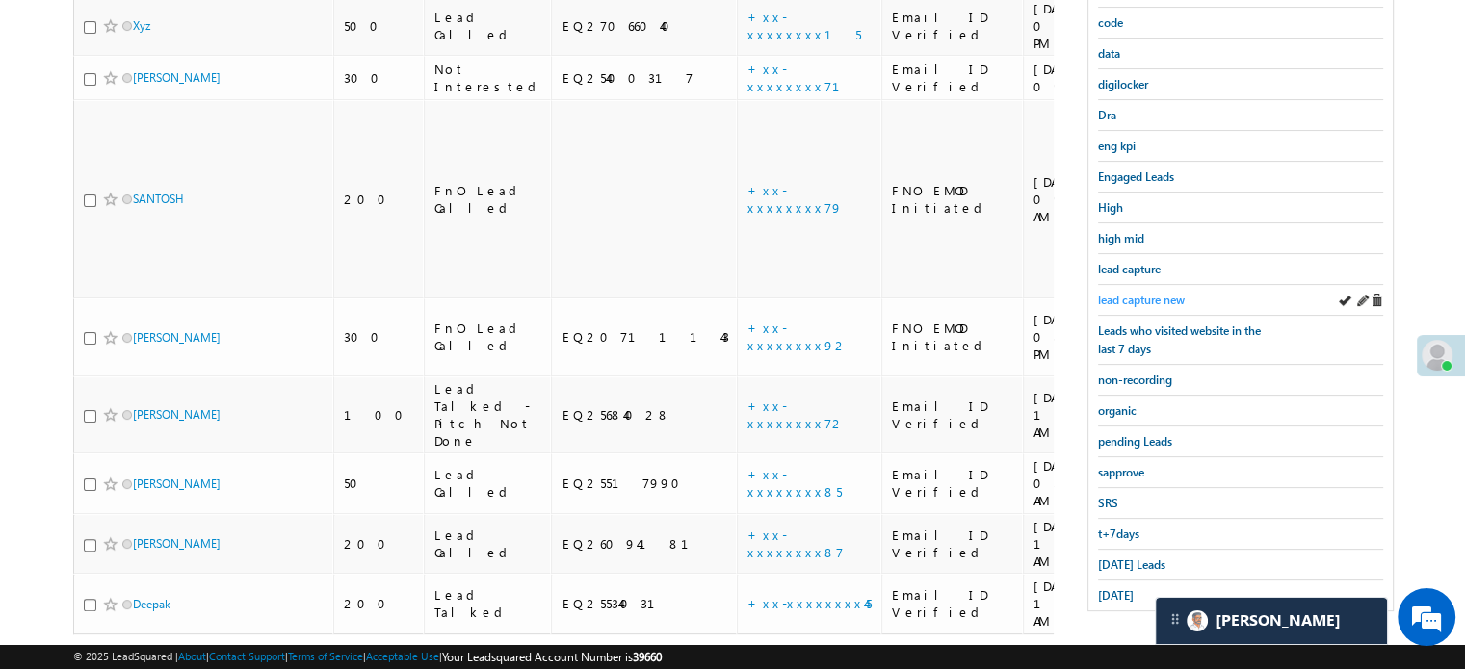
click at [1104, 291] on link "lead capture new" at bounding box center [1141, 300] width 87 height 18
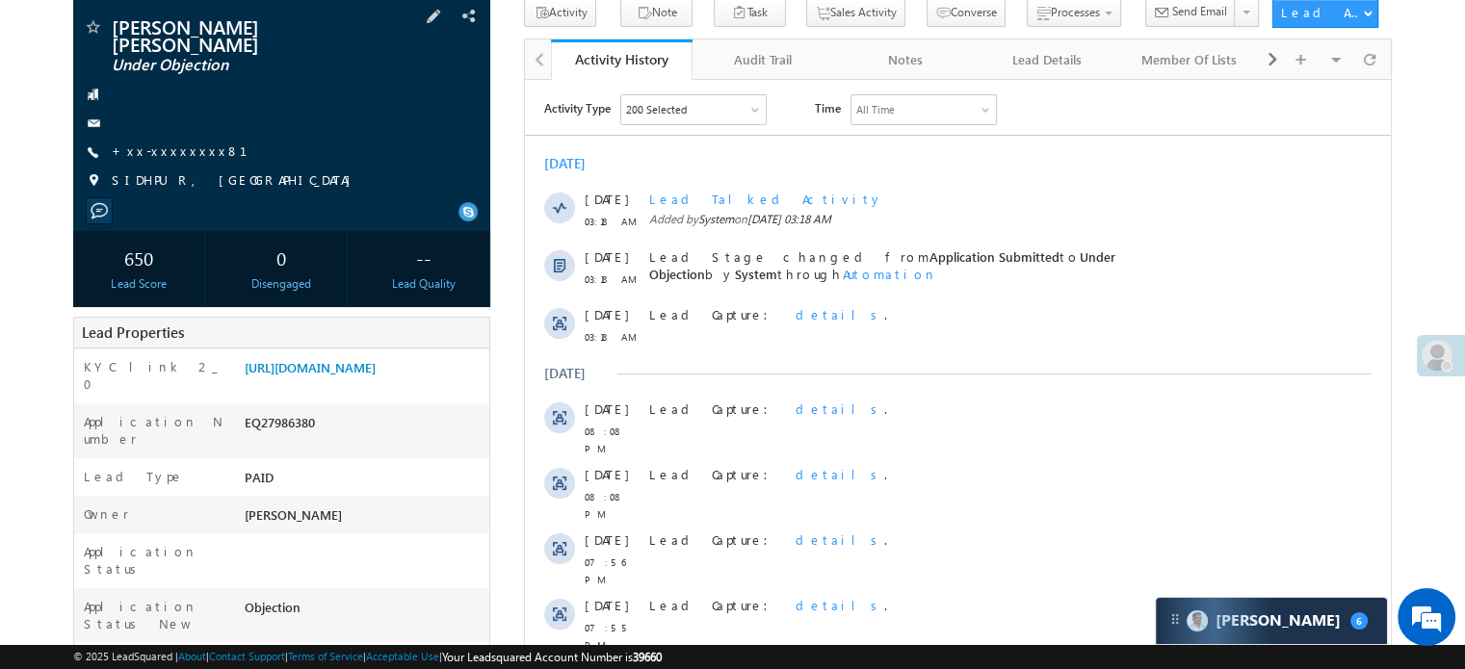
scroll to position [96, 0]
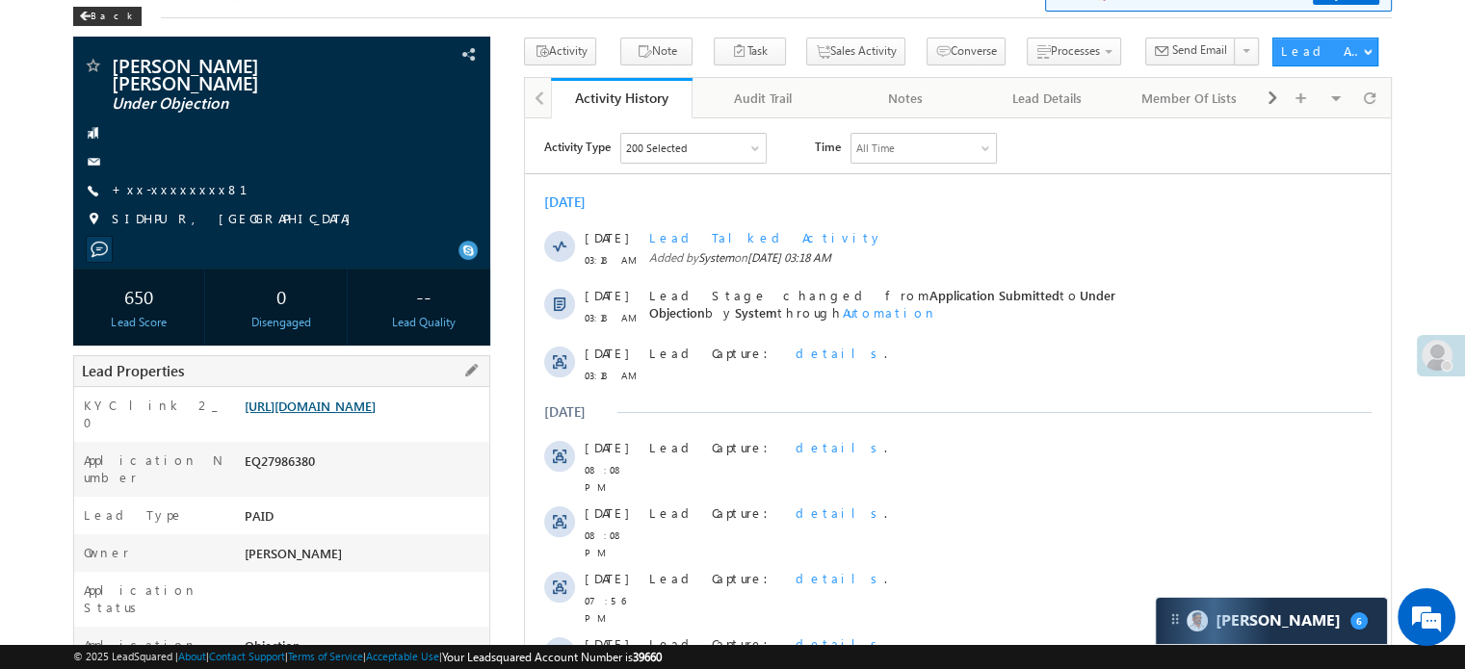
click at [364, 414] on link "[URL][DOMAIN_NAME]" at bounding box center [310, 406] width 131 height 16
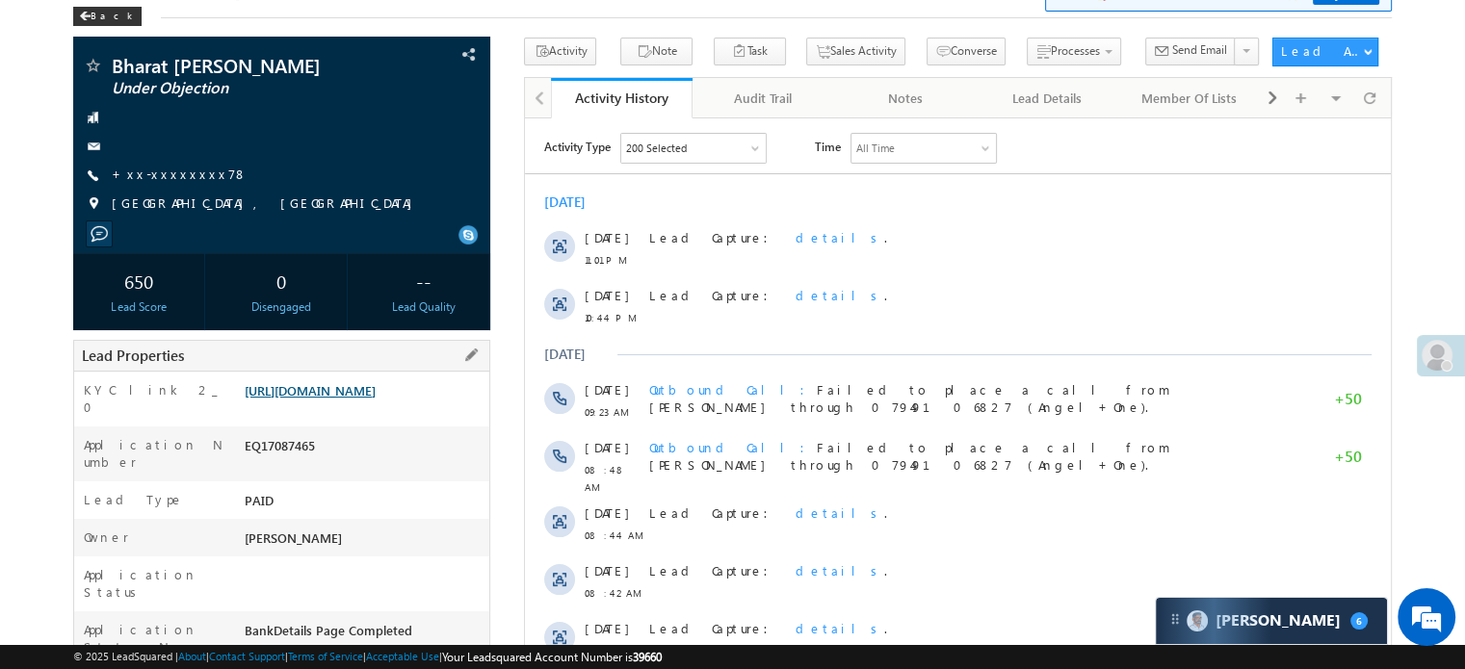
click at [376, 396] on link "https://angelbroking1-pk3em7sa.customui-test.leadsquared.com?leadId=0569c96d-b0…" at bounding box center [310, 390] width 131 height 16
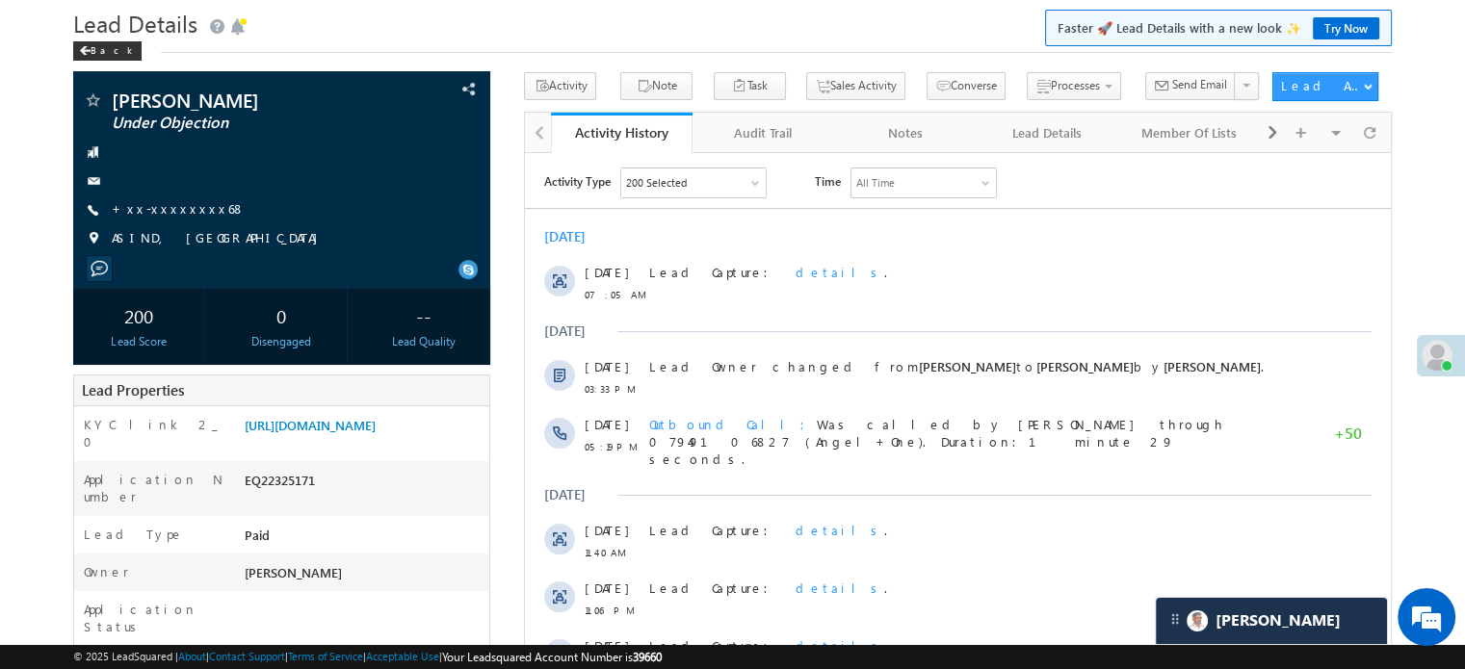
scroll to position [96, 0]
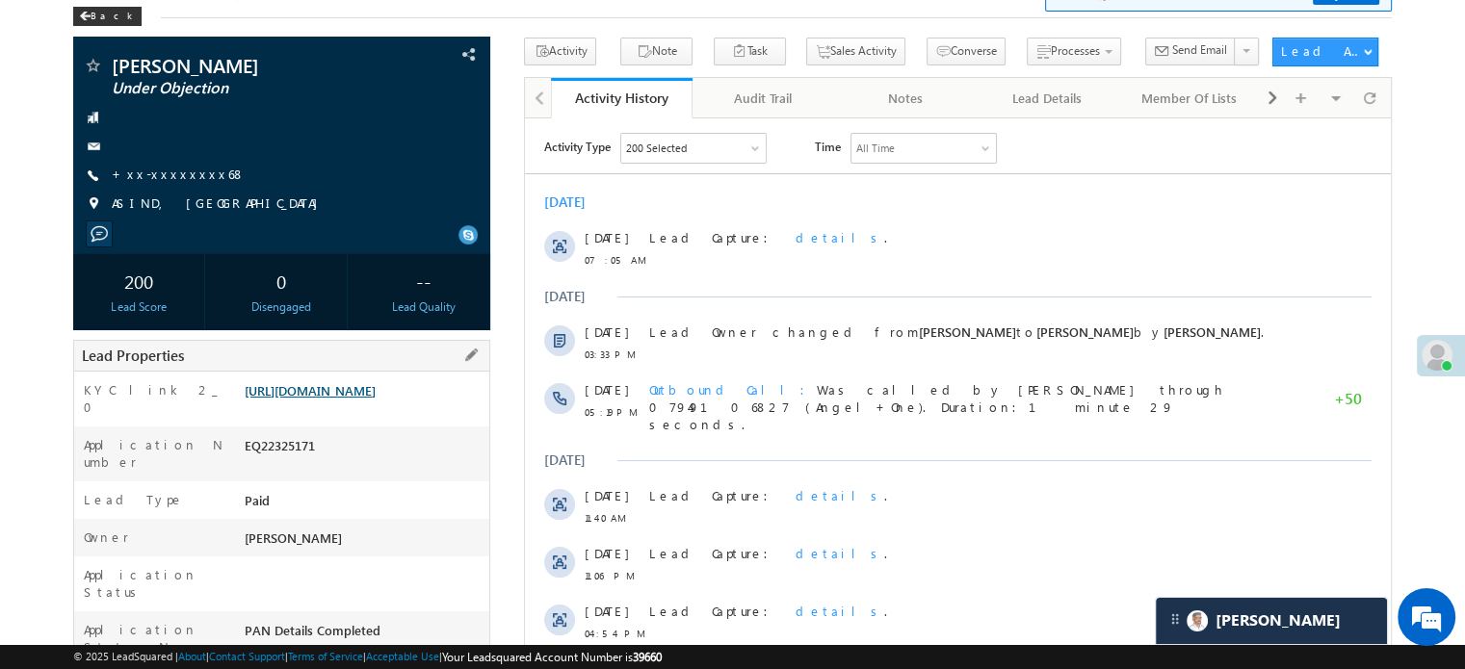
click at [351, 392] on link "https://angelbroking1-pk3em7sa.customui-test.leadsquared.com?leadId=4791cc6c-44…" at bounding box center [310, 390] width 131 height 16
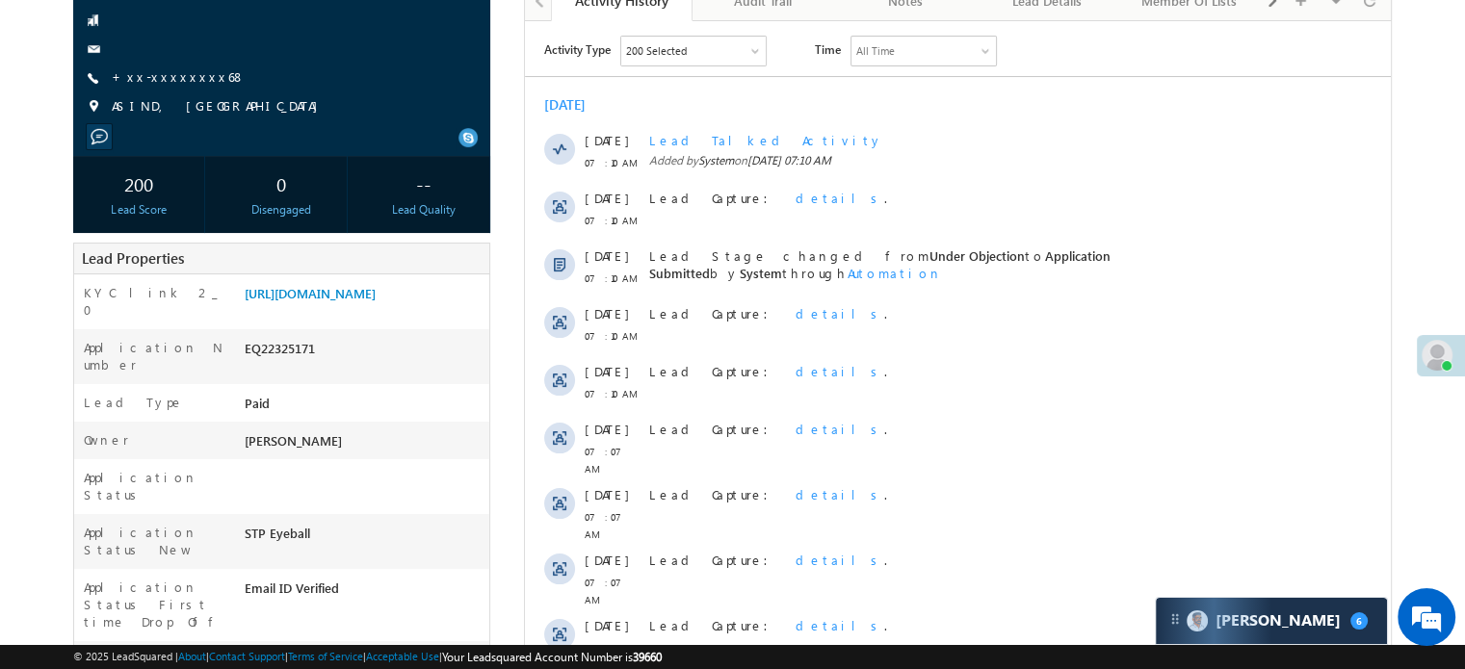
scroll to position [160, 0]
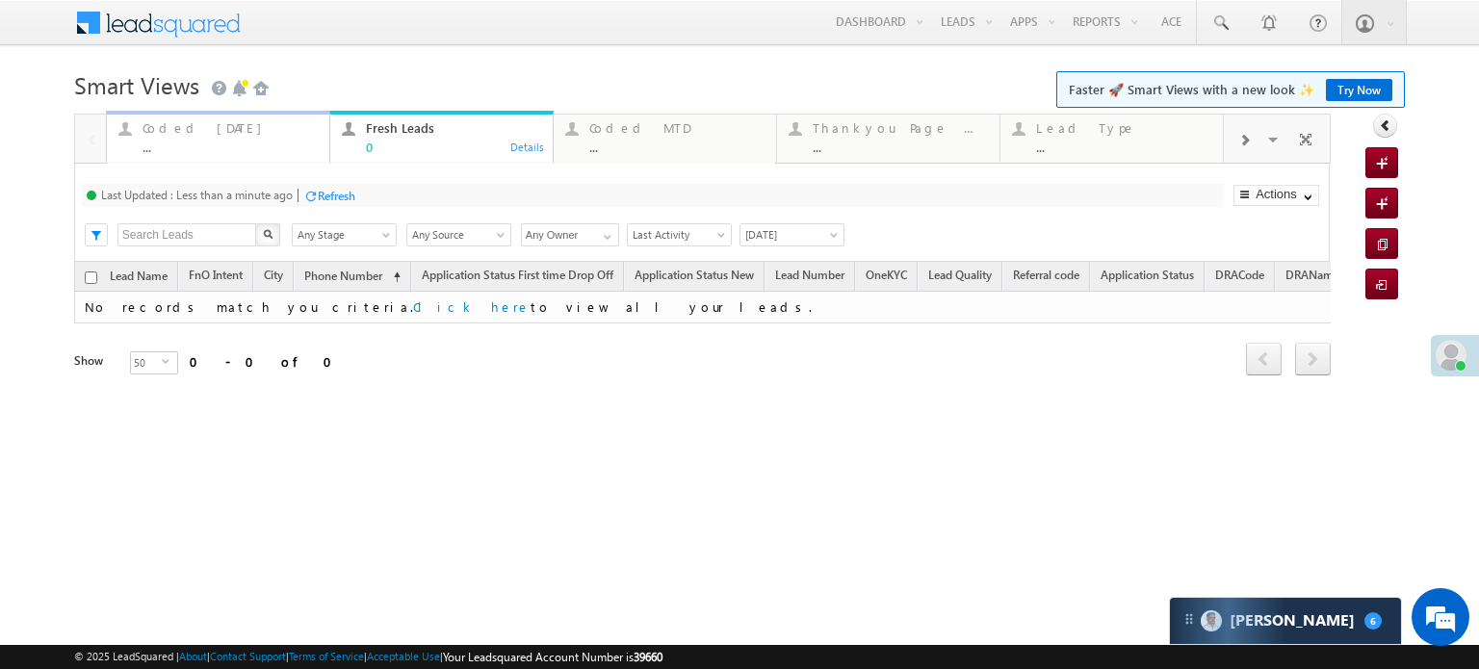
click at [188, 138] on div "Coded [DATE] ..." at bounding box center [230, 136] width 175 height 38
